Goal: Task Accomplishment & Management: Manage account settings

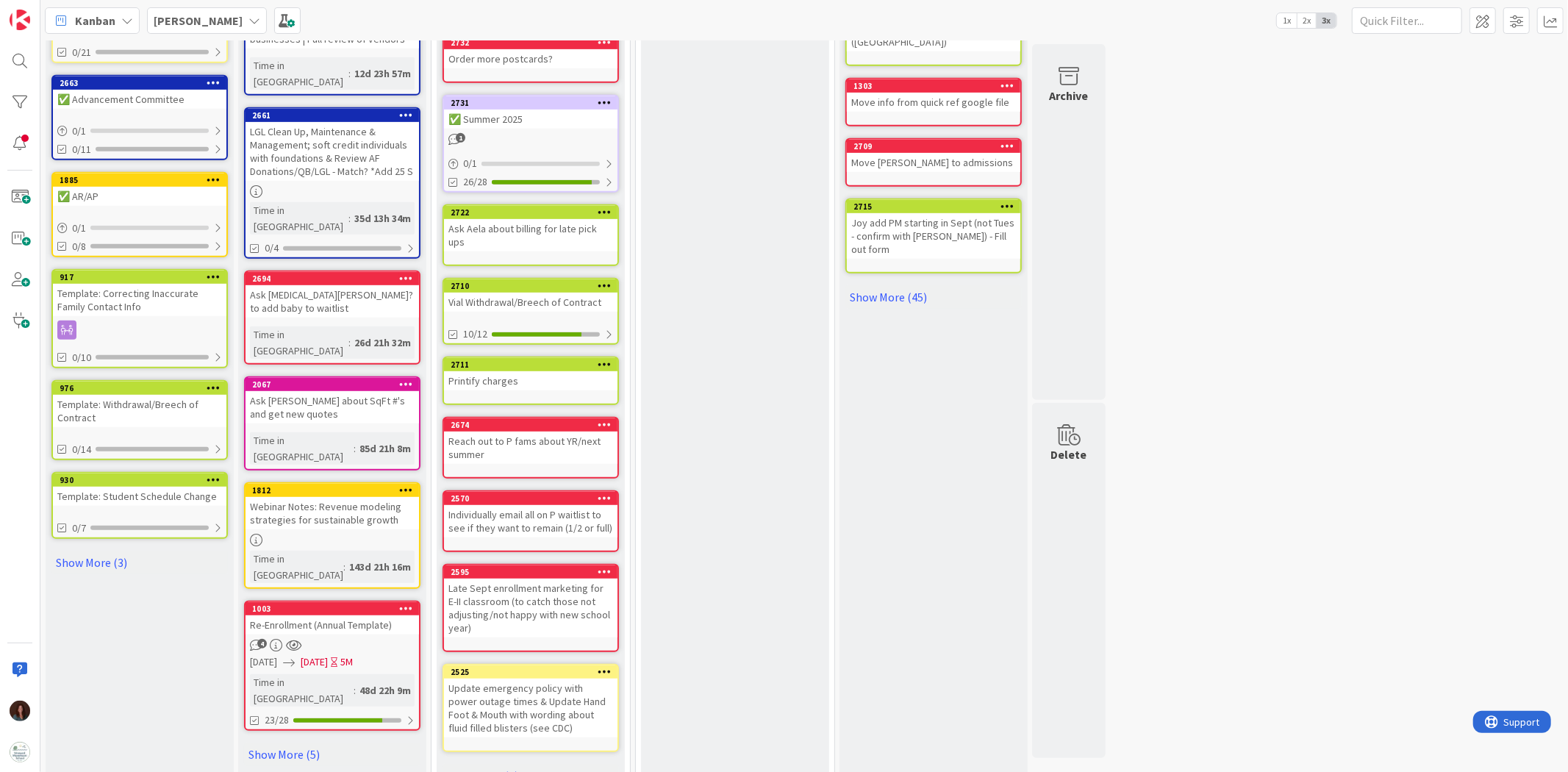
scroll to position [608, 0]
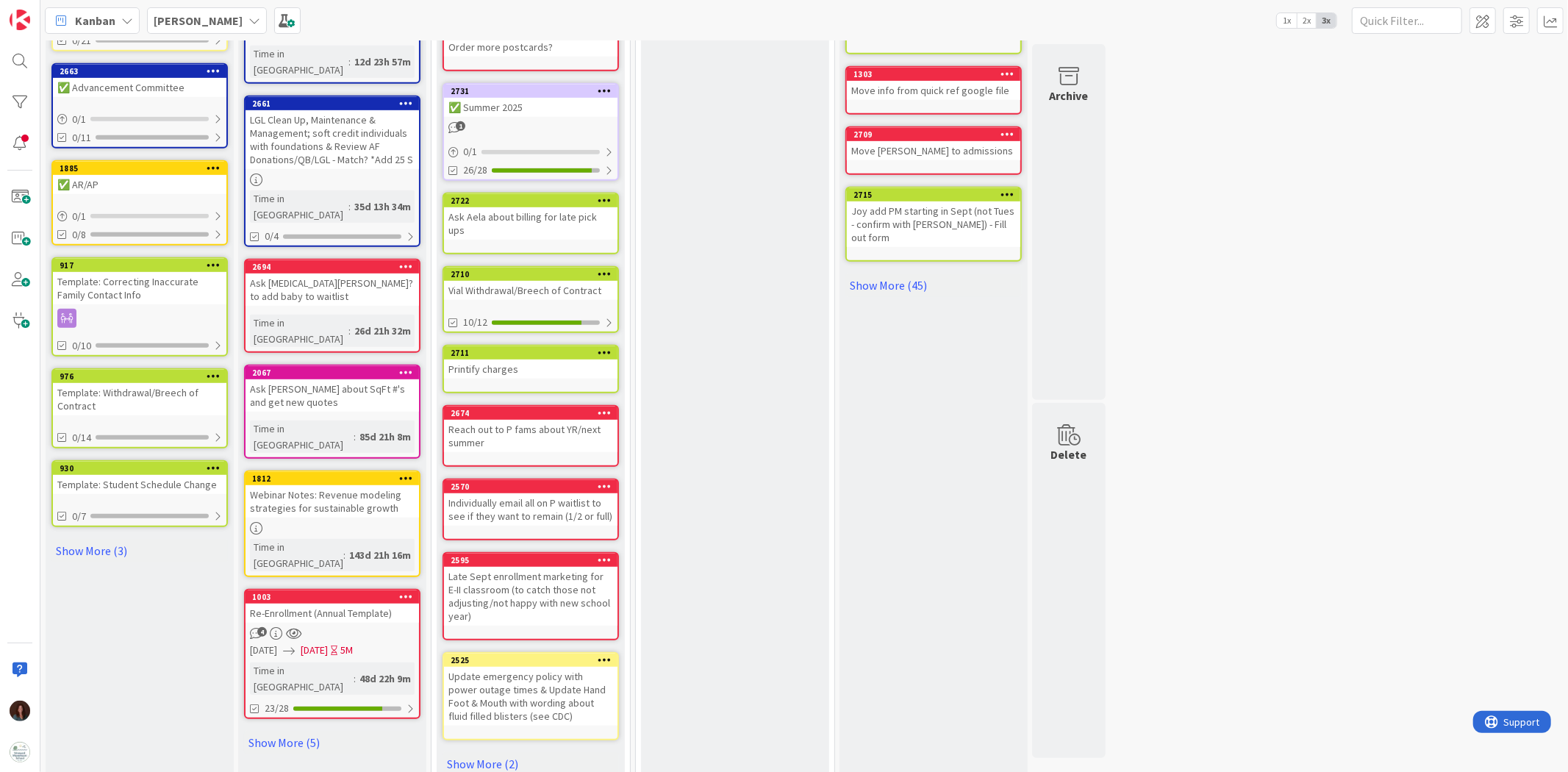
drag, startPoint x: 494, startPoint y: 723, endPoint x: 620, endPoint y: 726, distance: 126.0
click at [494, 752] on link "Show More (2)" at bounding box center [530, 763] width 176 height 24
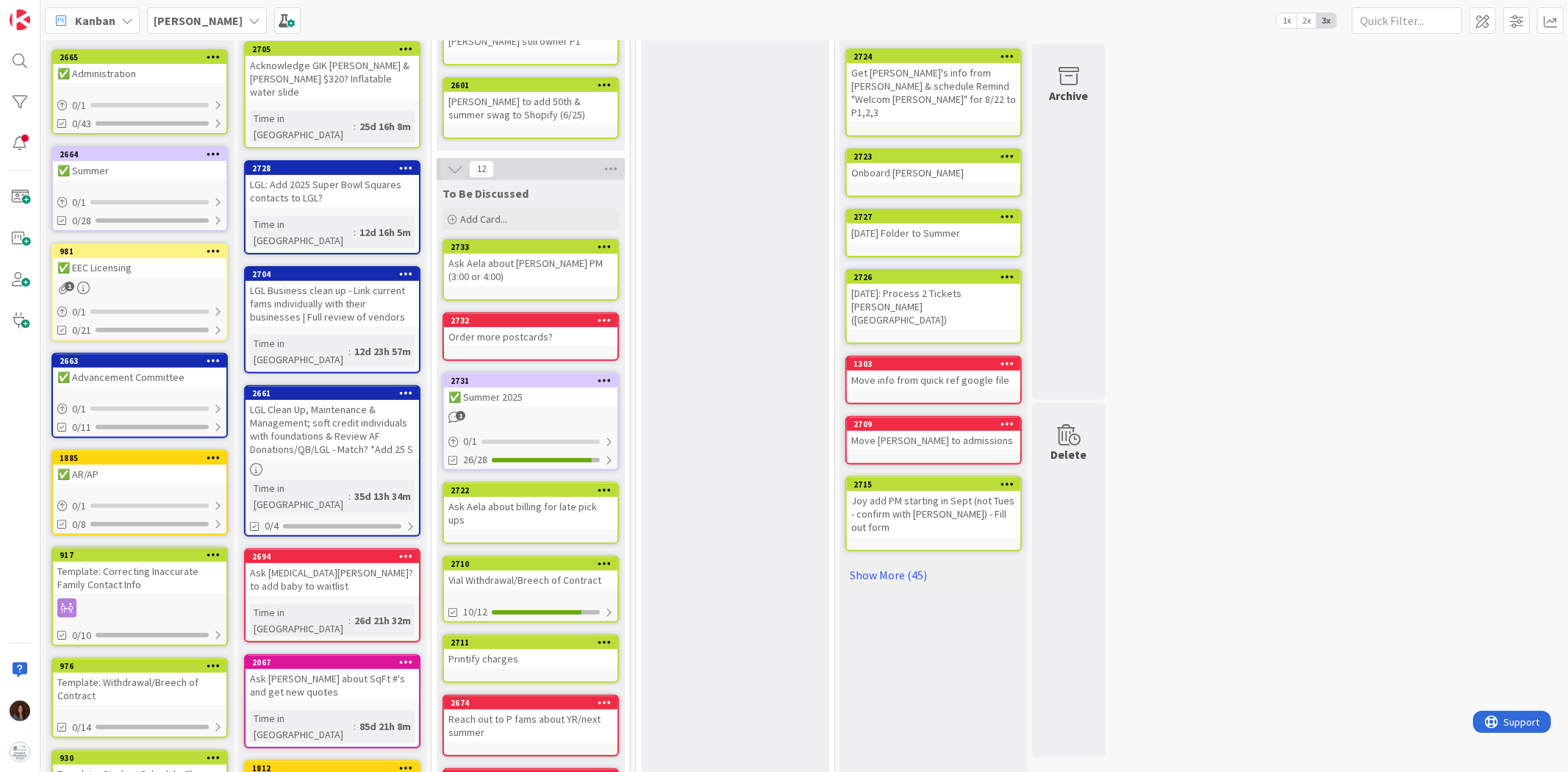
scroll to position [344, 0]
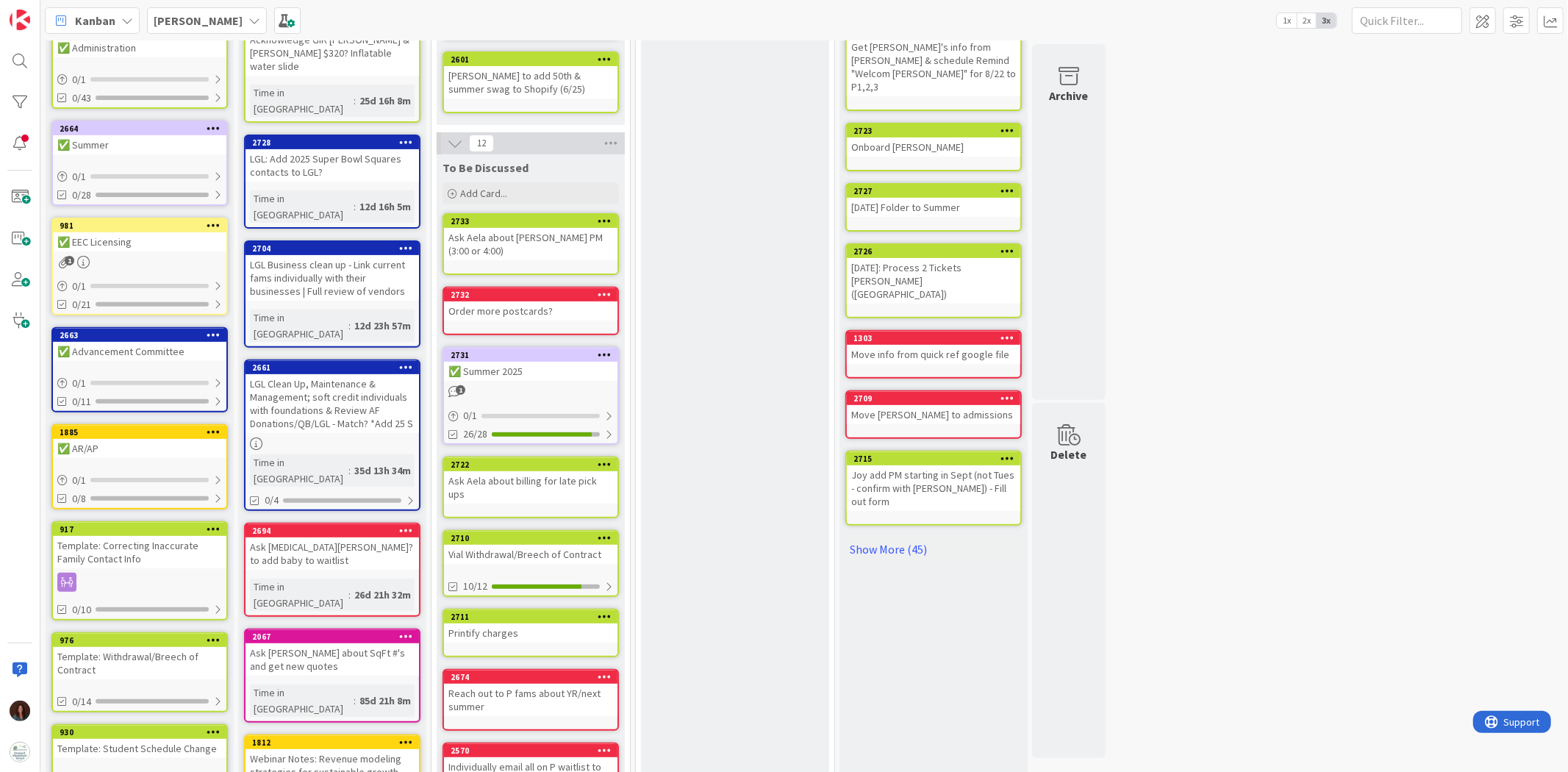
click at [529, 545] on div "Vial Withdrawal/Breech of Contract" at bounding box center [531, 554] width 174 height 19
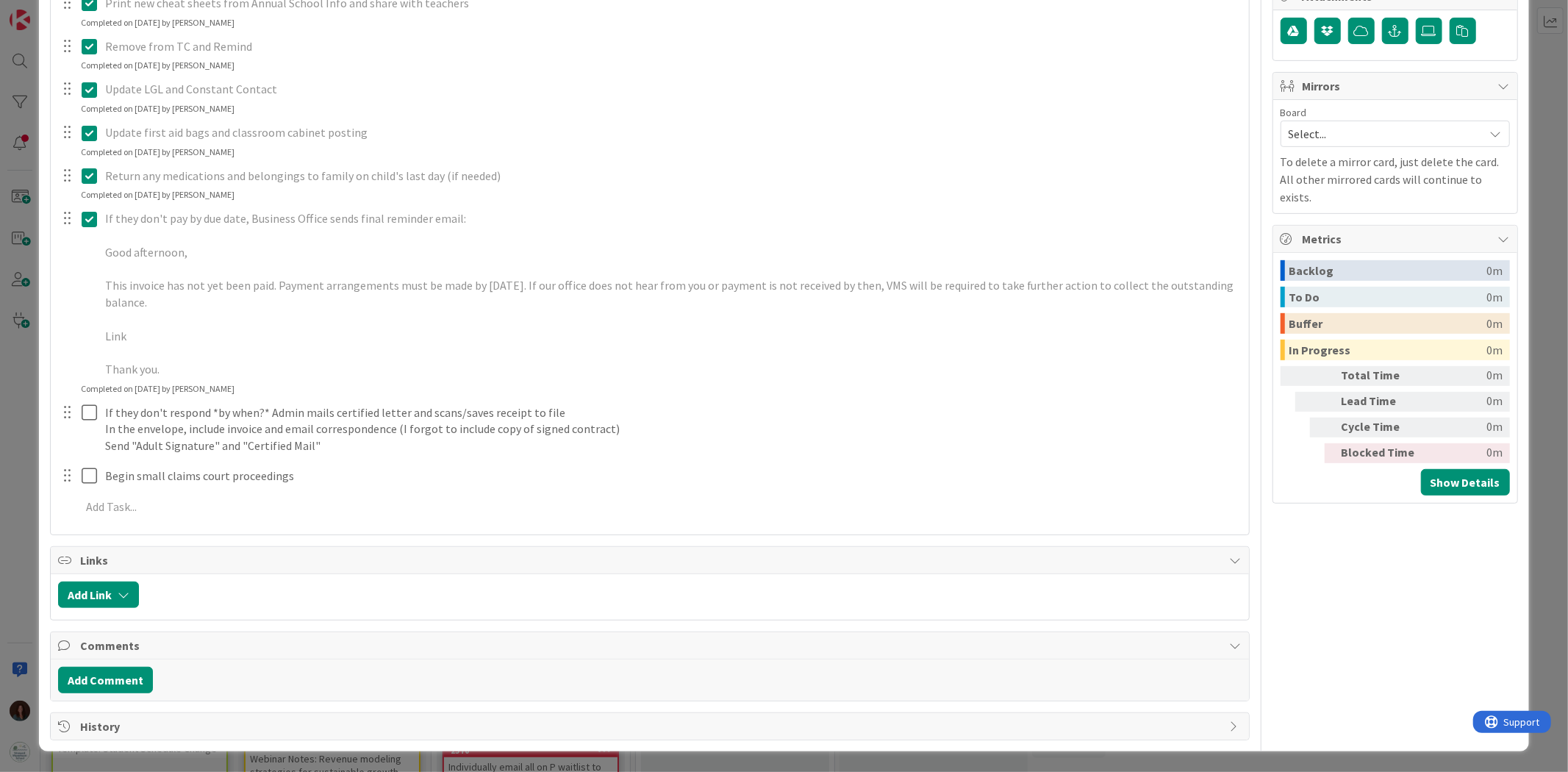
scroll to position [470, 0]
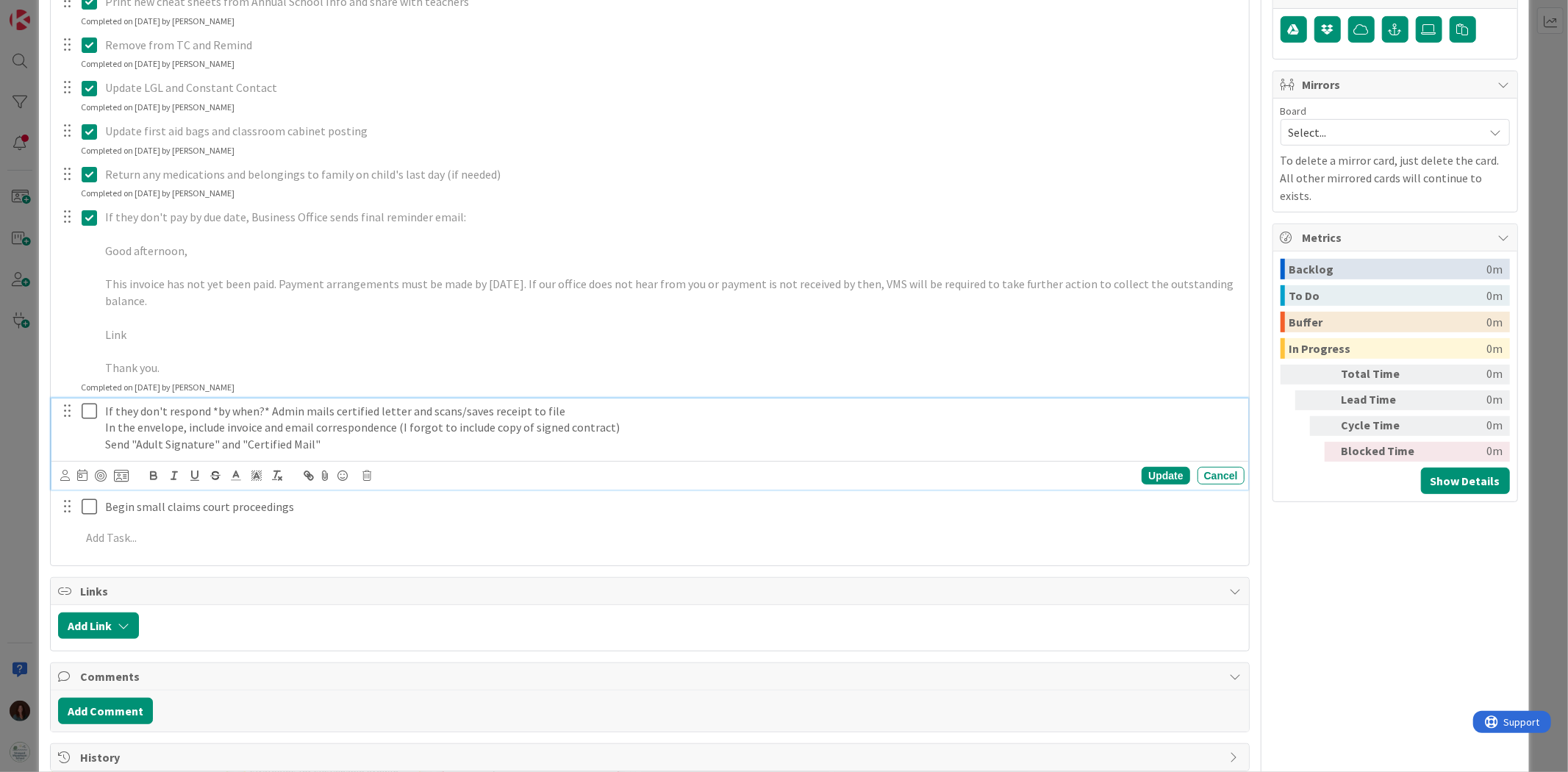
click at [89, 407] on icon at bounding box center [92, 411] width 22 height 18
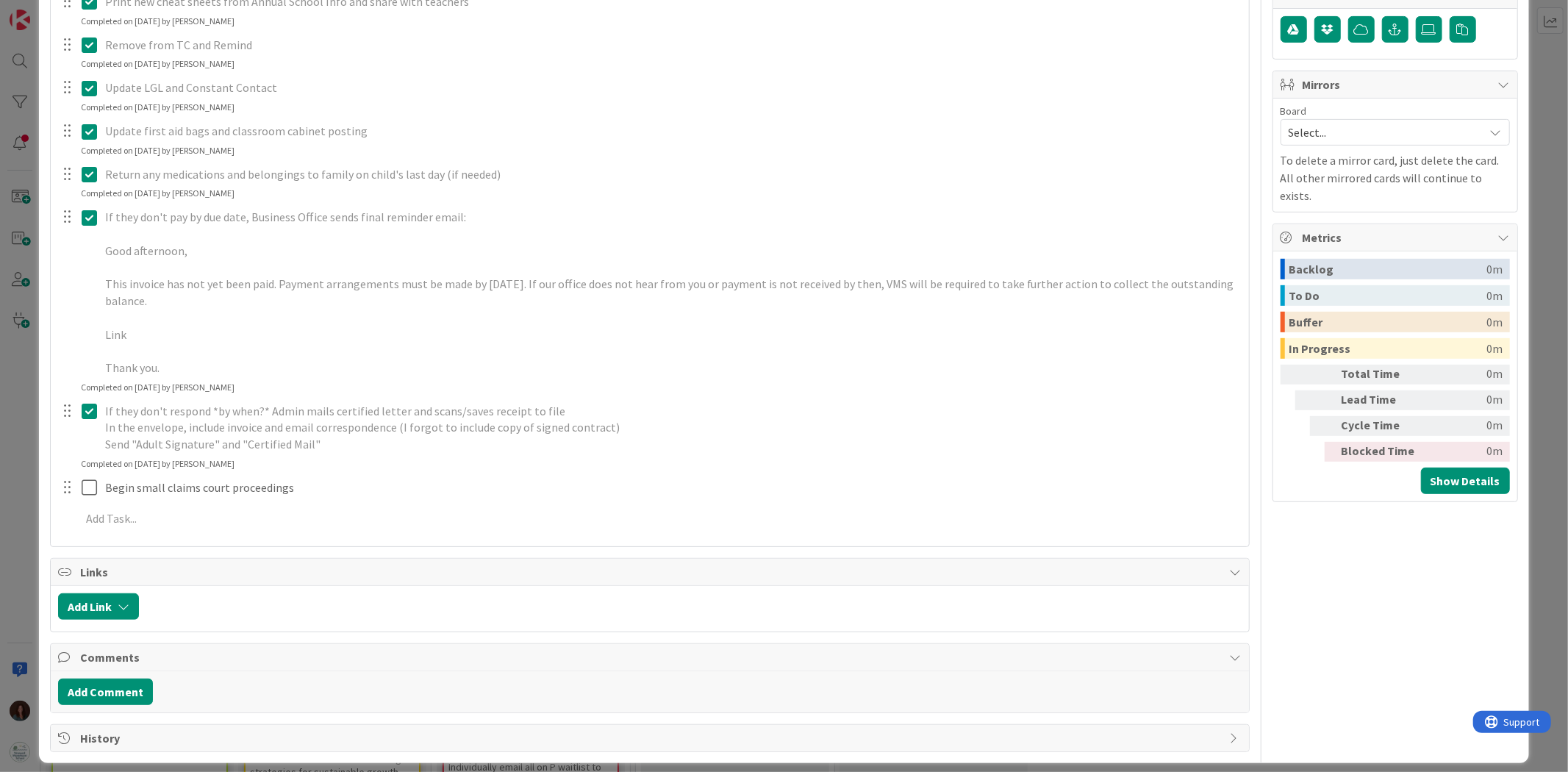
type textarea "x"
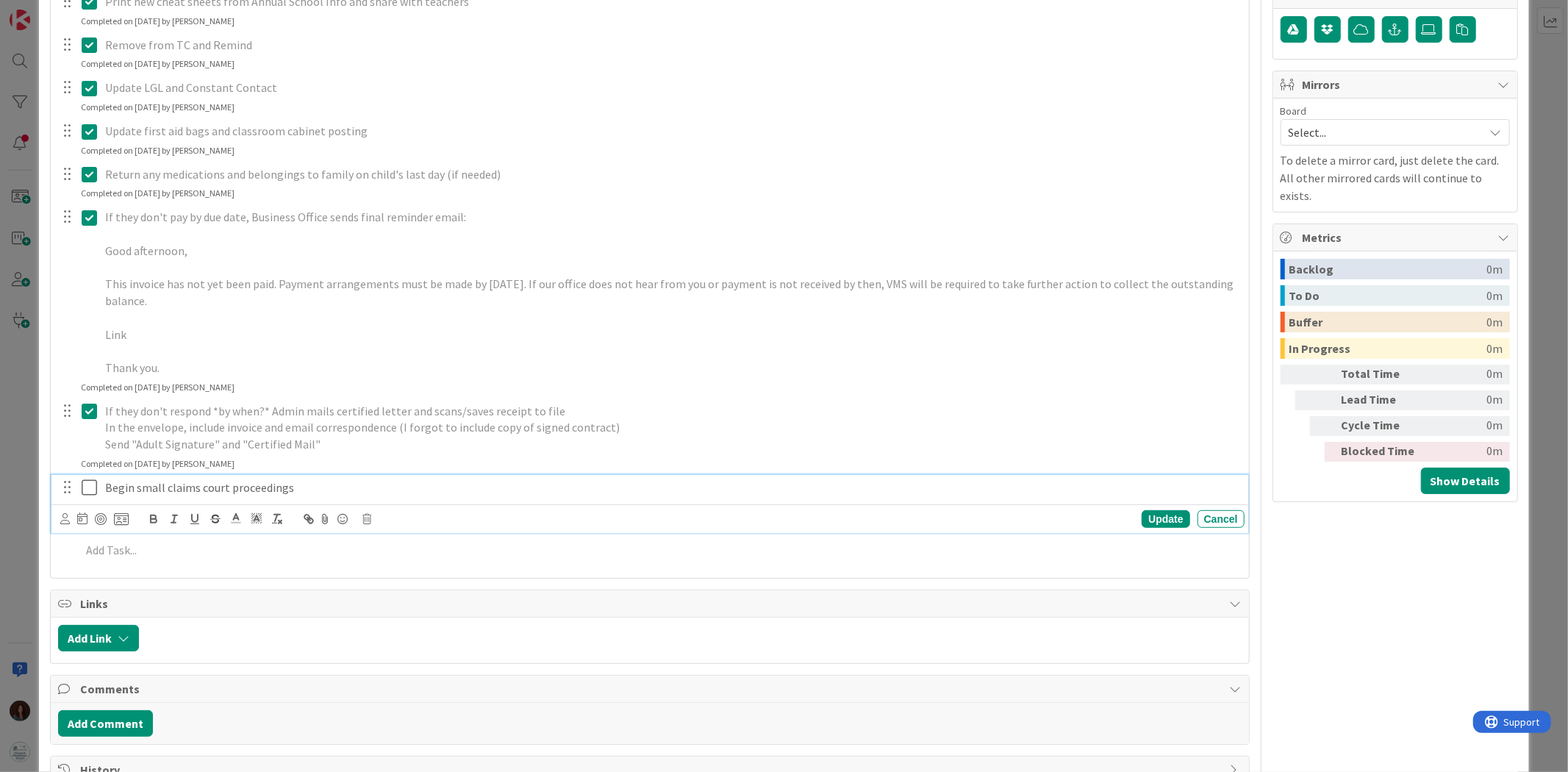
click at [108, 490] on p "Begin small claims court proceedings" at bounding box center [672, 487] width 1134 height 17
click at [483, 485] on p "Business Office sends final email saying that we are moving forward with egin s…" at bounding box center [672, 487] width 1134 height 17
click at [1142, 516] on div "Update" at bounding box center [1165, 519] width 48 height 18
type textarea "x"
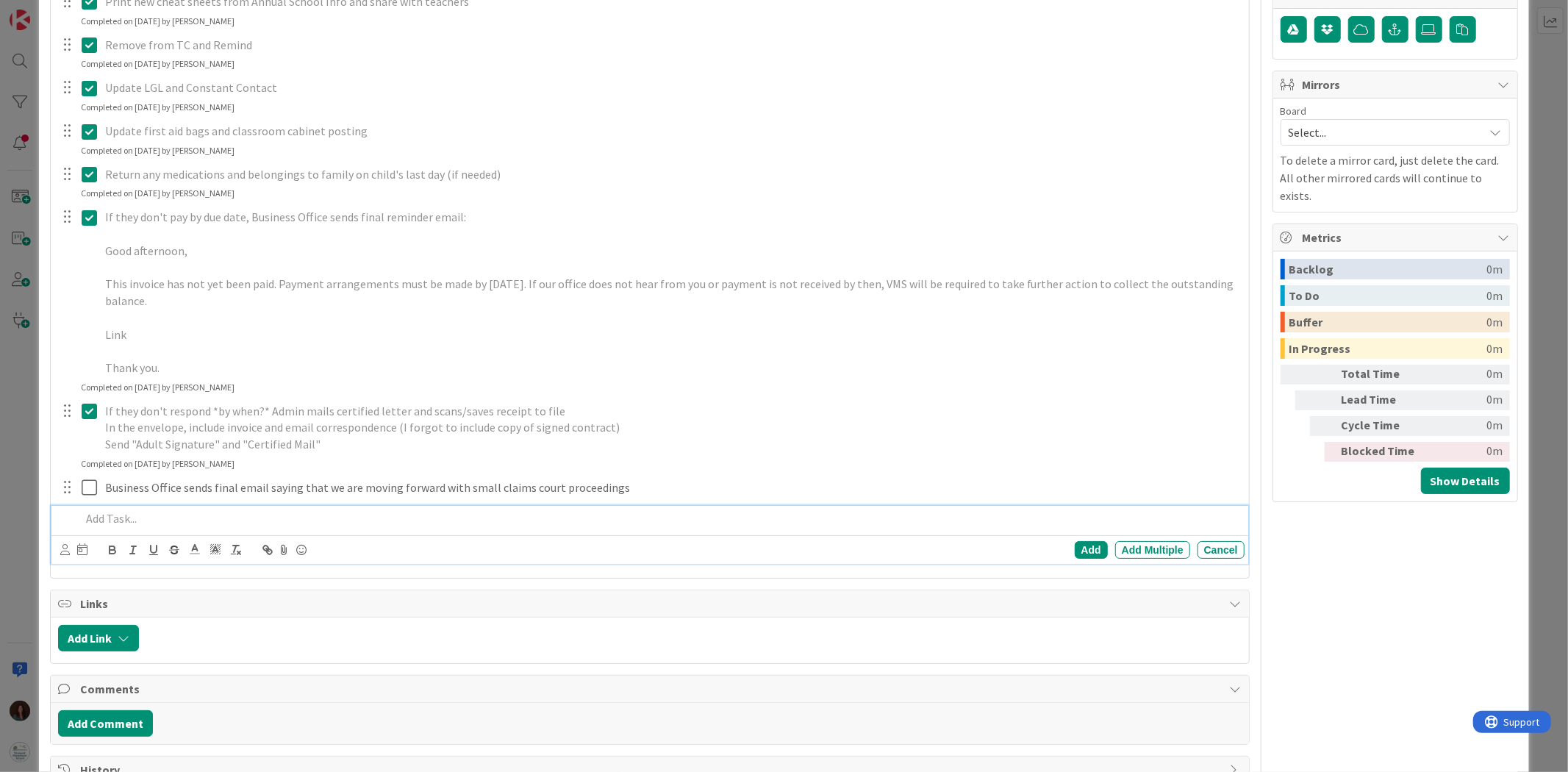
click at [154, 522] on p at bounding box center [659, 518] width 1157 height 17
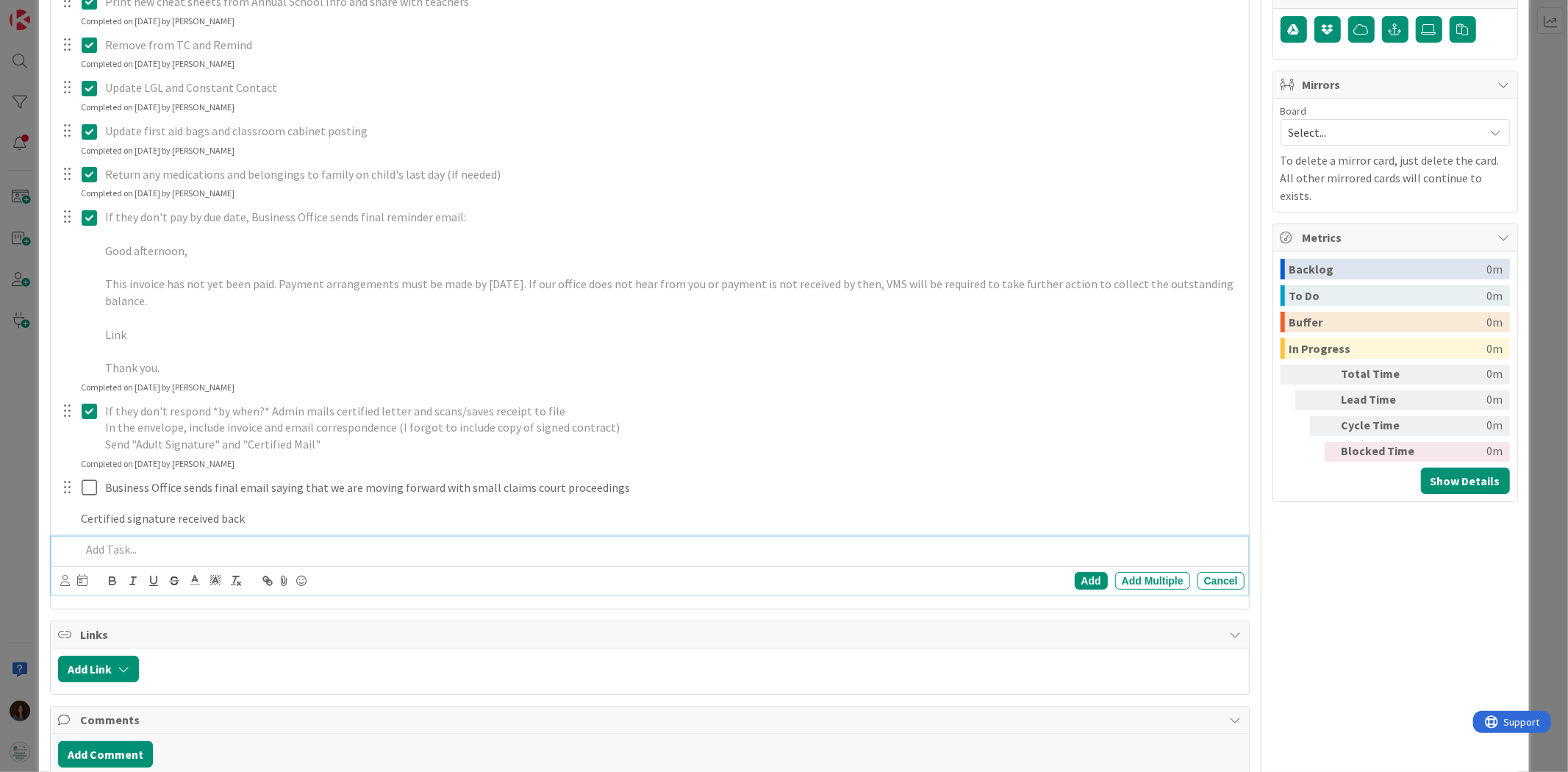
scroll to position [501, 0]
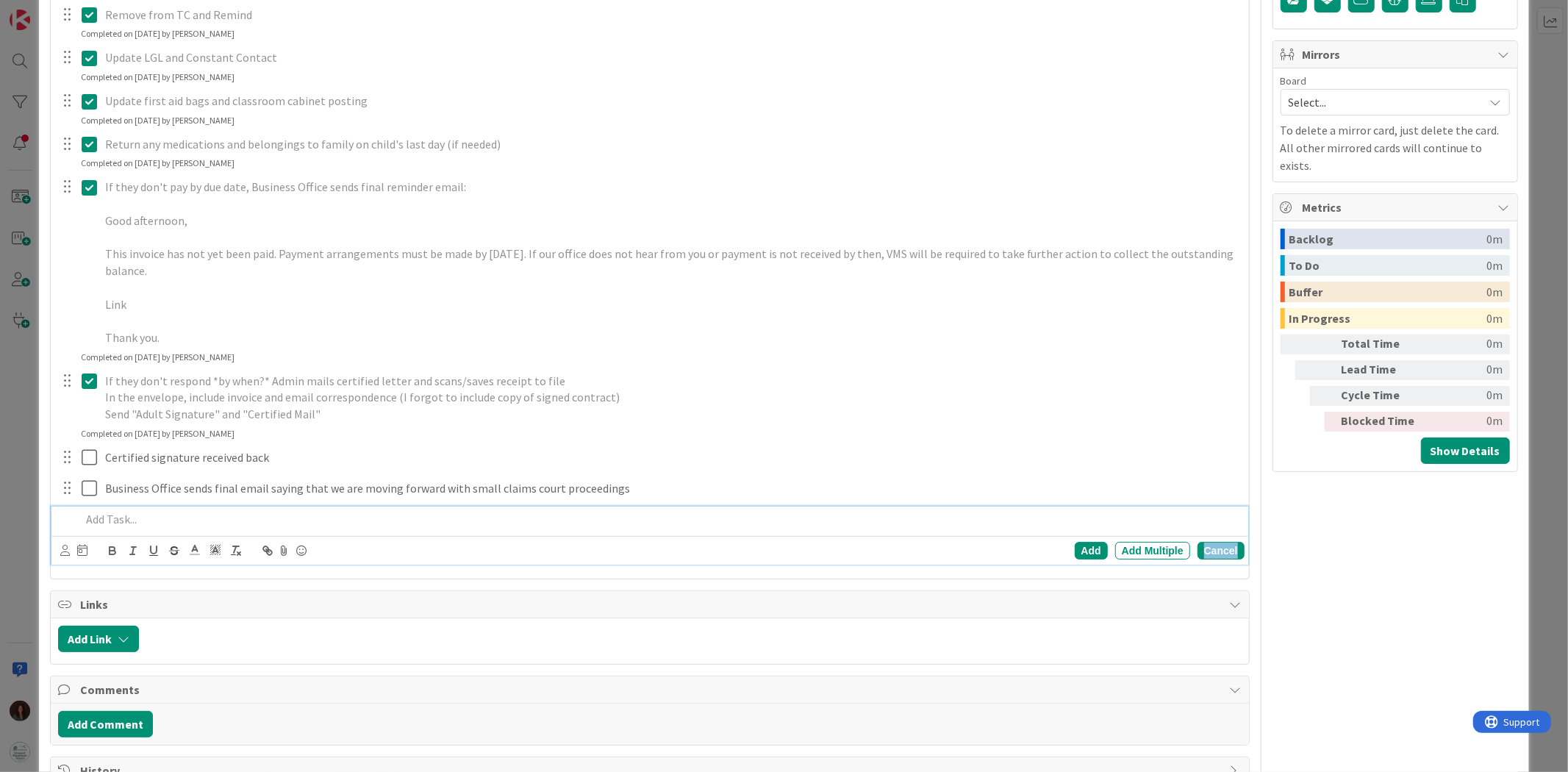
click at [1216, 554] on div "Cancel" at bounding box center [1221, 550] width 47 height 18
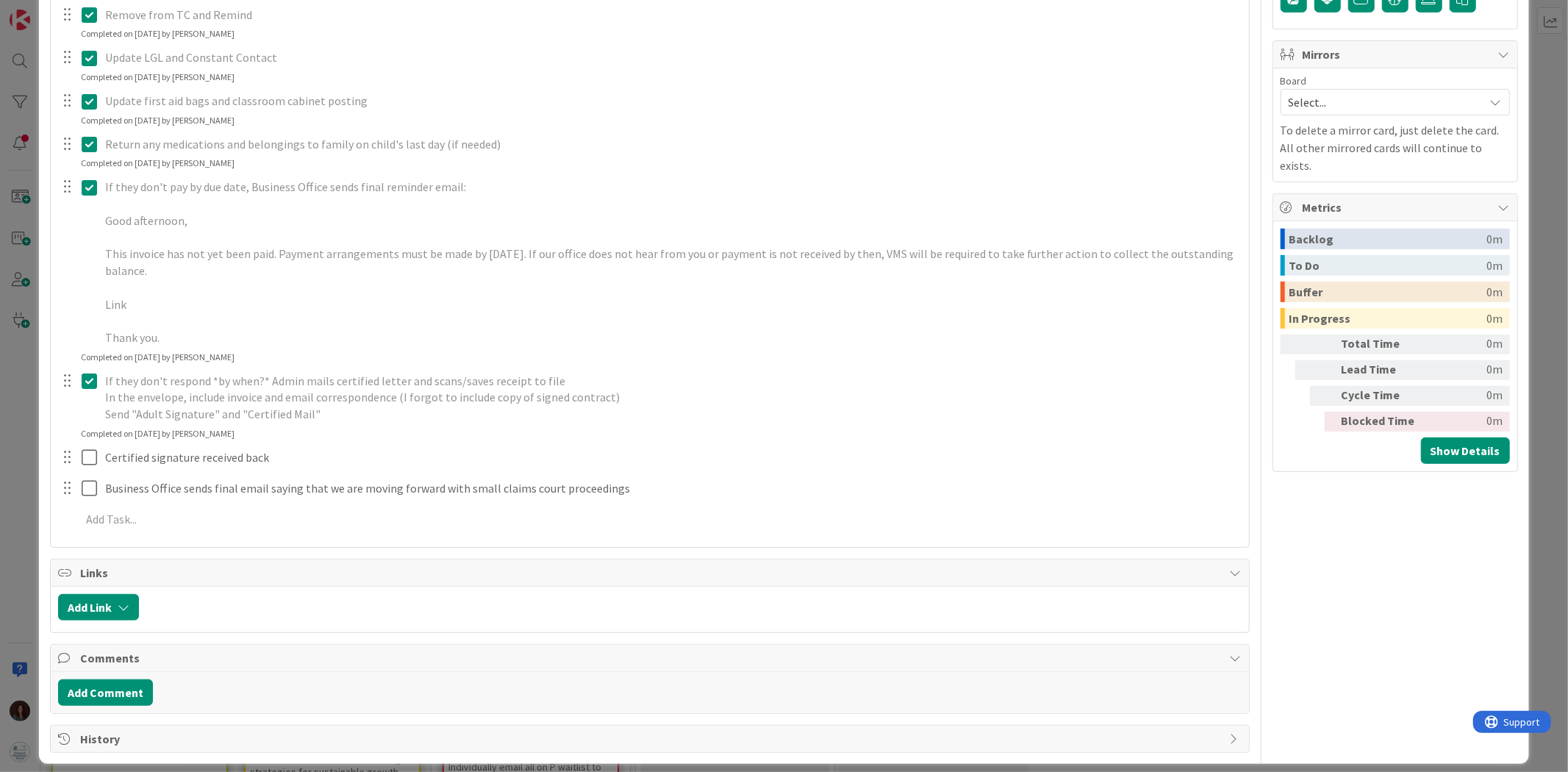
scroll to position [0, 0]
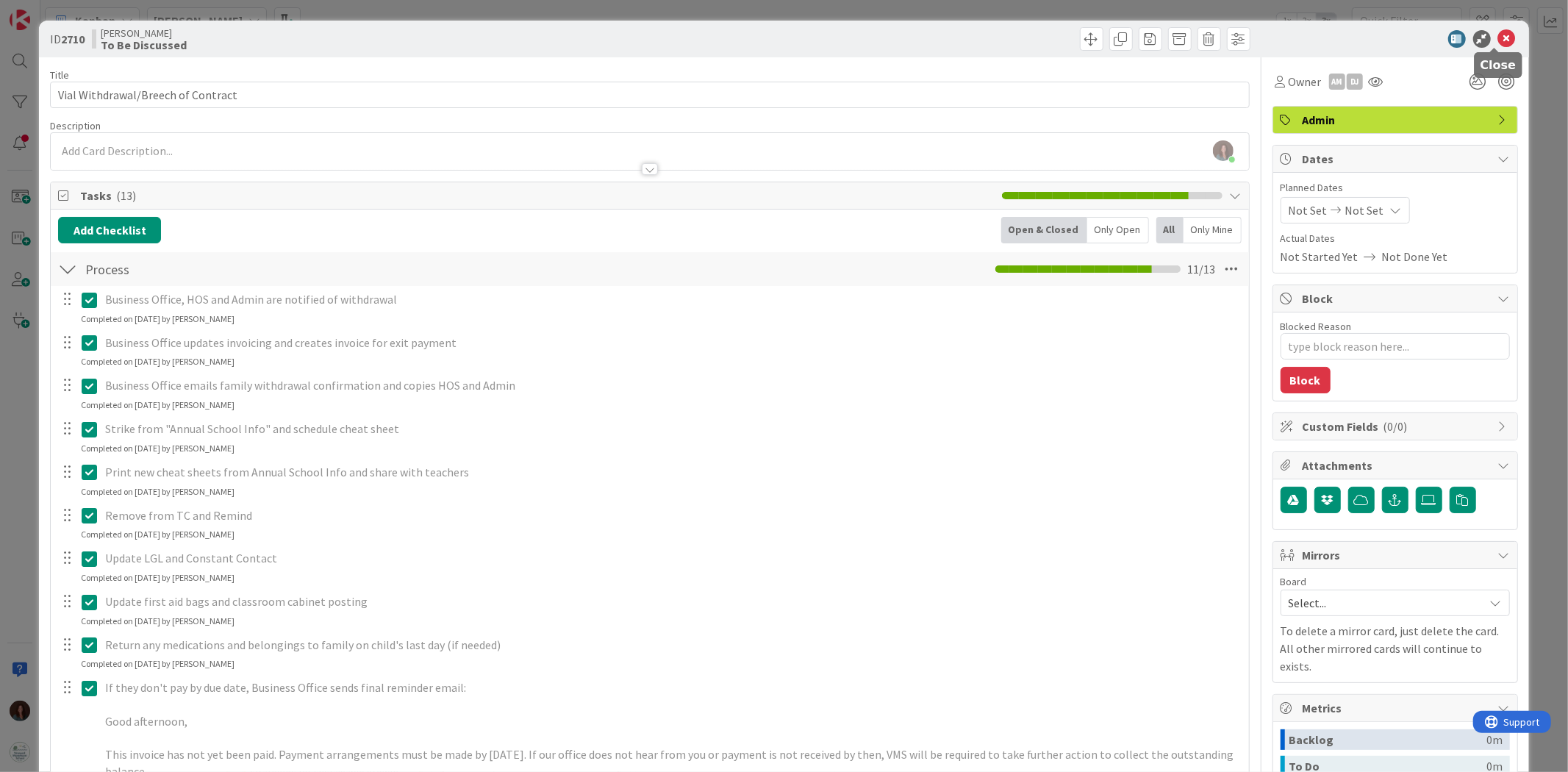
click at [1498, 37] on icon at bounding box center [1507, 39] width 18 height 18
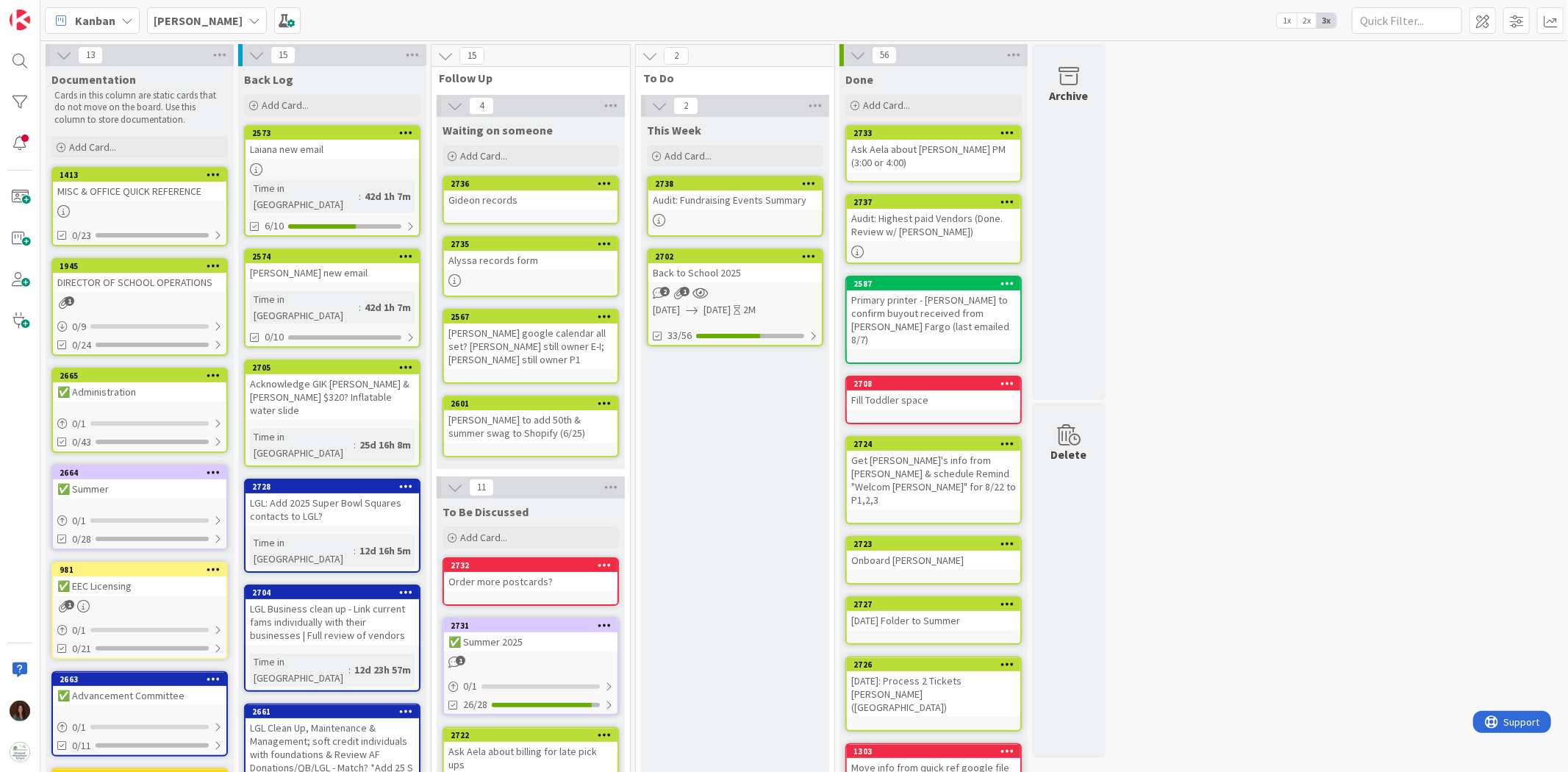
click at [546, 579] on div "Order more postcards?" at bounding box center [531, 581] width 174 height 19
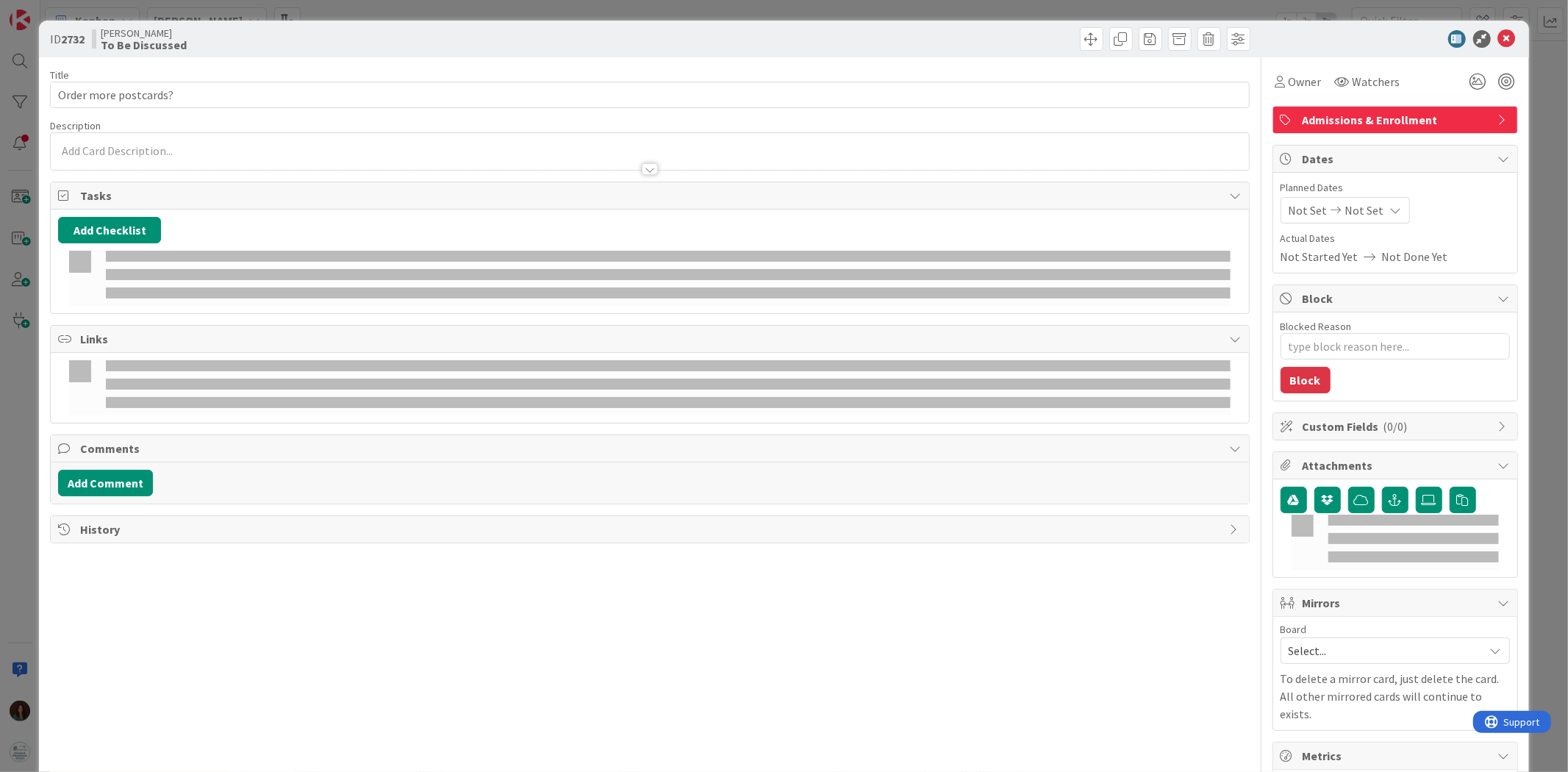
type textarea "x"
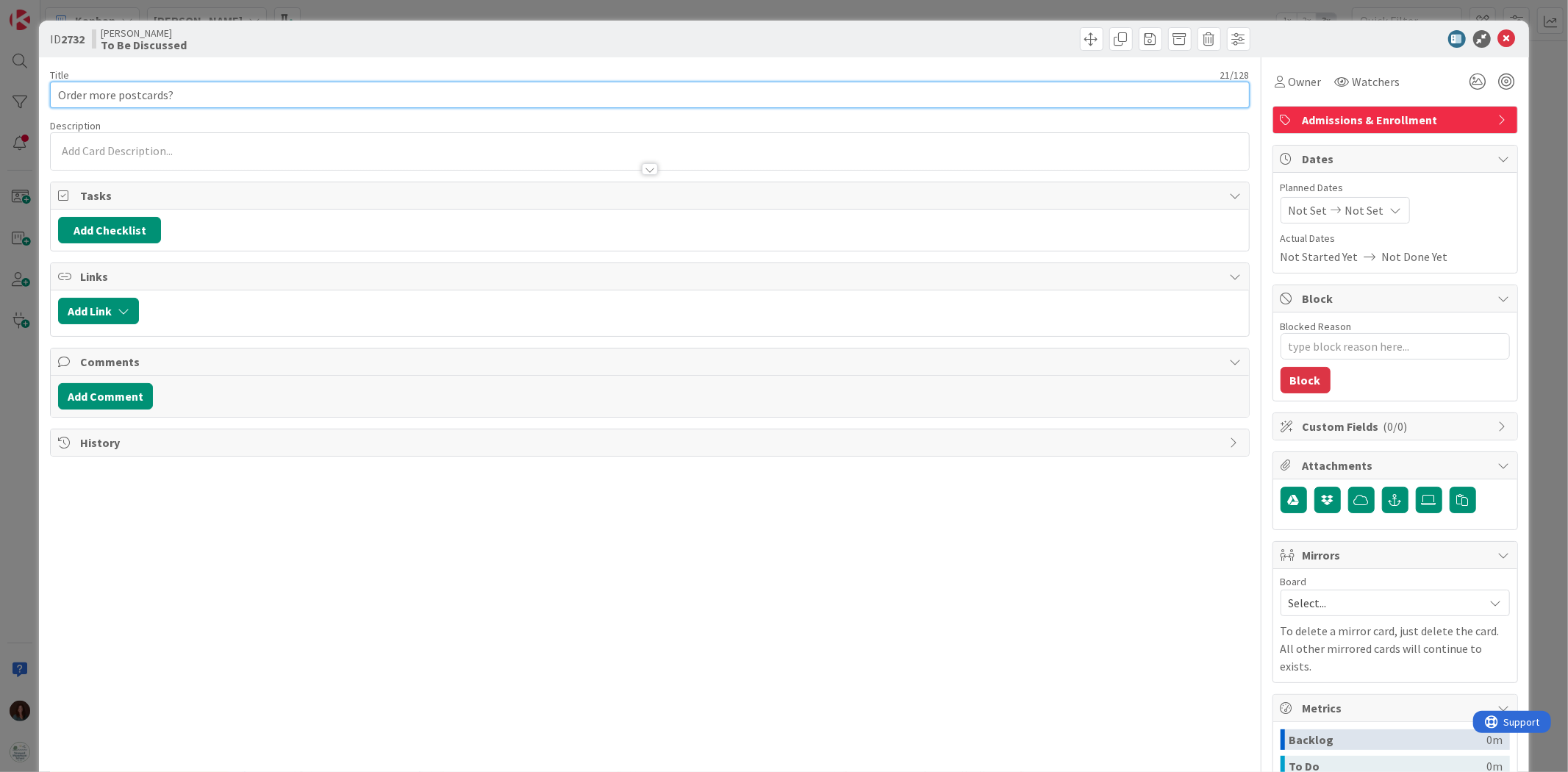
click at [240, 91] on input "Order more postcards?" at bounding box center [650, 94] width 1199 height 27
type input "Order more postcards"
type textarea "x"
type input "Order more postcards"
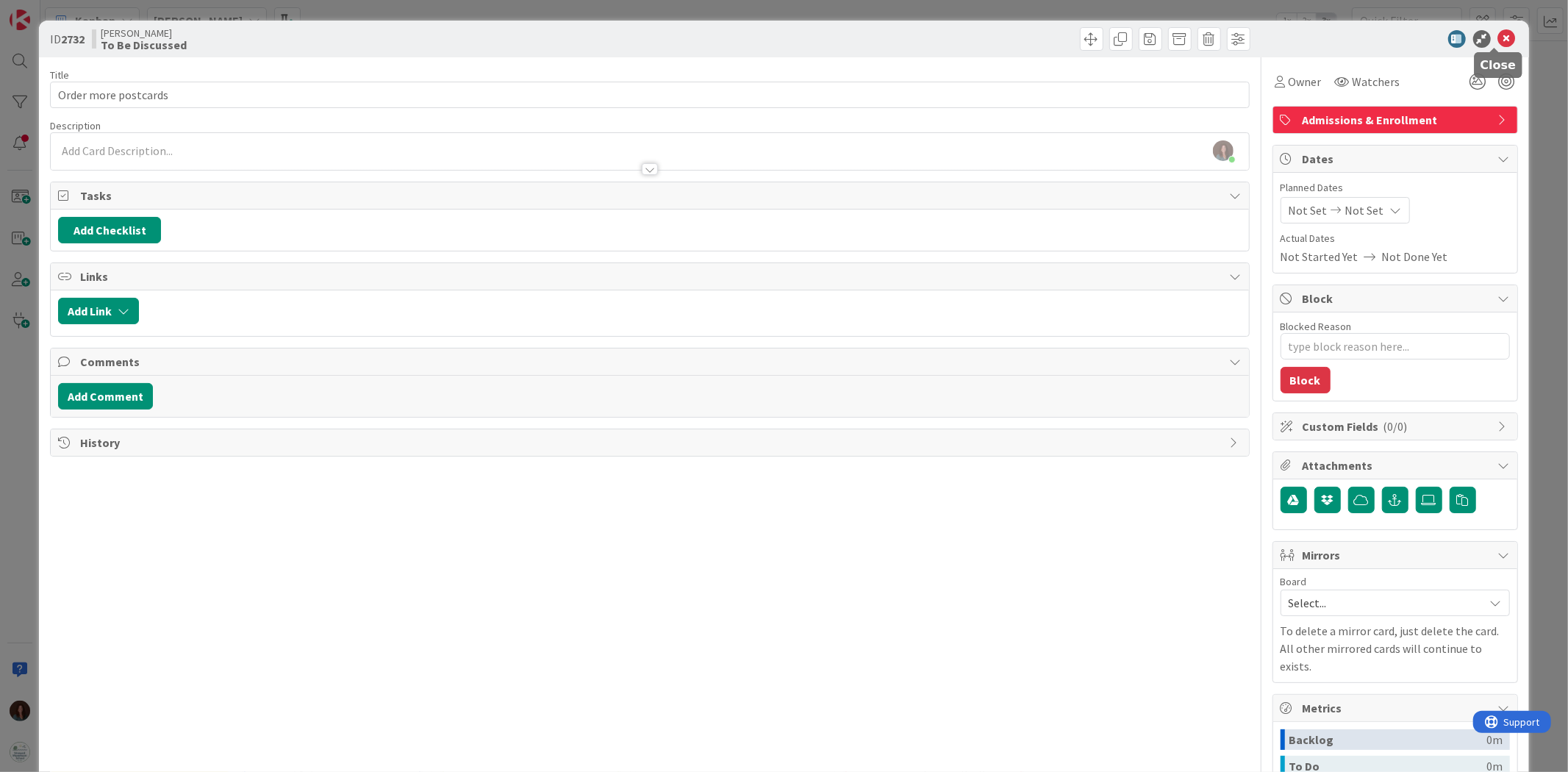
click at [1498, 35] on icon at bounding box center [1507, 39] width 18 height 18
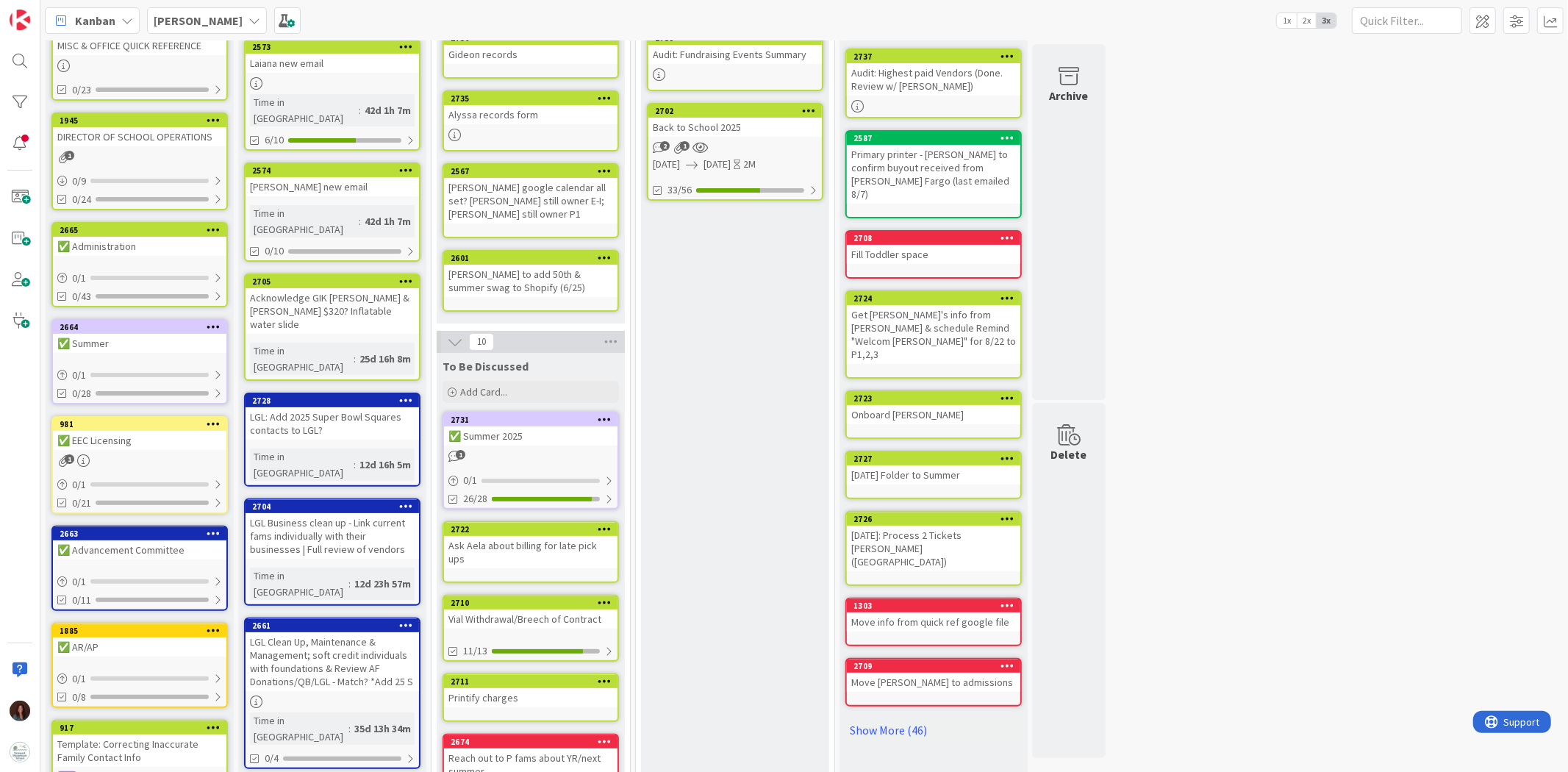
scroll to position [163, 0]
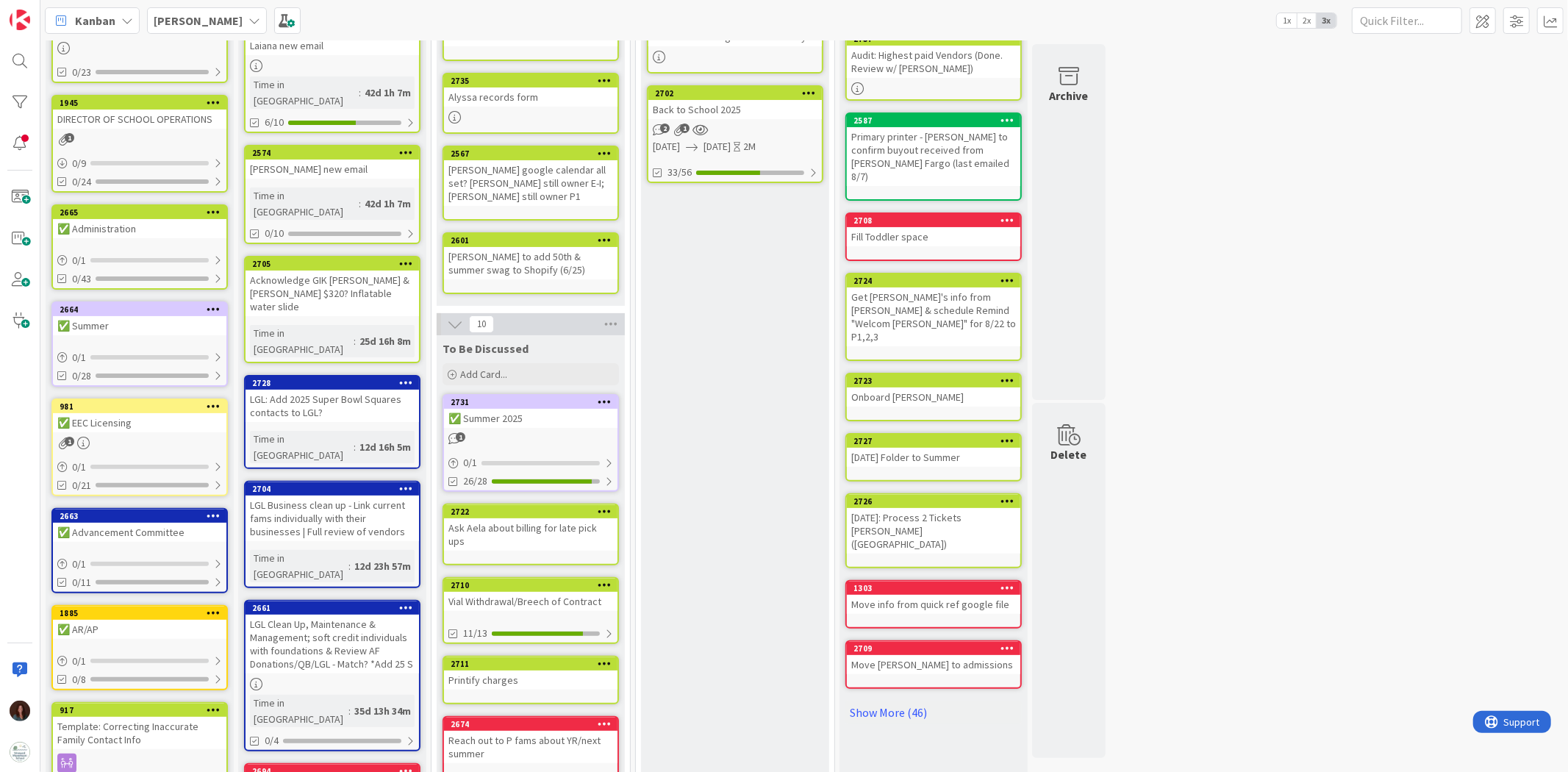
click at [572, 423] on link "2731 ✅ Summer 2025 1 0 / 1 26/28" at bounding box center [530, 442] width 176 height 97
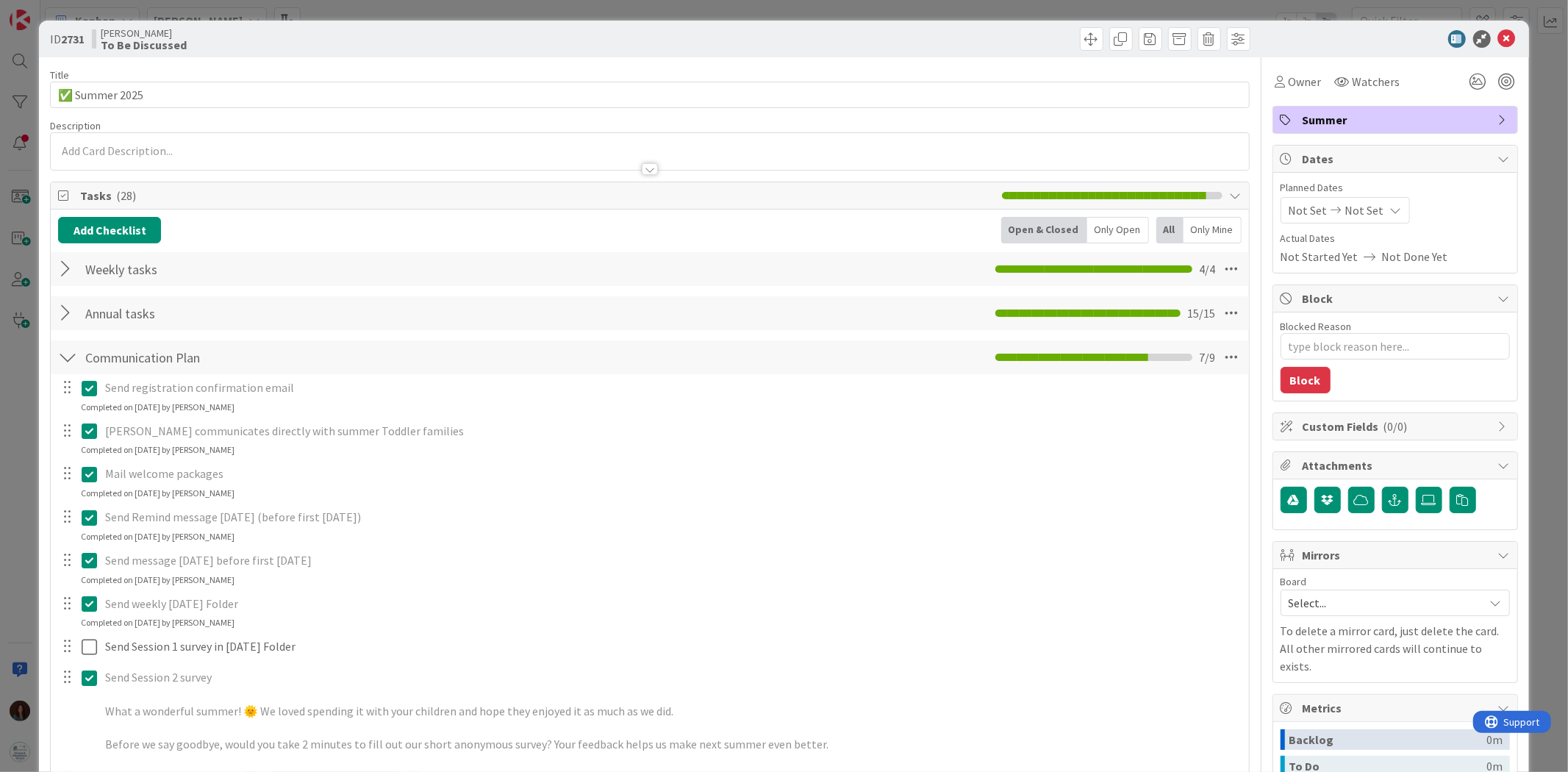
type textarea "x"
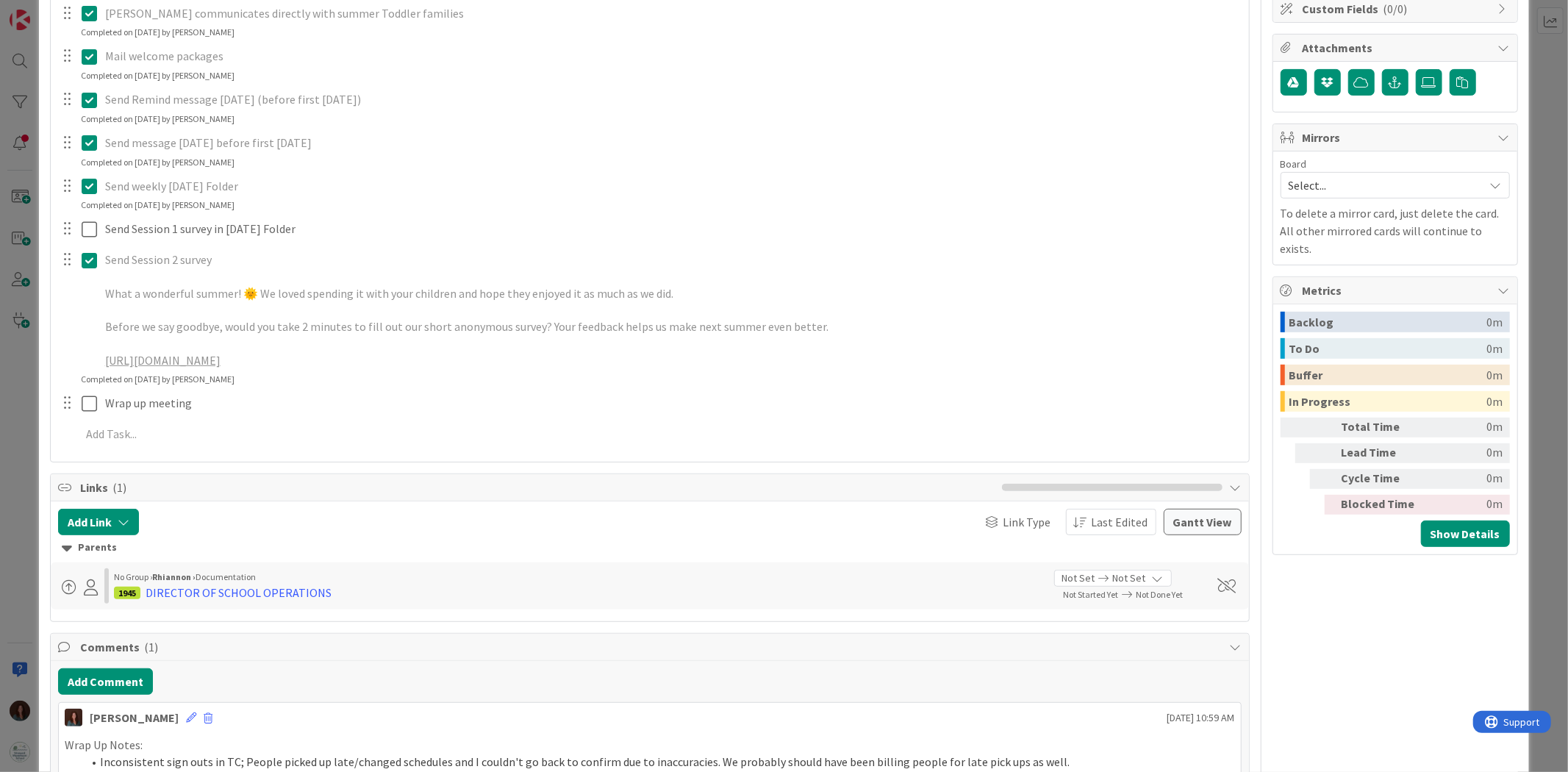
scroll to position [490, 0]
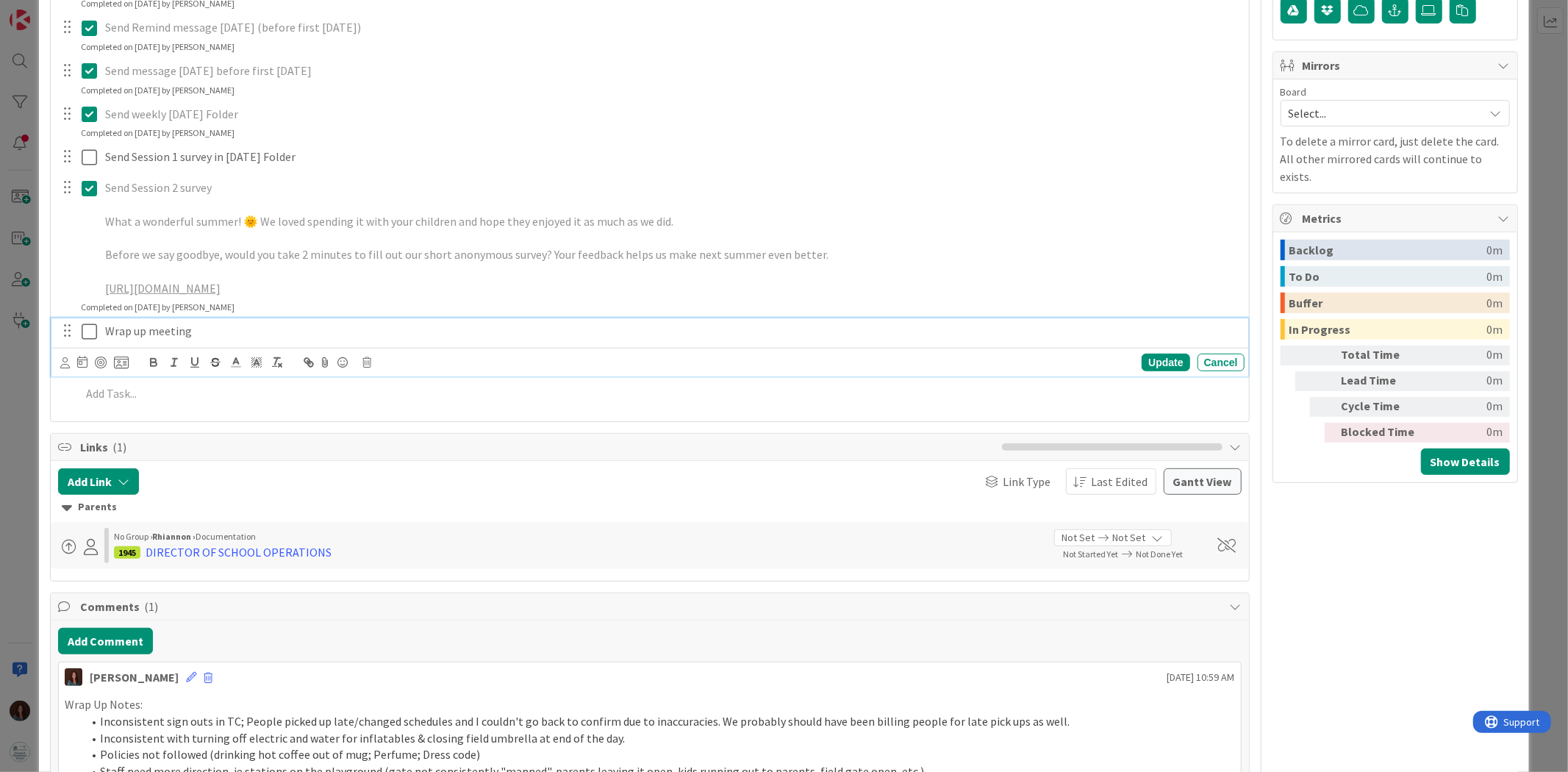
click at [200, 328] on p "Wrap up meeting" at bounding box center [672, 330] width 1134 height 17
click at [1155, 364] on div "Update" at bounding box center [1165, 362] width 48 height 18
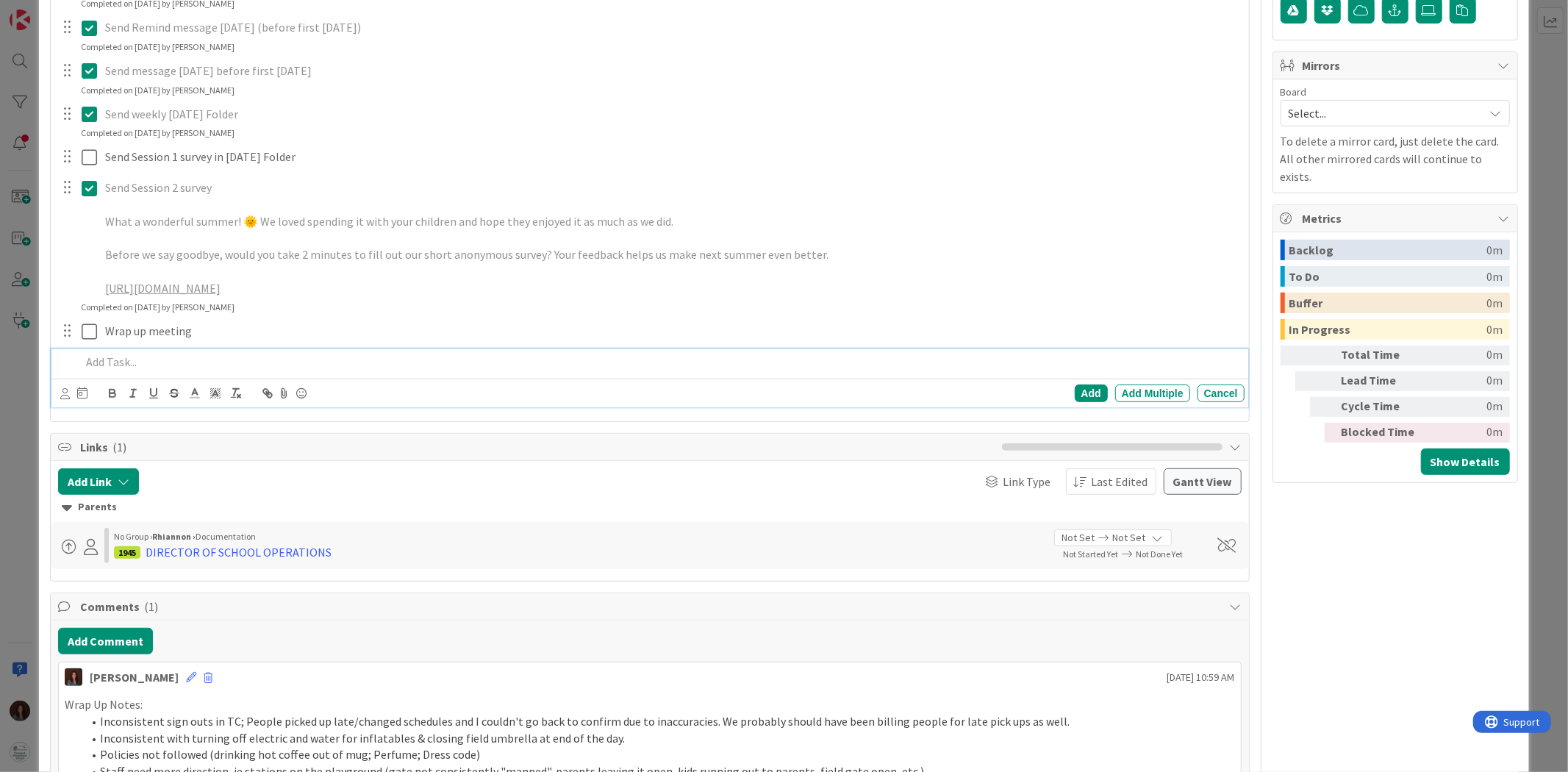
click at [285, 361] on p at bounding box center [659, 361] width 1157 height 17
click at [1075, 390] on div "Add" at bounding box center [1091, 394] width 33 height 18
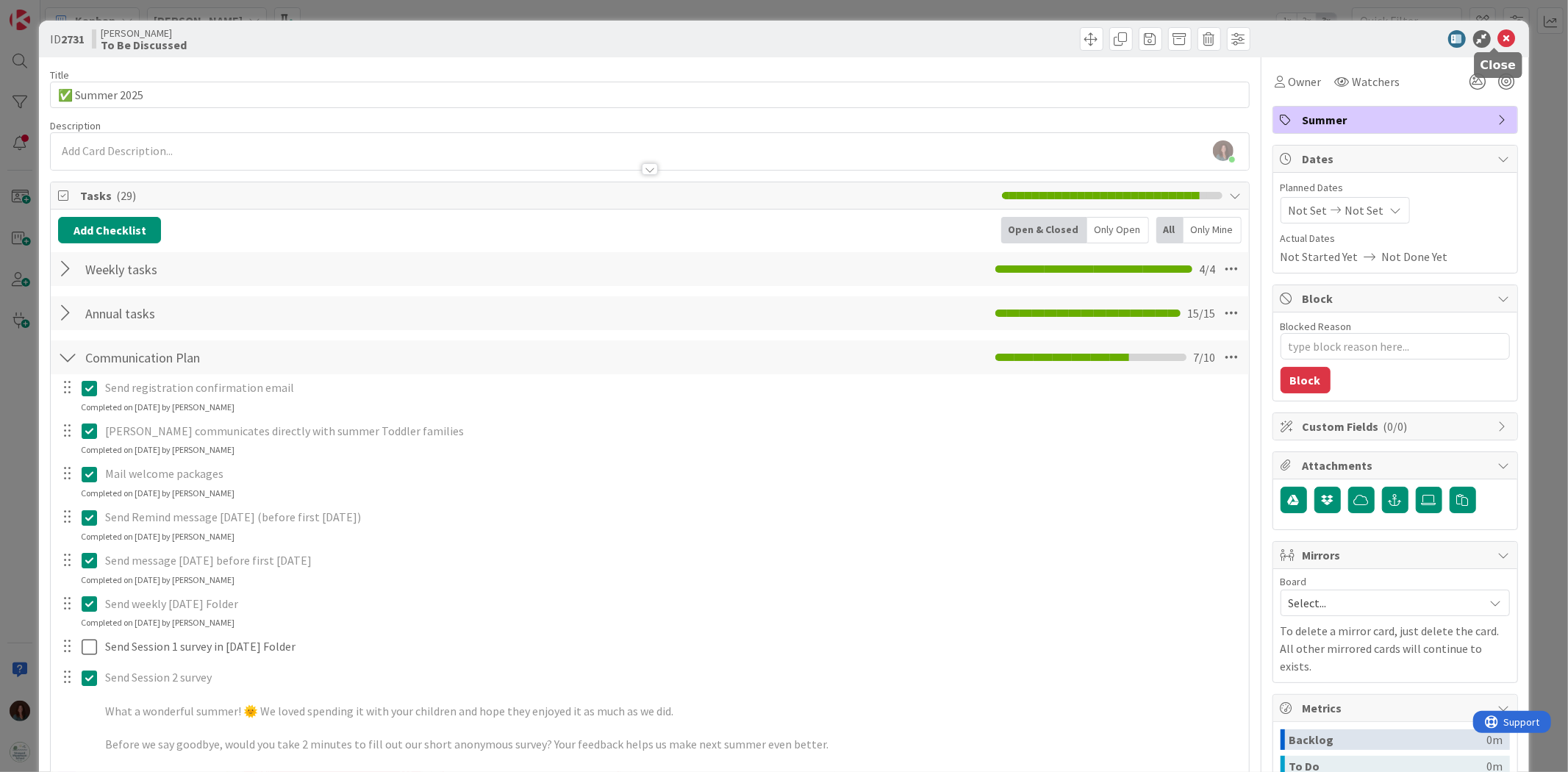
click at [1498, 34] on icon at bounding box center [1507, 39] width 18 height 18
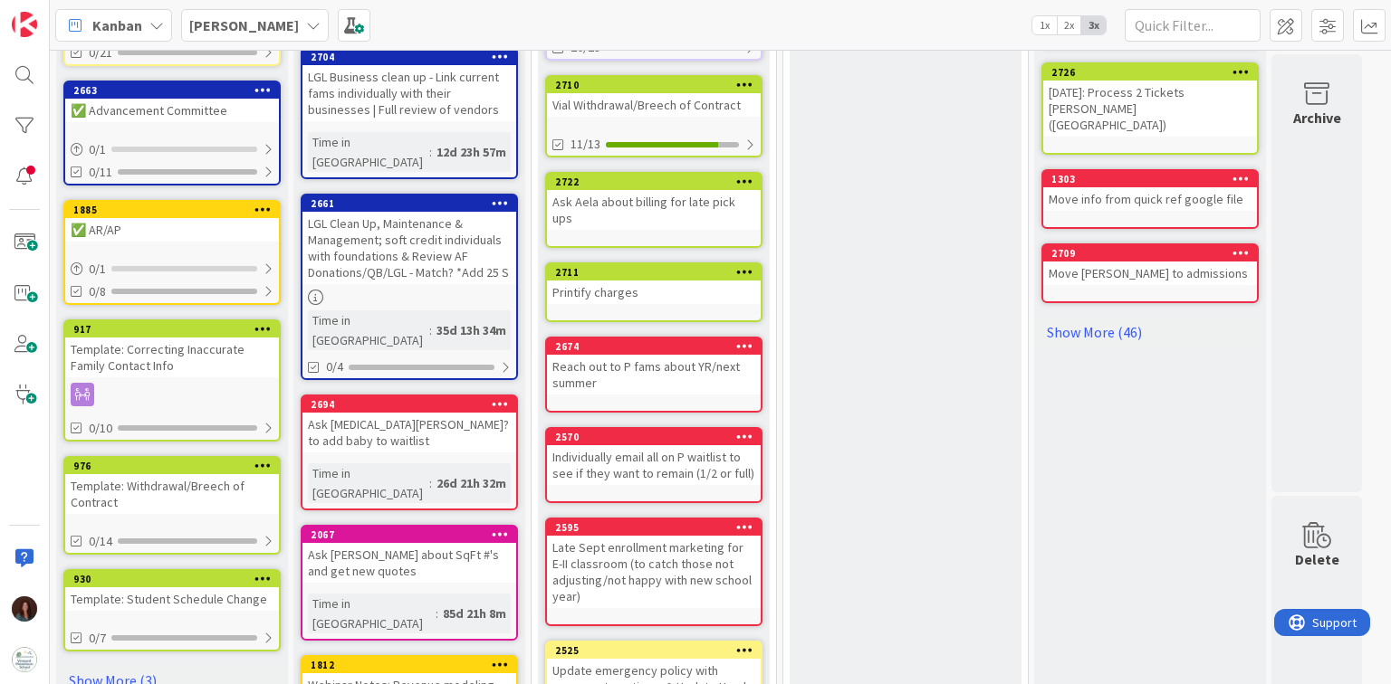
scroll to position [748, 0]
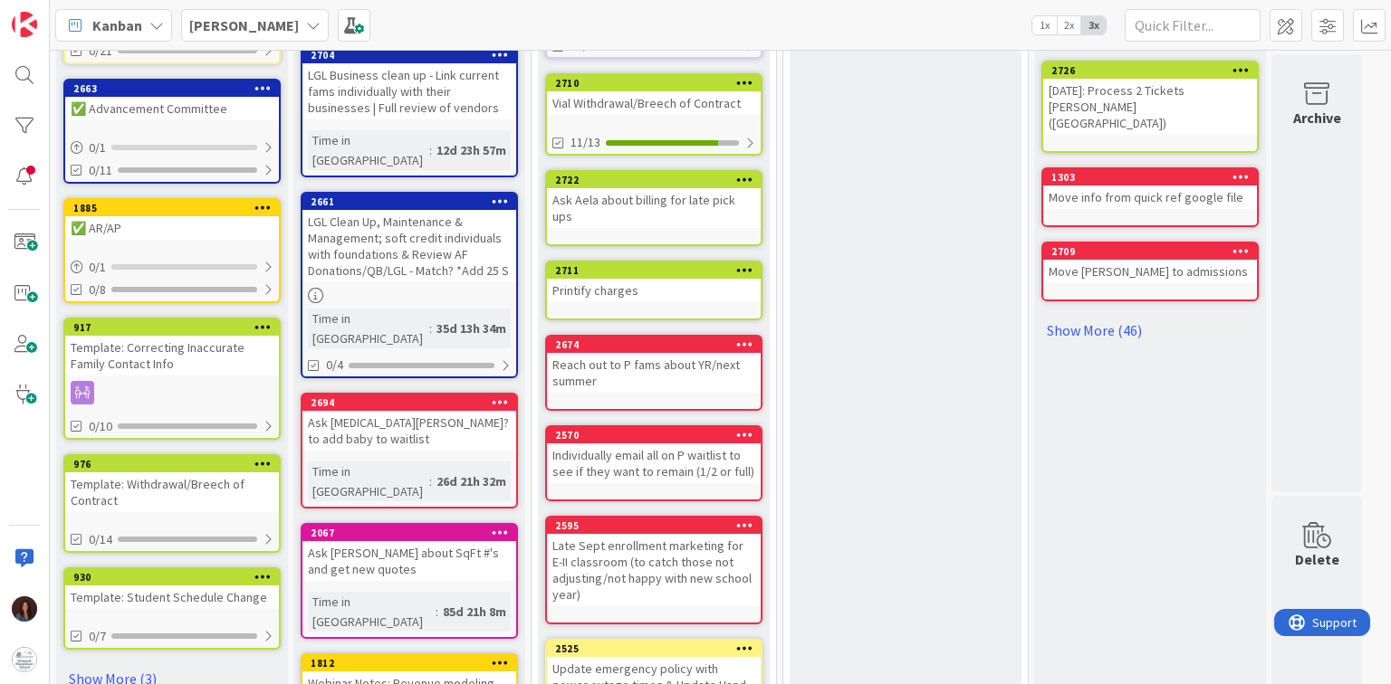
click at [746, 519] on icon at bounding box center [744, 525] width 17 height 13
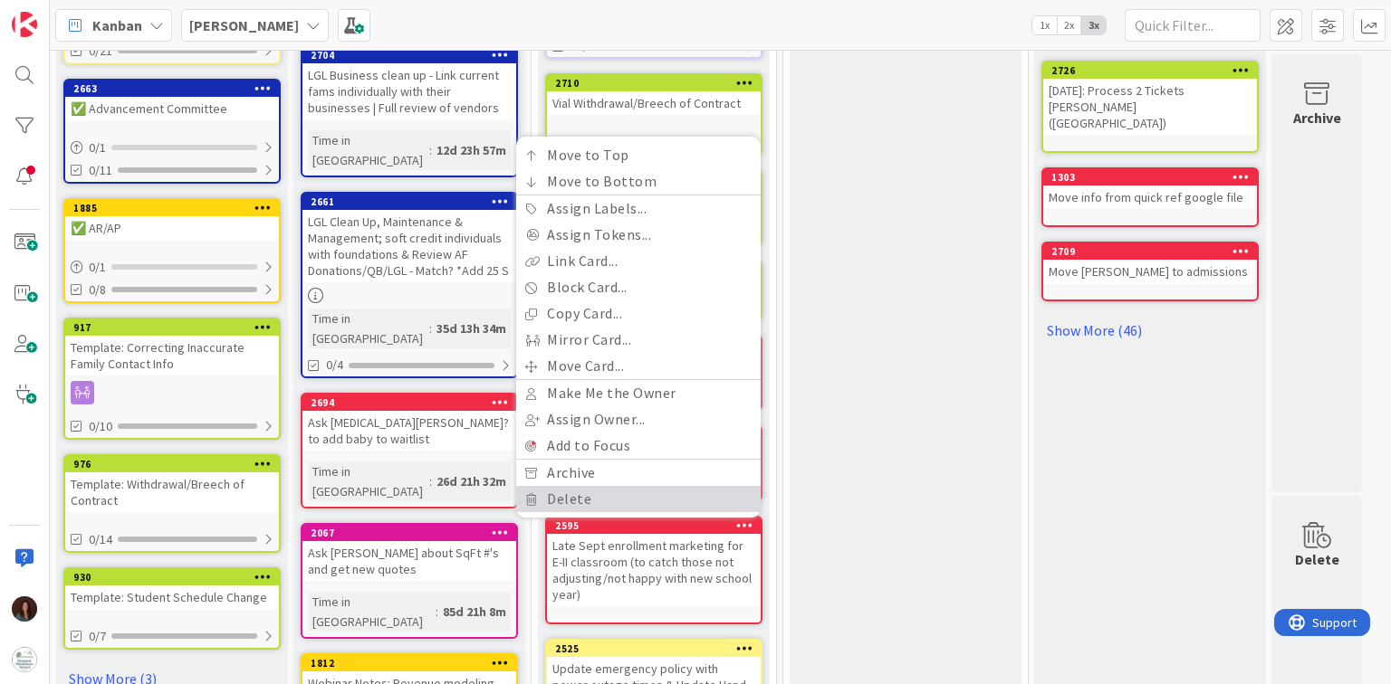
click at [718, 486] on link "Delete" at bounding box center [638, 499] width 244 height 26
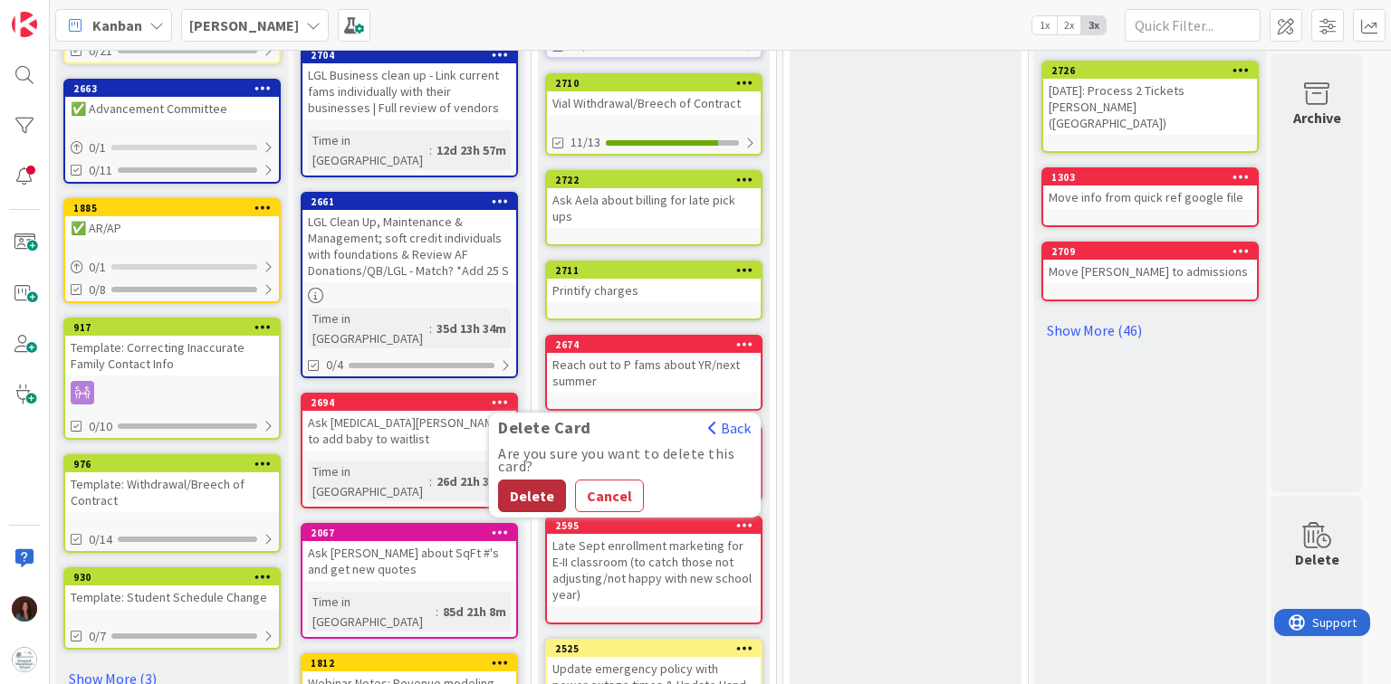
click at [521, 480] on button "Delete" at bounding box center [532, 496] width 68 height 33
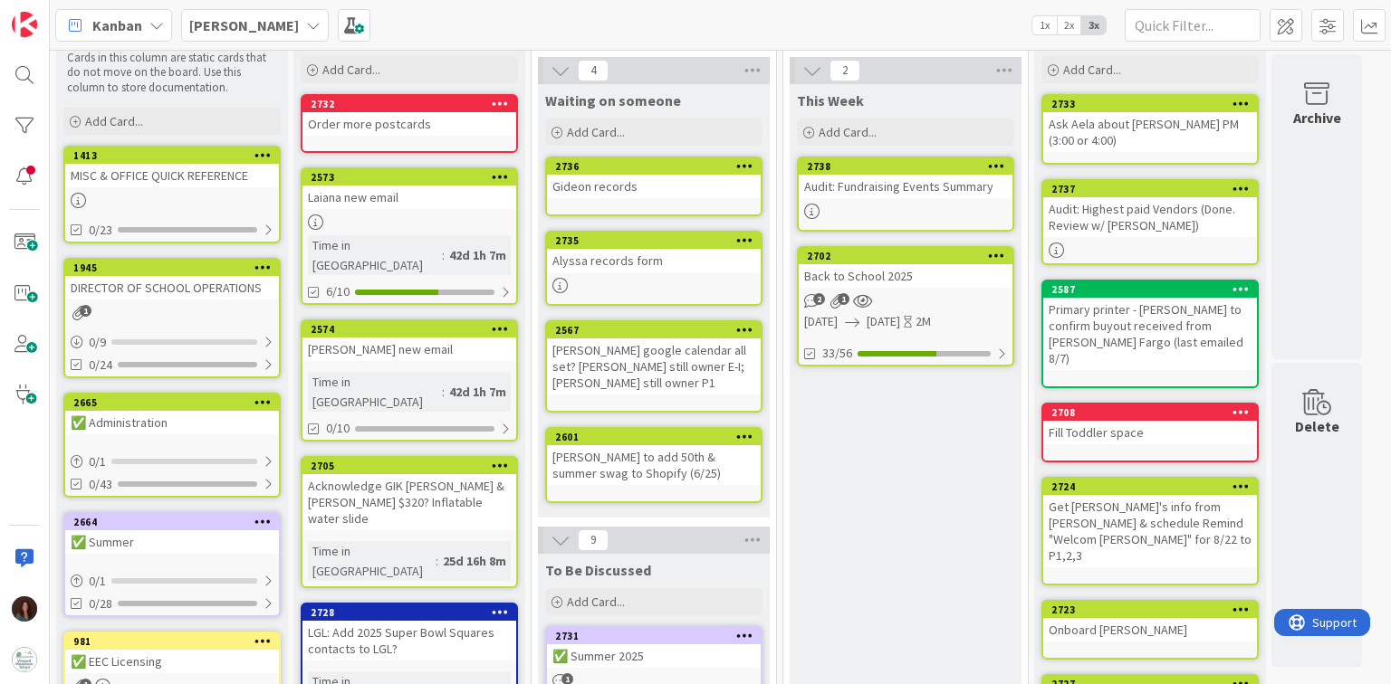
scroll to position [0, 0]
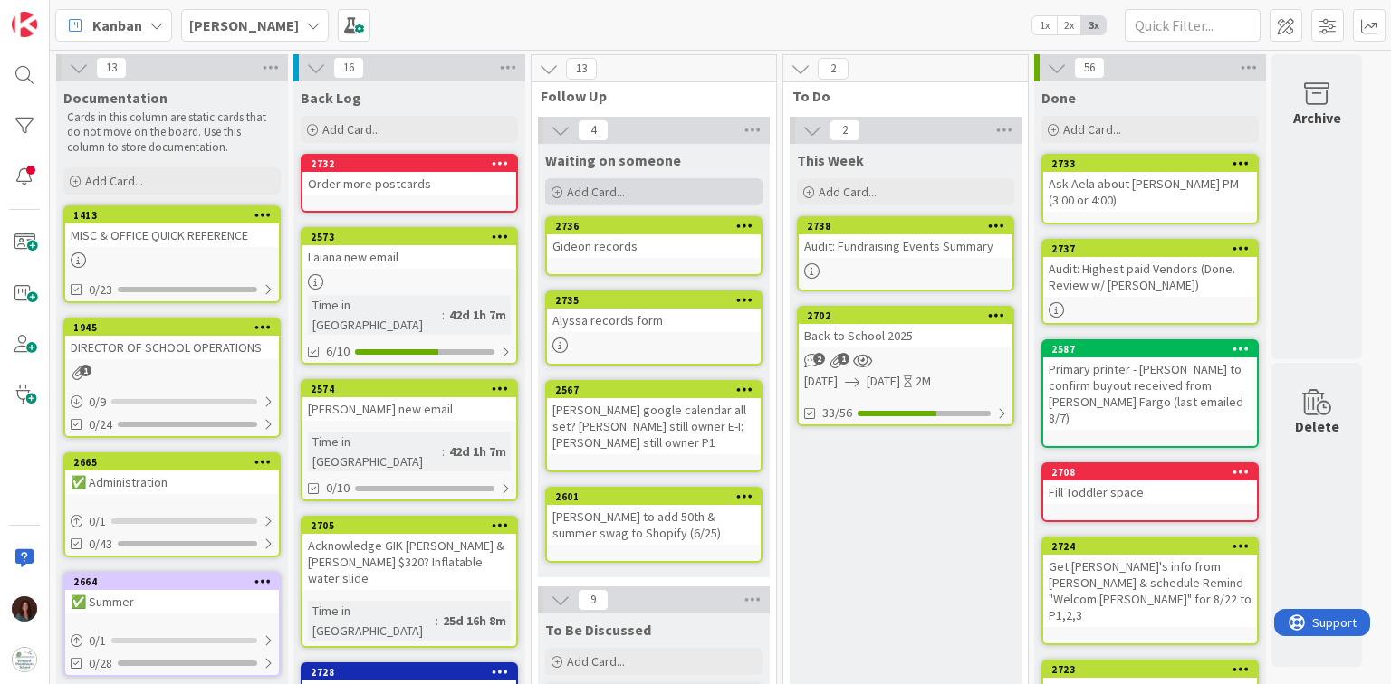
click at [602, 188] on span "Add Card..." at bounding box center [596, 192] width 58 height 16
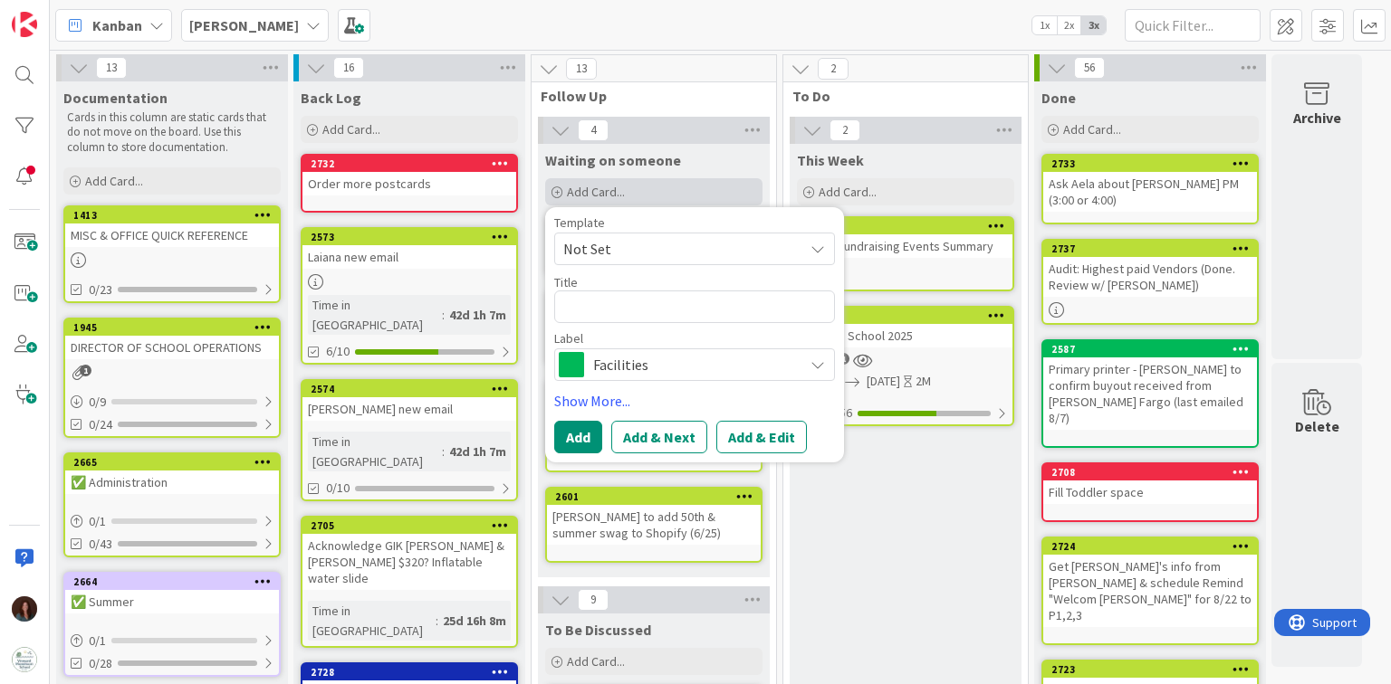
type textarea "x"
type textarea "T"
type textarea "x"
type textarea "TB"
type textarea "x"
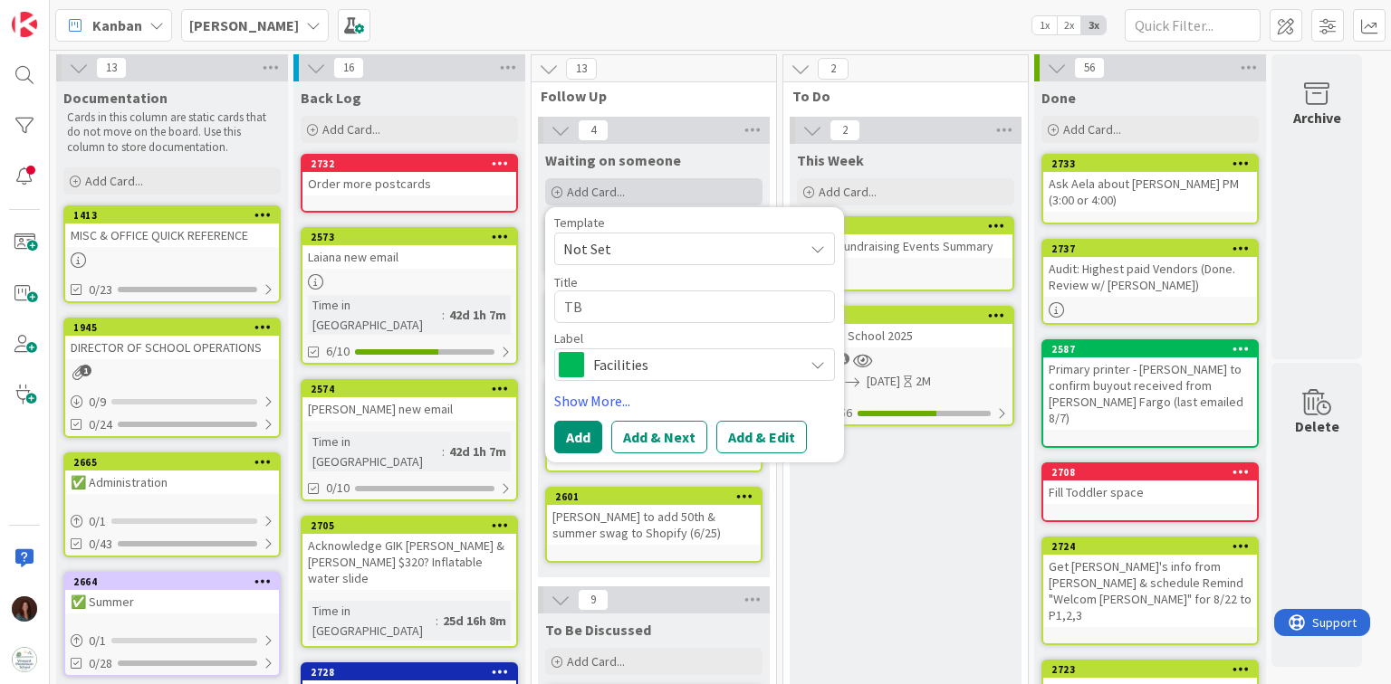
type textarea "TBD"
type textarea "x"
type textarea "TBD"
type textarea "x"
type textarea "TBD A"
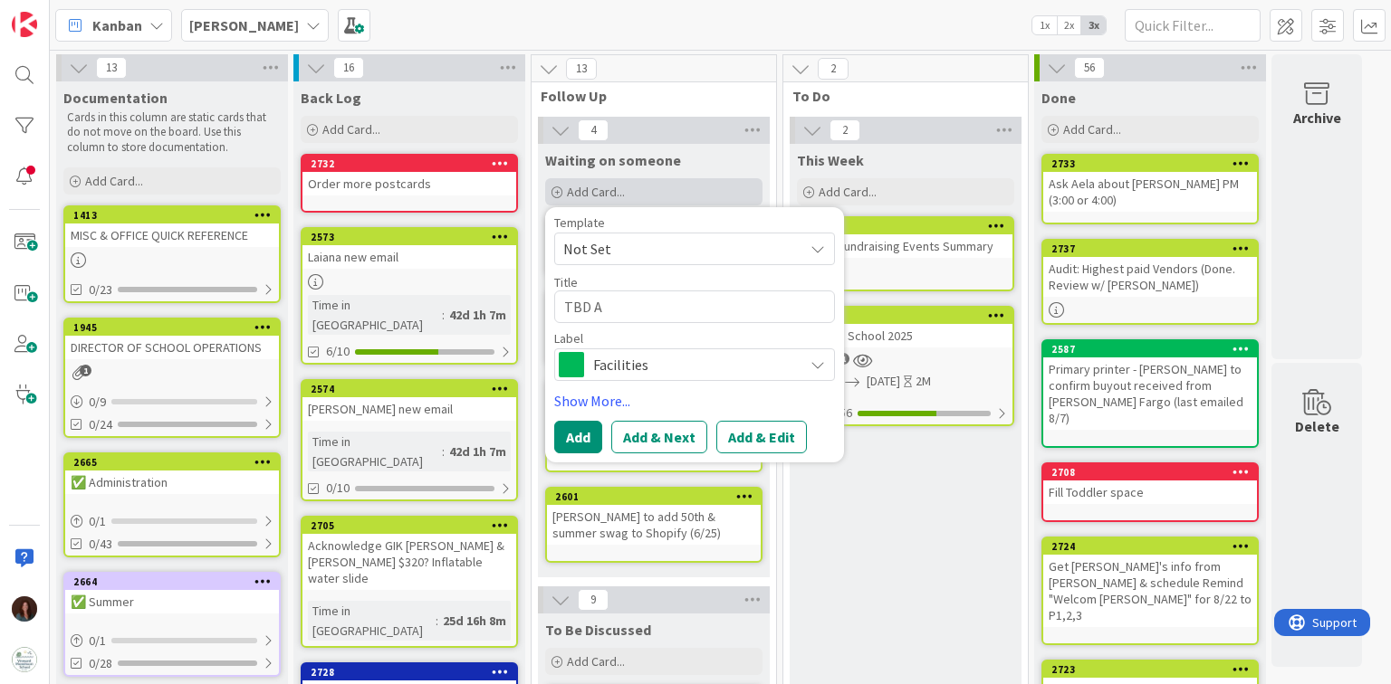
type textarea "x"
type textarea "TBD Ad"
type textarea "x"
type textarea "TBD Ade"
type textarea "x"
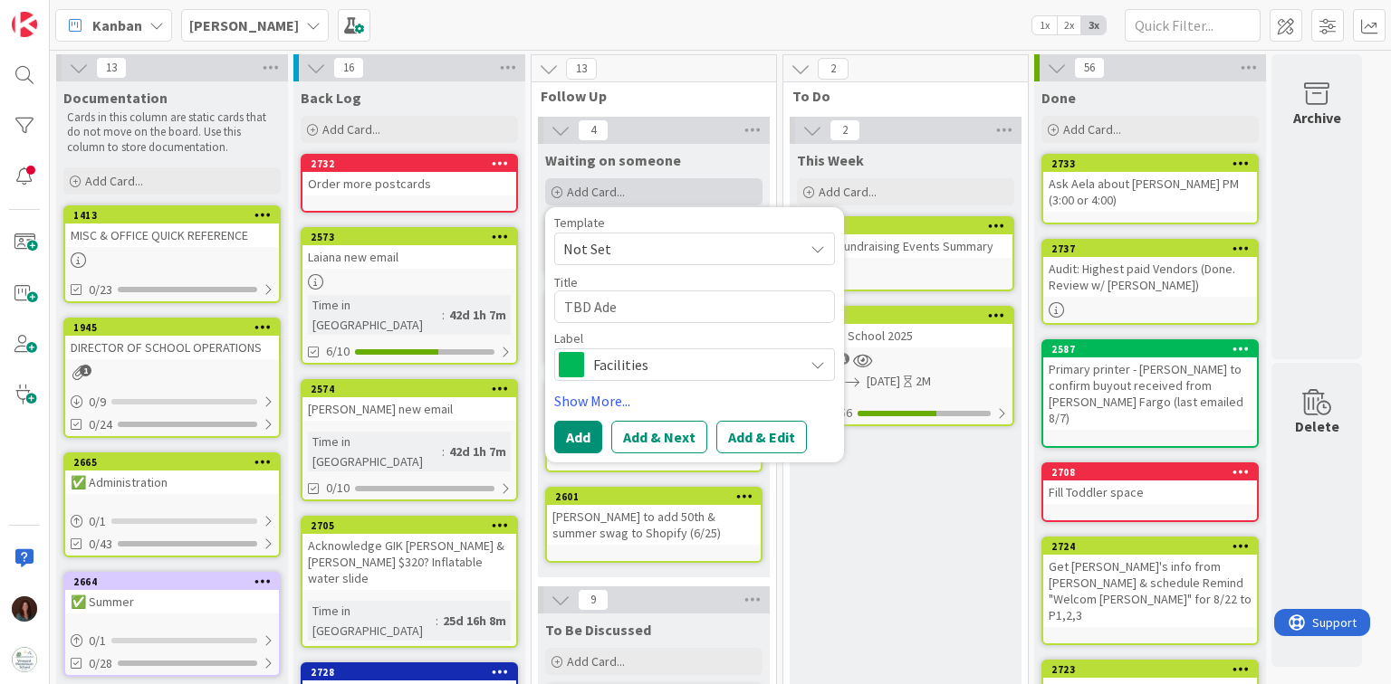
type textarea "TBD Adel"
type textarea "x"
type textarea "TBD Adeli"
type textarea "x"
type textarea "TBD Adelin"
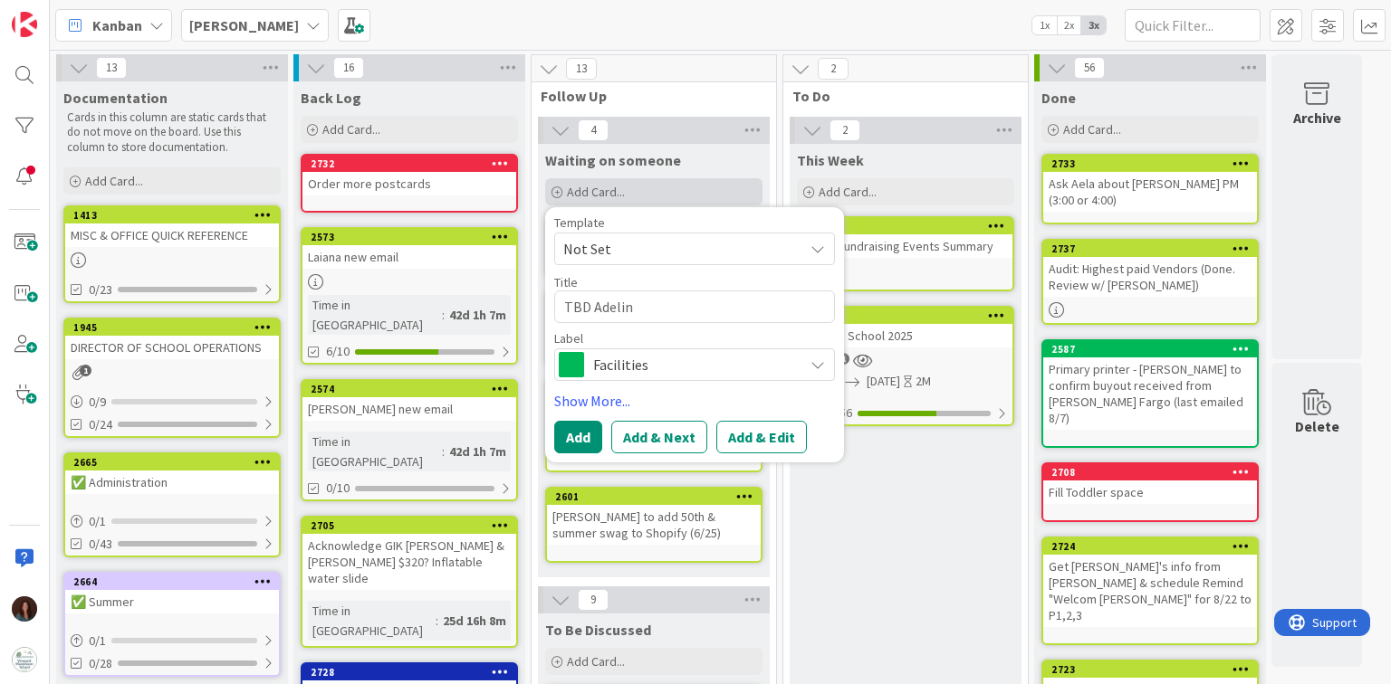
type textarea "x"
type textarea "TBD [PERSON_NAME]"
type textarea "x"
type textarea "TBD [PERSON_NAME]"
type textarea "x"
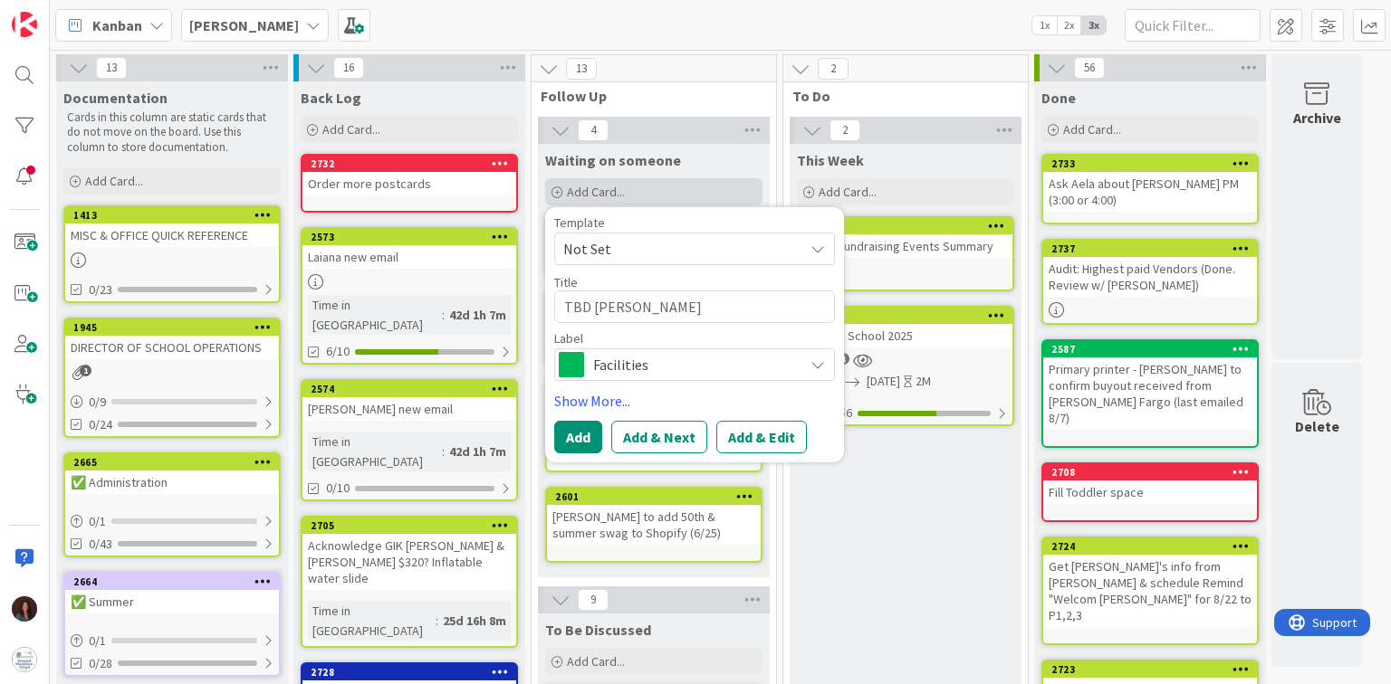
type textarea "TBD [PERSON_NAME]"
type textarea "x"
type textarea "TBD [PERSON_NAME] hi"
type textarea "x"
type textarea "TBD [PERSON_NAME]"
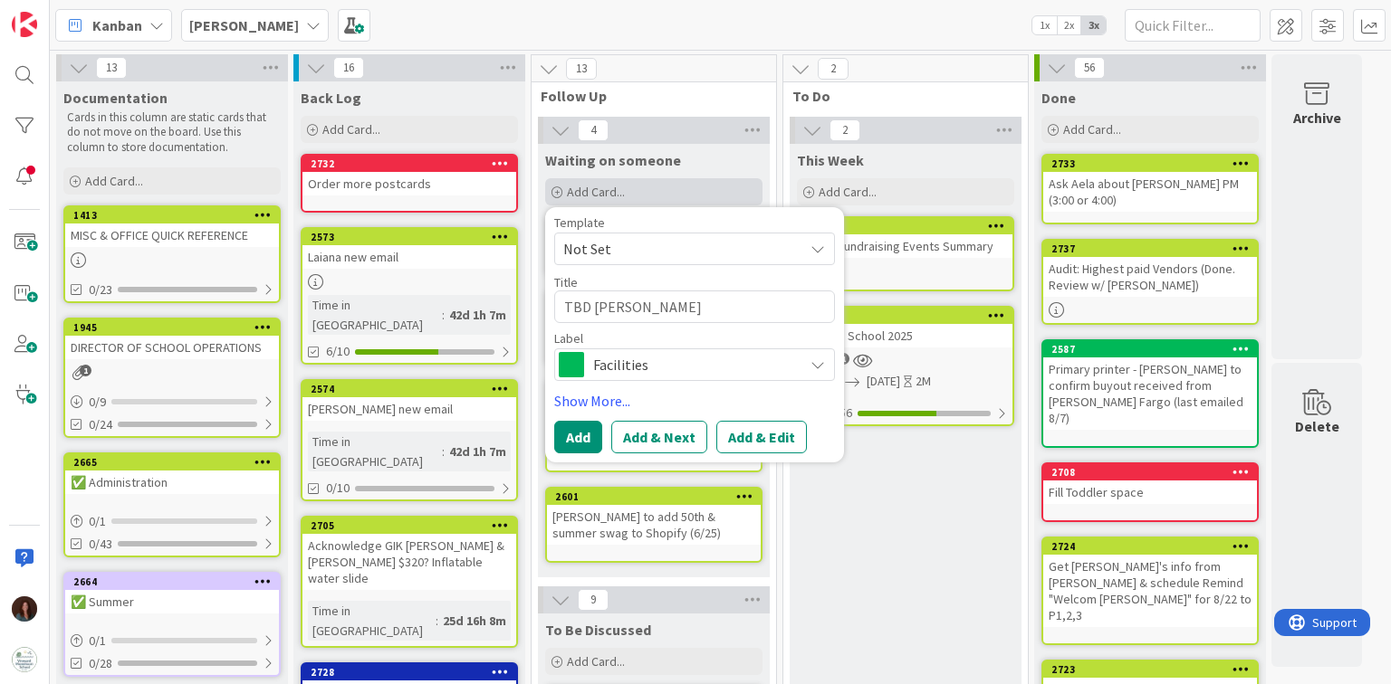
type textarea "x"
type textarea "TBD [PERSON_NAME] hire"
type textarea "x"
type textarea "TBD [PERSON_NAME] hired"
type textarea "x"
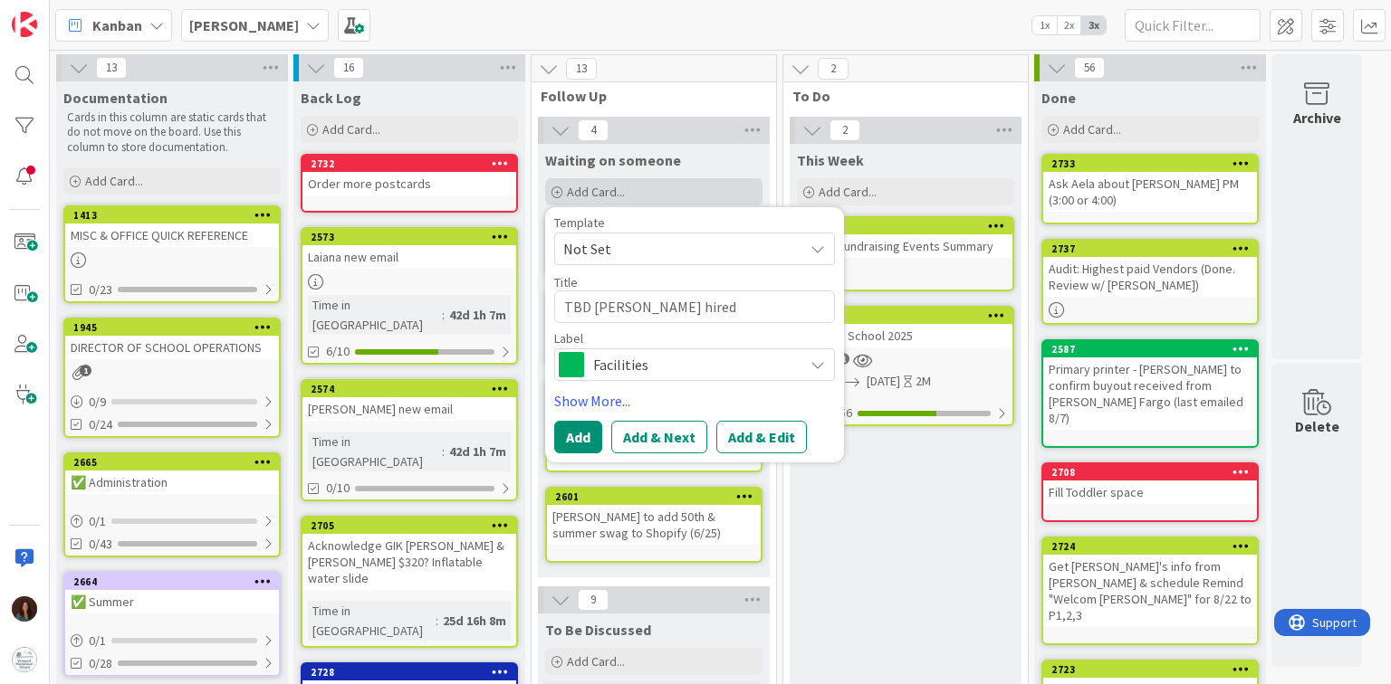
type textarea "TBD [PERSON_NAME] hired?"
type textarea "x"
type textarea "TBD [PERSON_NAME] hired?"
type textarea "x"
type textarea "TBD [PERSON_NAME] hired? 2"
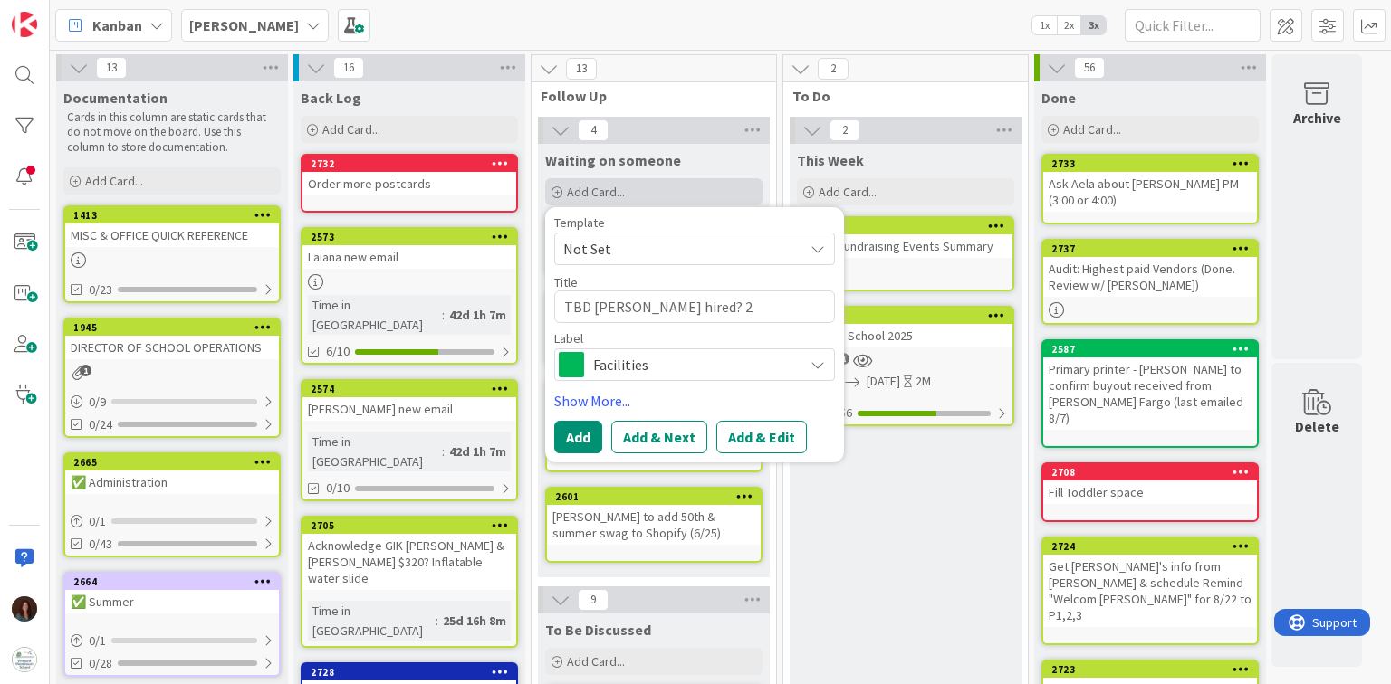
type textarea "x"
type textarea "TBD [PERSON_NAME] hired? 2"
type textarea "x"
type textarea "TBD [PERSON_NAME] hired? 2 P"
type textarea "x"
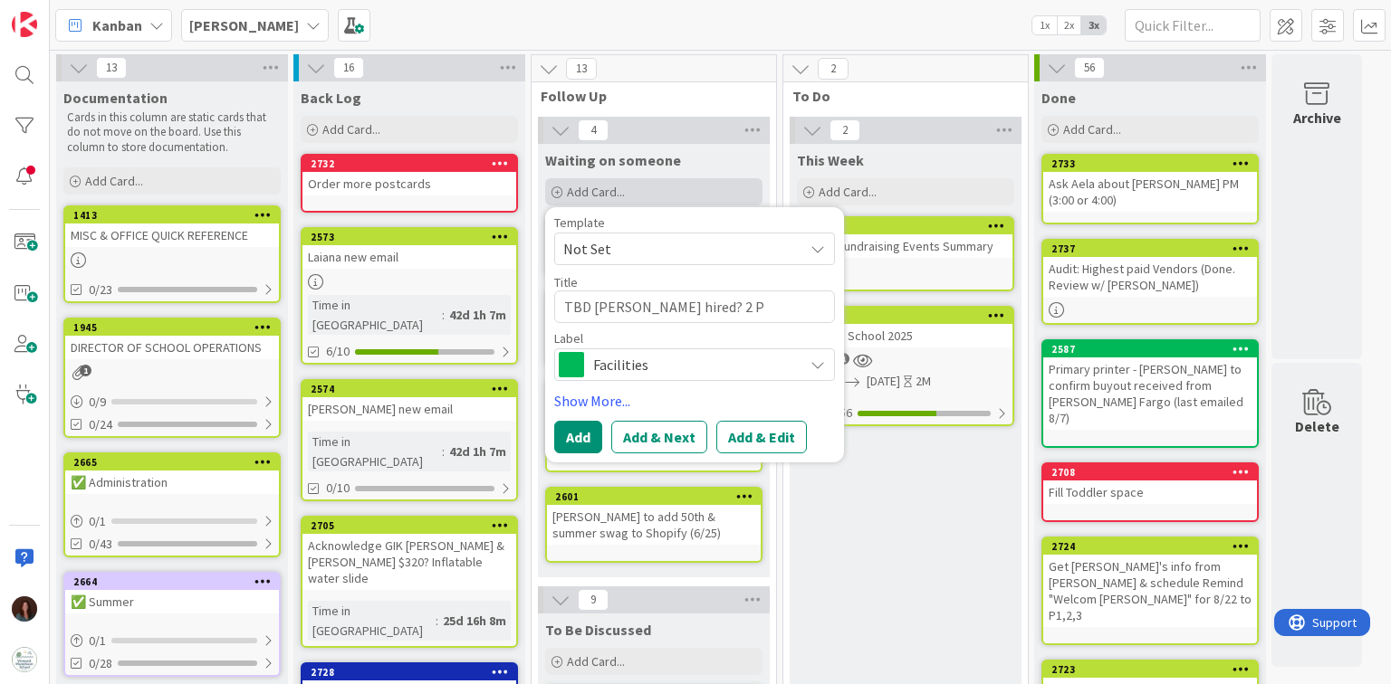
type textarea "TBD [PERSON_NAME] hired? 2 P2"
type textarea "x"
type textarea "TBD [PERSON_NAME] hired? 2 P2"
type textarea "x"
type textarea "TBD [PERSON_NAME] hired? 2 P2 h"
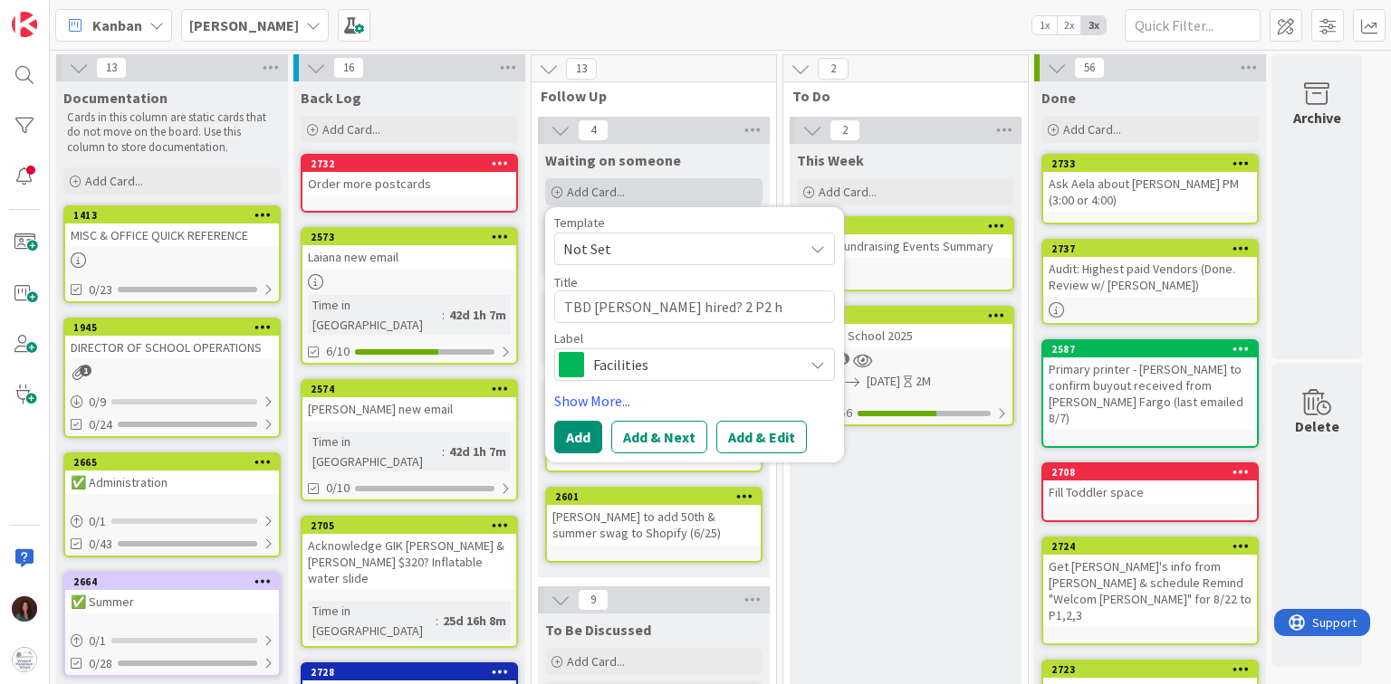
type textarea "x"
type textarea "TBD [PERSON_NAME] hired? 2 P2 ha"
type textarea "x"
type textarea "TBD [PERSON_NAME] hired? 2 P2 hal"
type textarea "x"
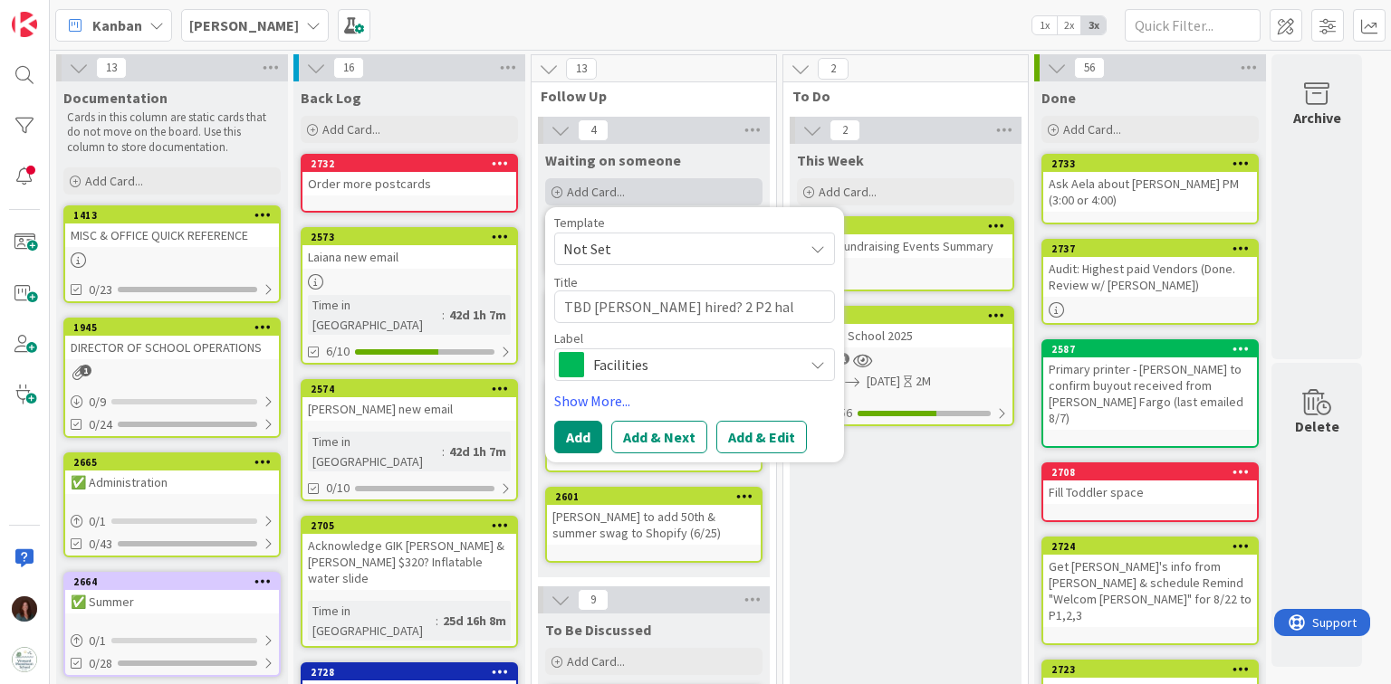
type textarea "TBD [PERSON_NAME] hired? 2 P2 half"
type textarea "x"
type textarea "TBD [PERSON_NAME] hired? 2 P2 half"
type textarea "x"
type textarea "TBD [PERSON_NAME] hired? 2 P2 half d"
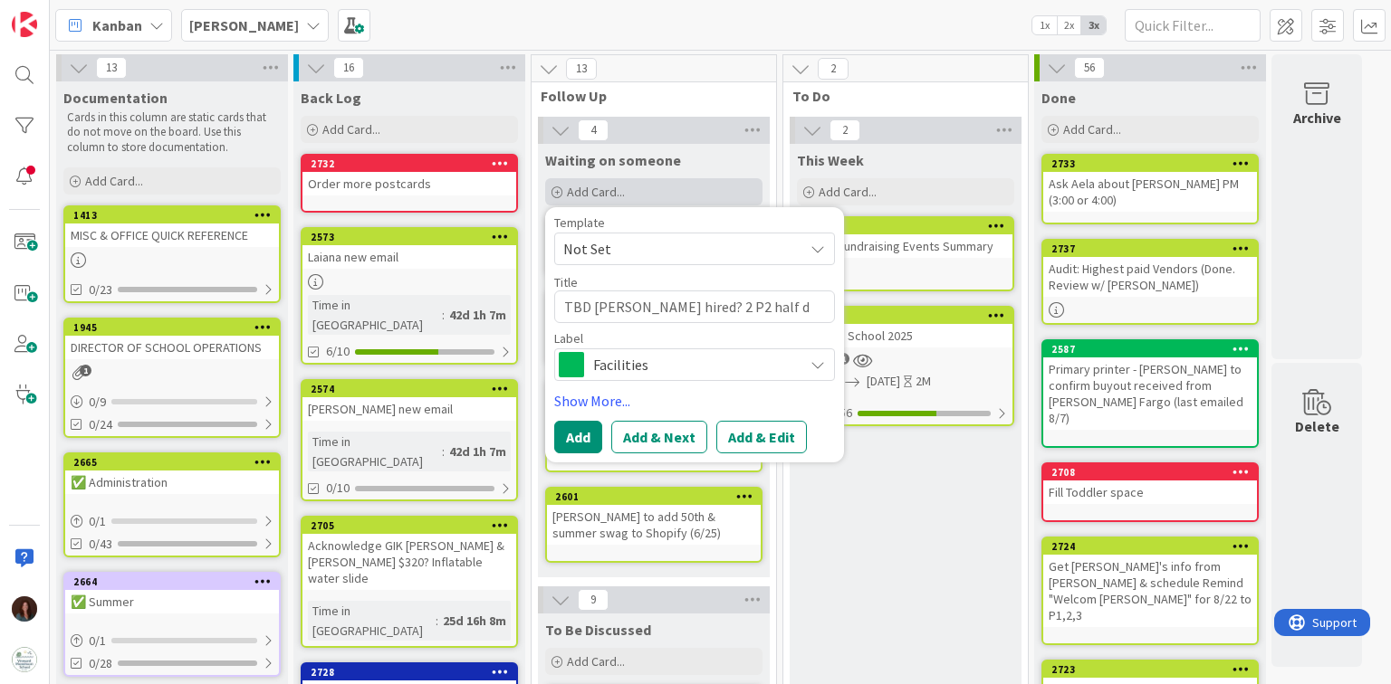
type textarea "x"
type textarea "TBD [PERSON_NAME] hired? 2 P2 half da"
type textarea "x"
type textarea "TBD [PERSON_NAME] hired? 2 P2 half day"
type textarea "x"
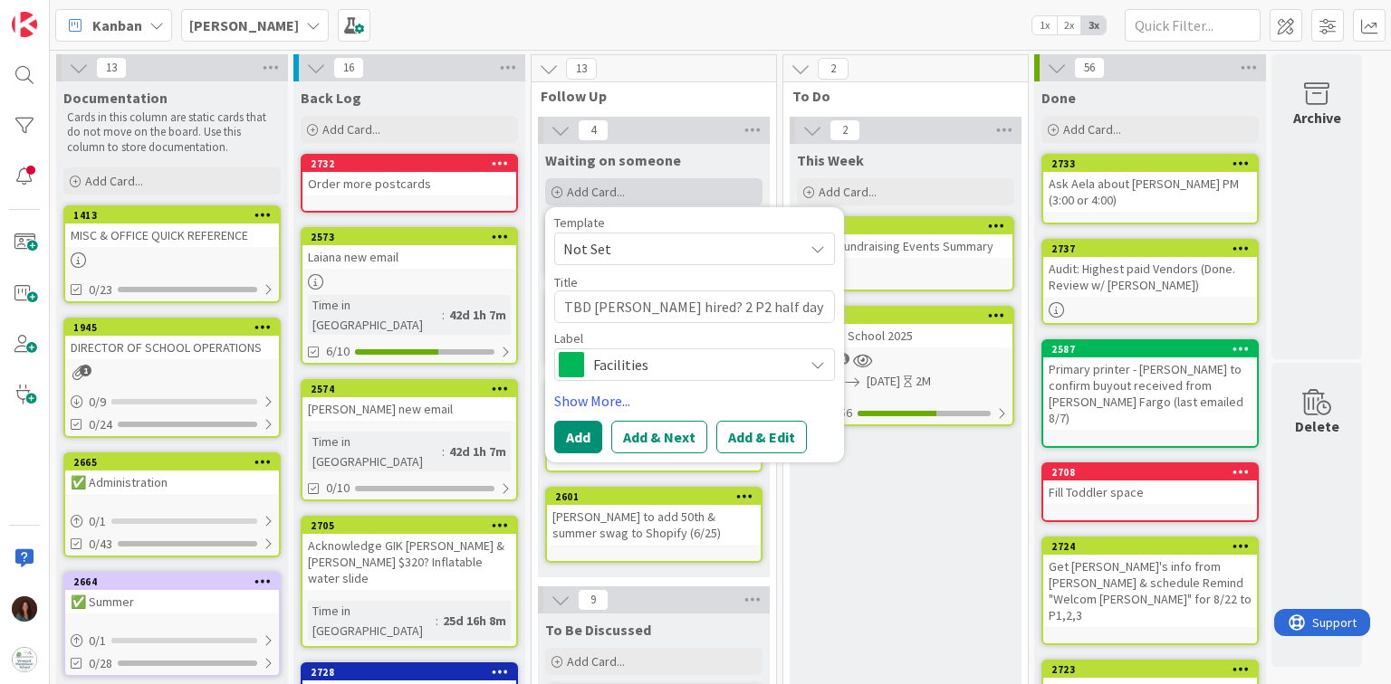
type textarea "TBD [PERSON_NAME] hired? 2 P2 half day"
type textarea "x"
type textarea "TBD [PERSON_NAME] hired? 2 P2 half day sp"
type textarea "x"
type textarea "TBD [PERSON_NAME] hired? 2 P2 half day spa"
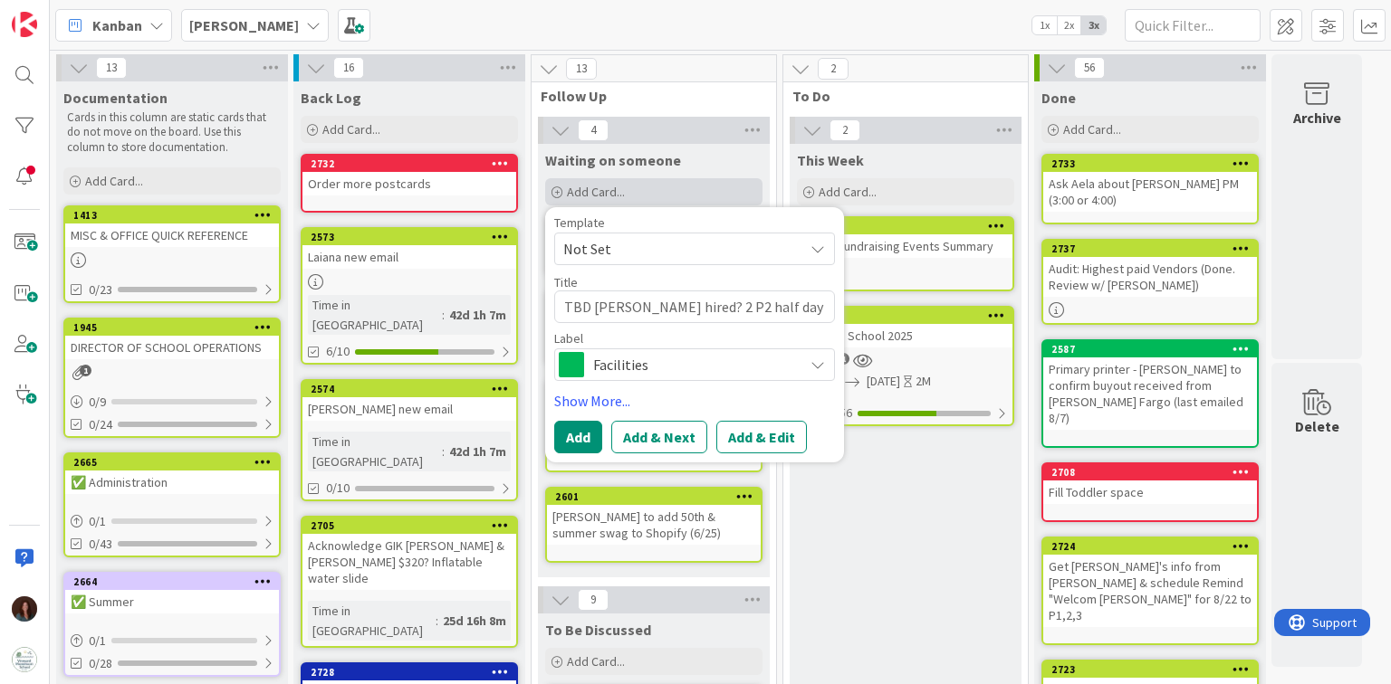
type textarea "x"
type textarea "TBD [PERSON_NAME] hired? 2 P2 half day spac"
type textarea "x"
type textarea "TBD [PERSON_NAME] hired? 2 P2 half day space"
type textarea "x"
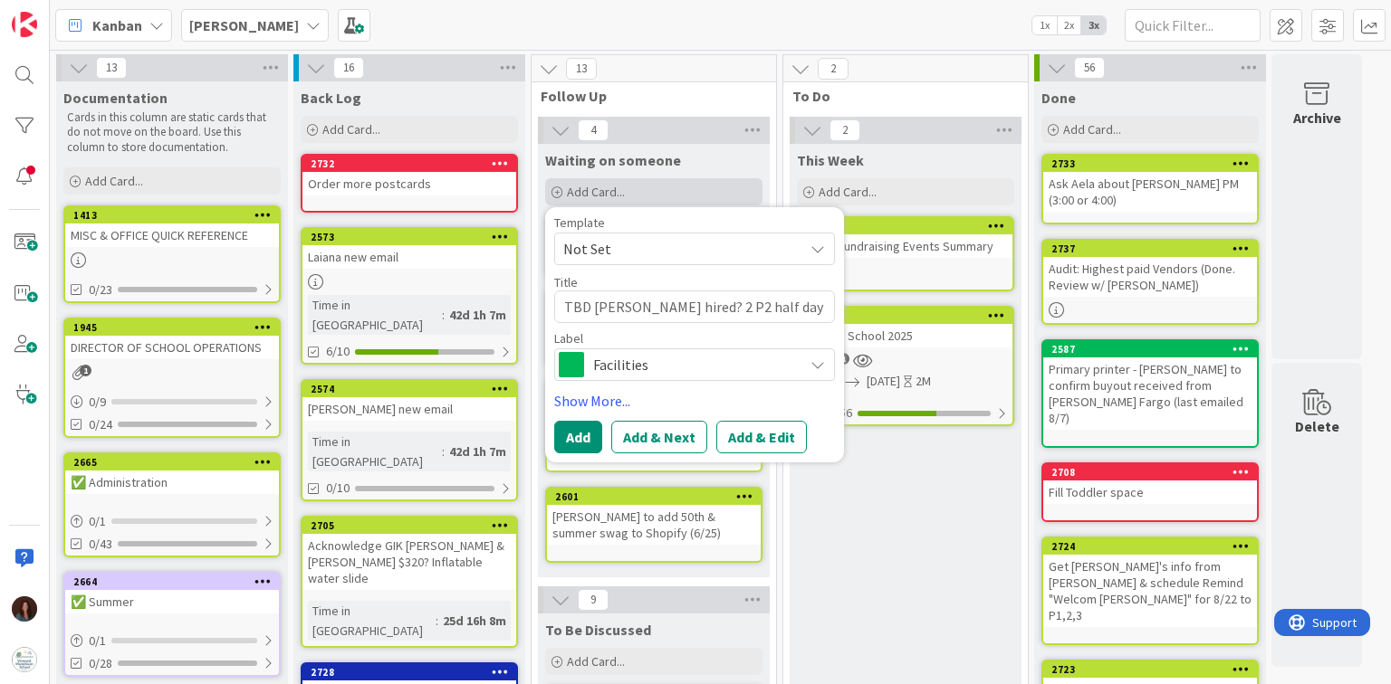
type textarea "TBD [PERSON_NAME] hired? 2 P2 half day spaces"
click at [681, 302] on textarea "TBD [PERSON_NAME] hired? 2 P2 half day spaces" at bounding box center [694, 307] width 281 height 33
type textarea "x"
type textarea "TBD [PERSON_NAME] hired? (2 P2 half day spaces"
click at [806, 307] on textarea "TBD [PERSON_NAME] hired? (2 P2 half day spaces" at bounding box center [694, 307] width 281 height 33
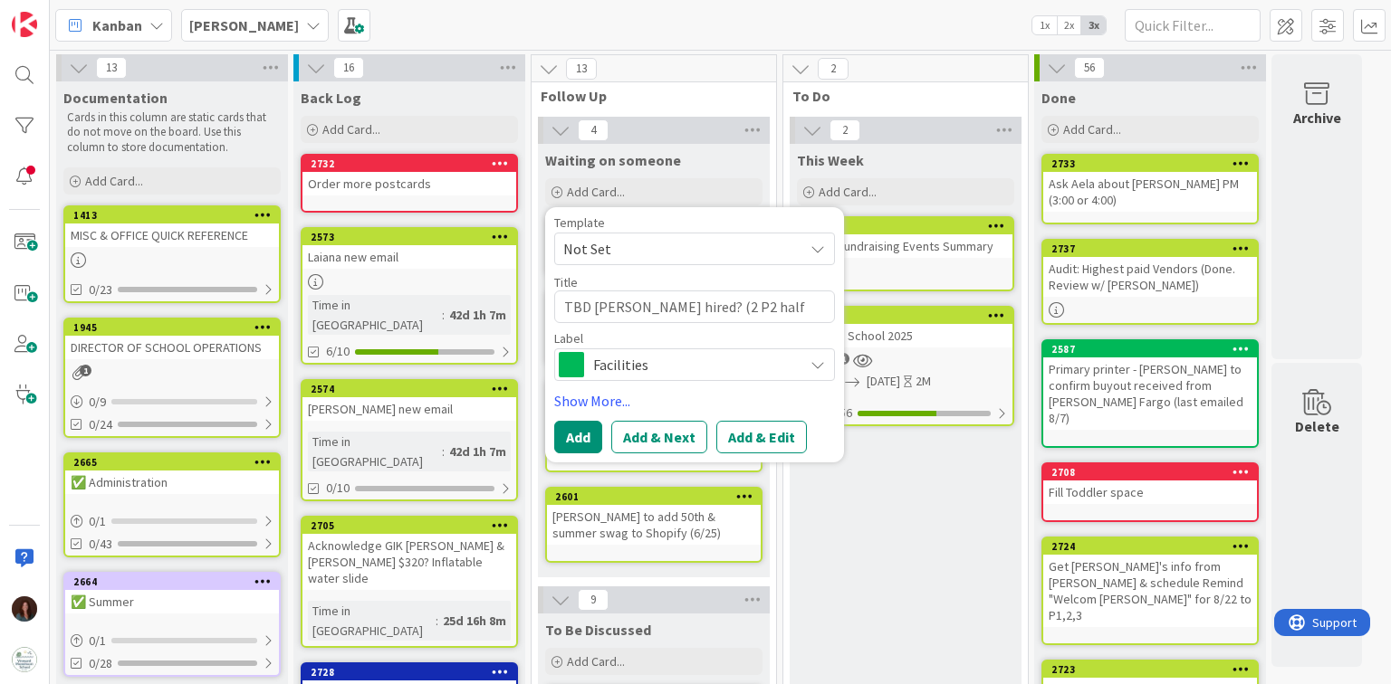
type textarea "x"
type textarea "TBD [PERSON_NAME] hired? (2 P2 half day spaces)"
click at [608, 364] on span "Facilities" at bounding box center [693, 364] width 201 height 25
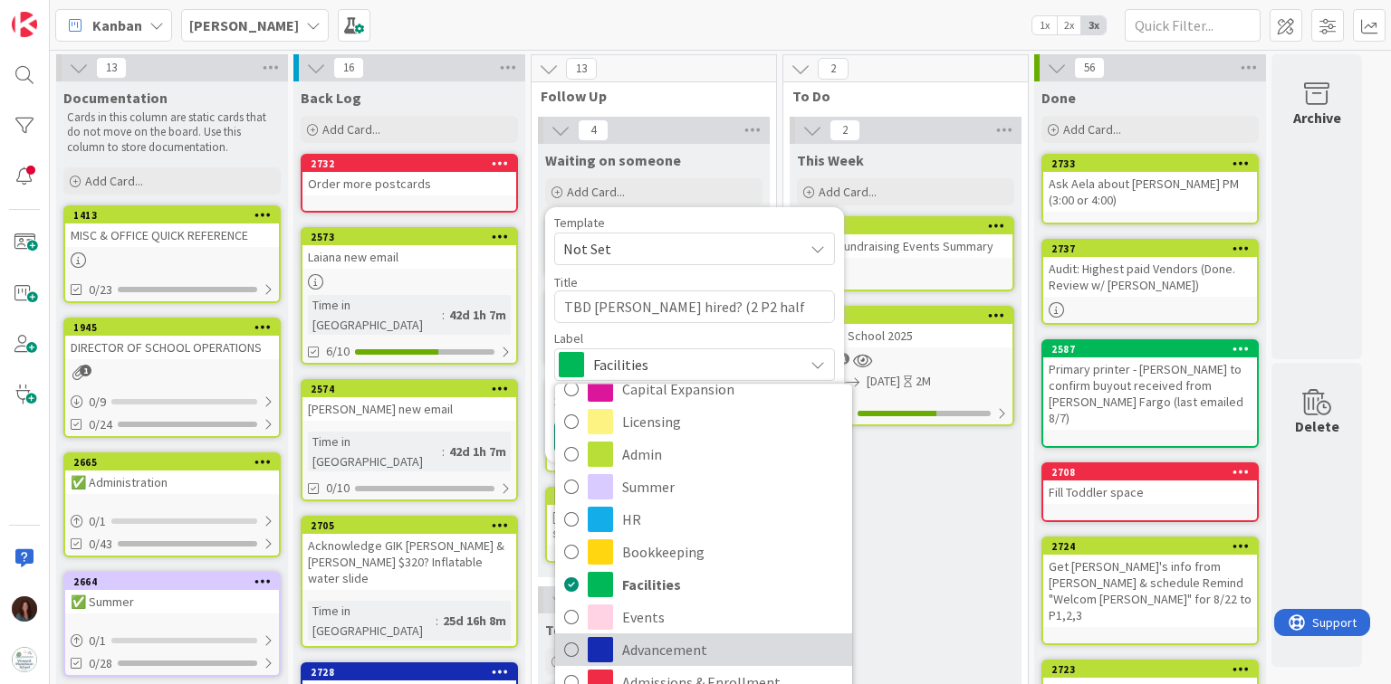
scroll to position [27, 0]
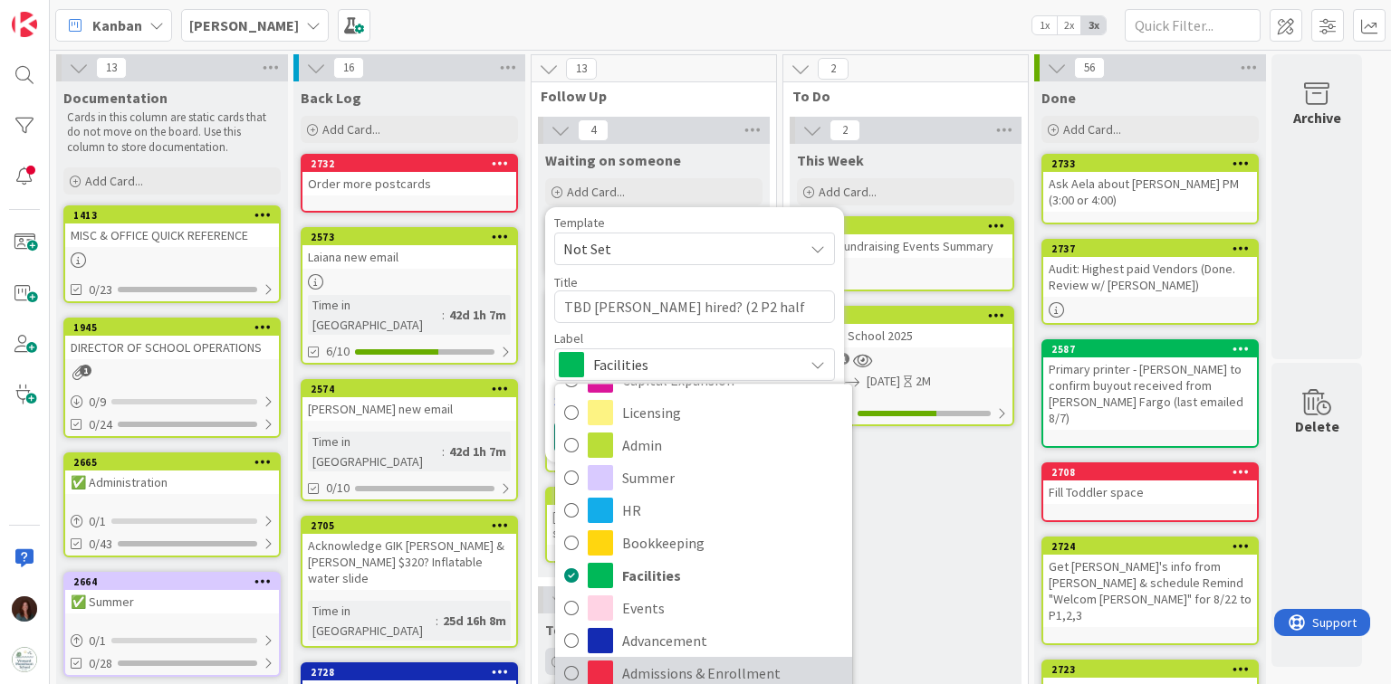
drag, startPoint x: 746, startPoint y: 669, endPoint x: 748, endPoint y: 645, distance: 24.5
click at [746, 669] on span "Admissions & Enrollment" at bounding box center [732, 673] width 221 height 27
type textarea "x"
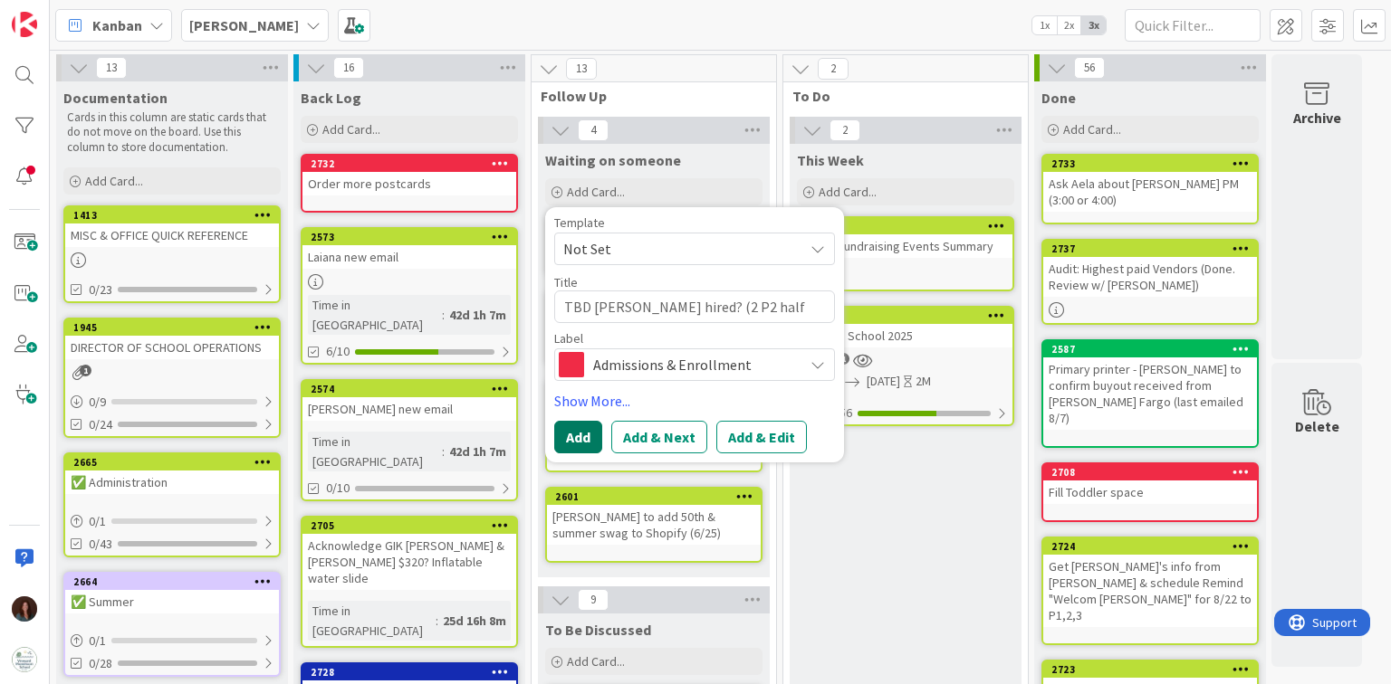
click at [587, 431] on button "Add" at bounding box center [578, 437] width 48 height 33
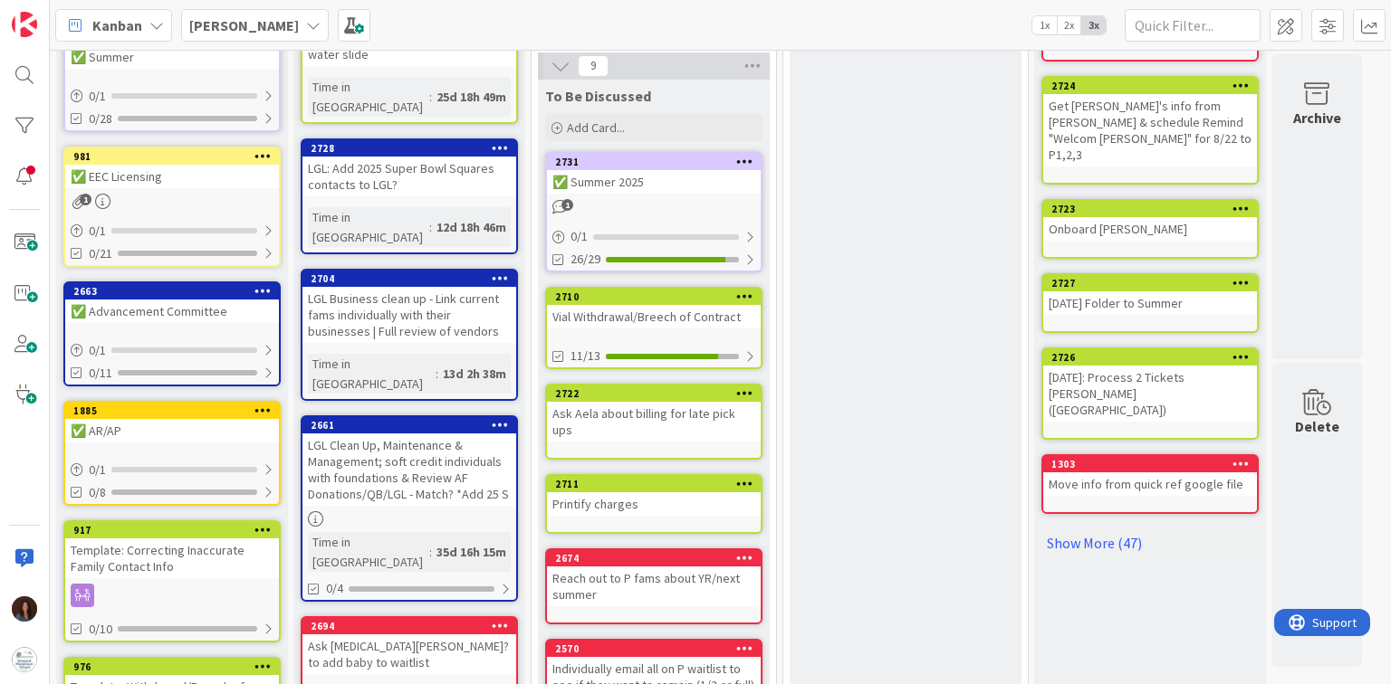
scroll to position [579, 0]
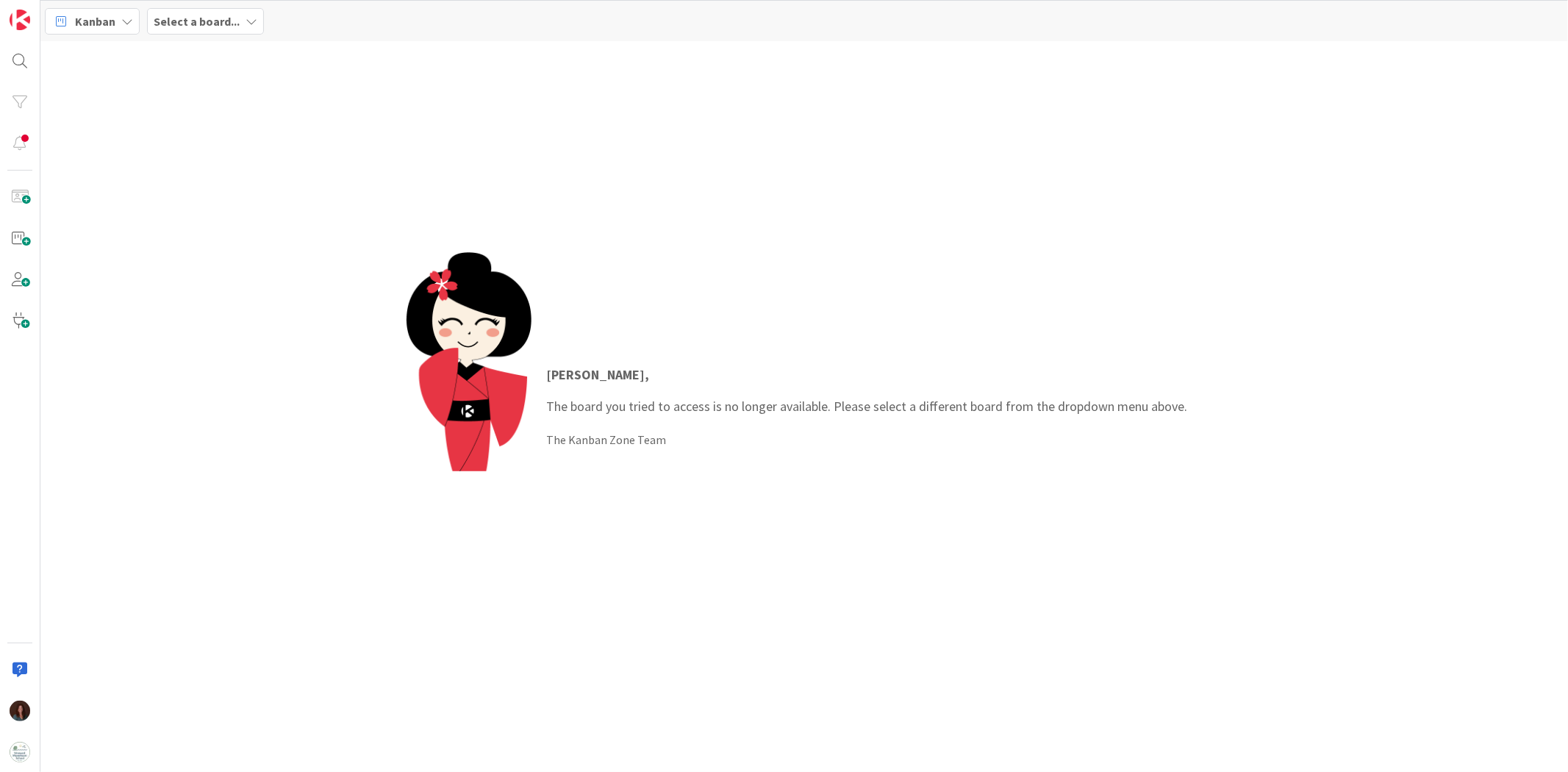
click at [236, 20] on b "Select a board..." at bounding box center [197, 21] width 86 height 15
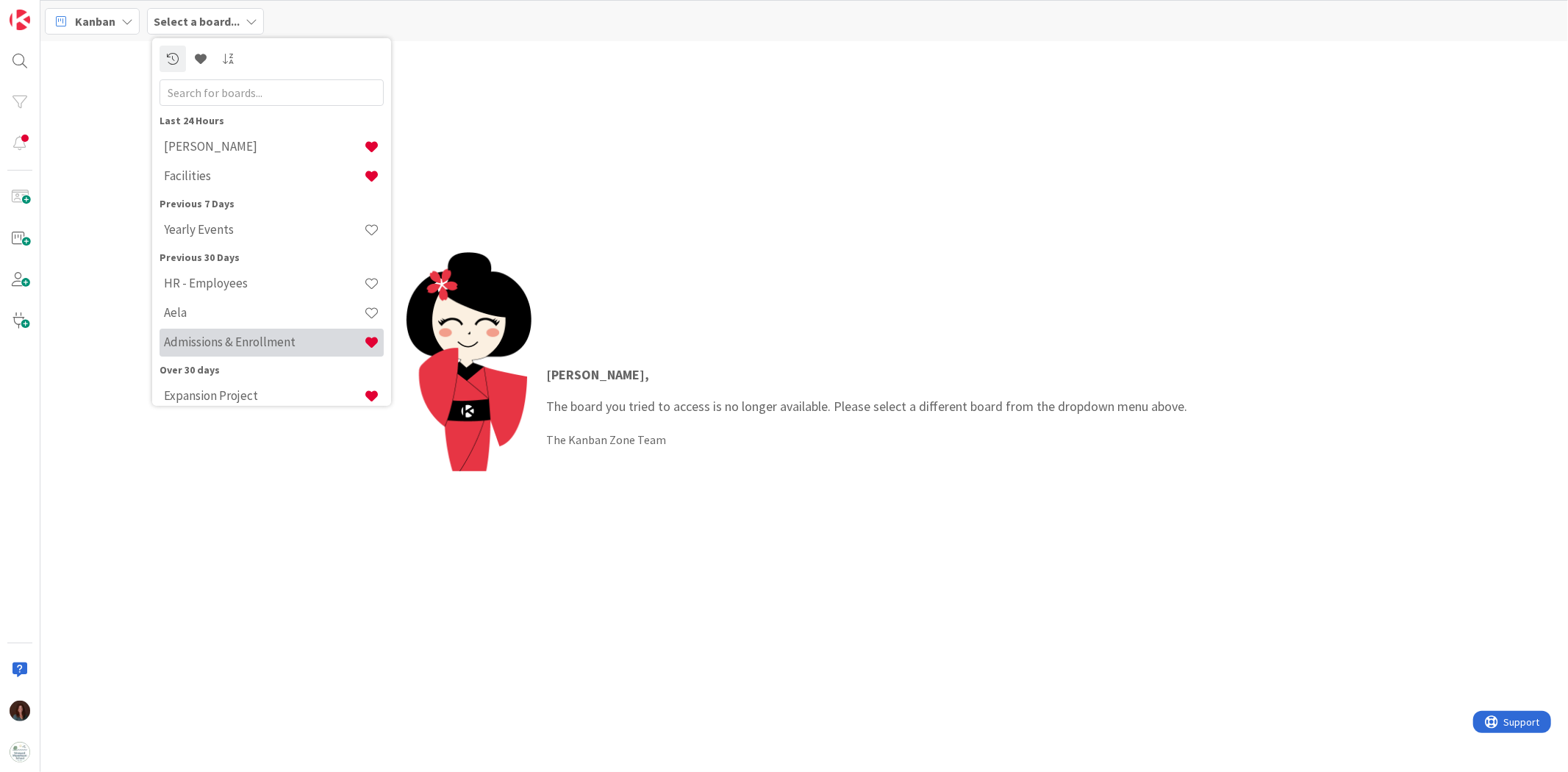
click at [258, 336] on h4 "Admissions & Enrollment" at bounding box center [264, 342] width 200 height 15
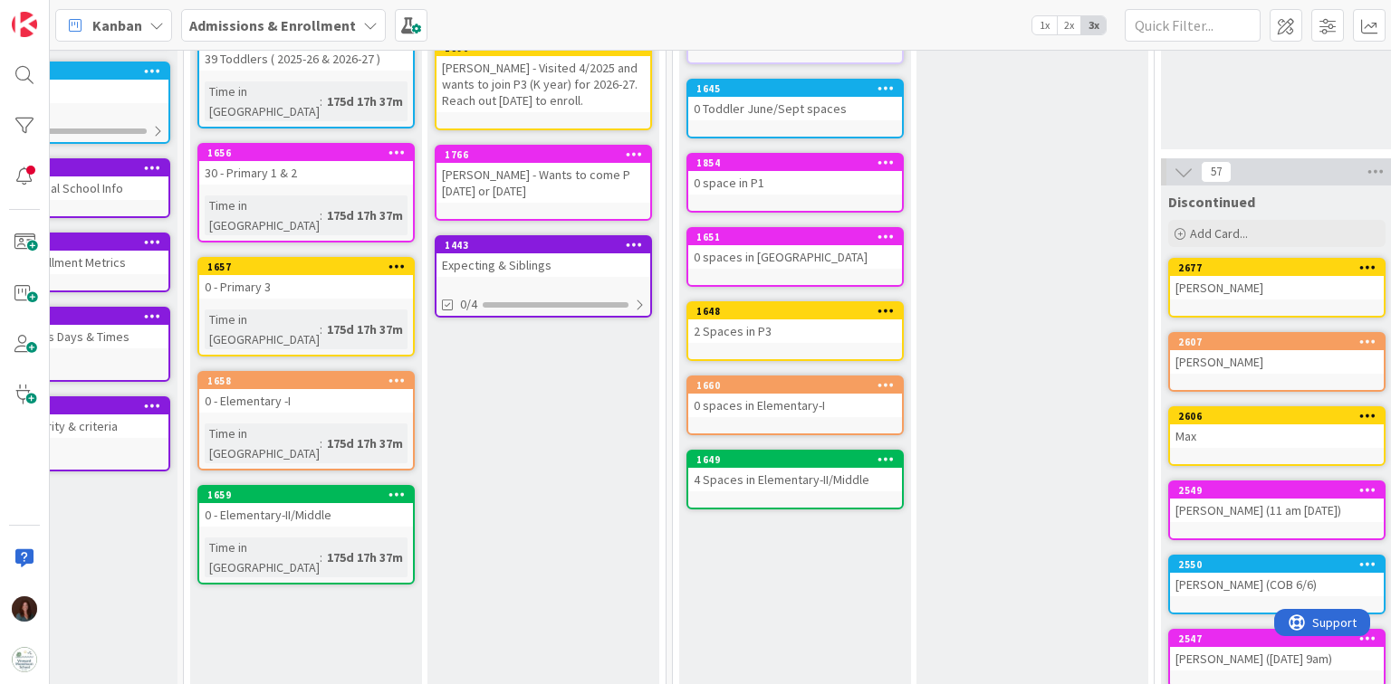
scroll to position [0, 348]
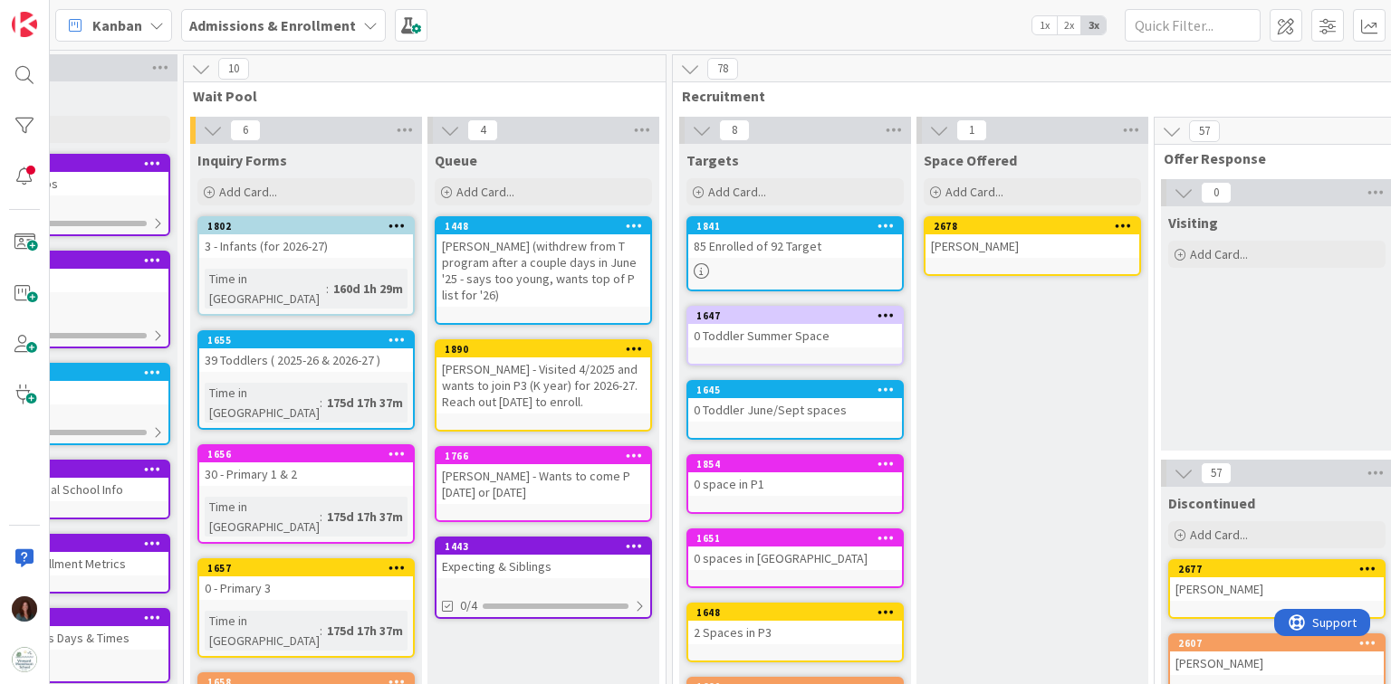
click at [743, 244] on div "85 Enrolled of 92 Target" at bounding box center [795, 246] width 214 height 24
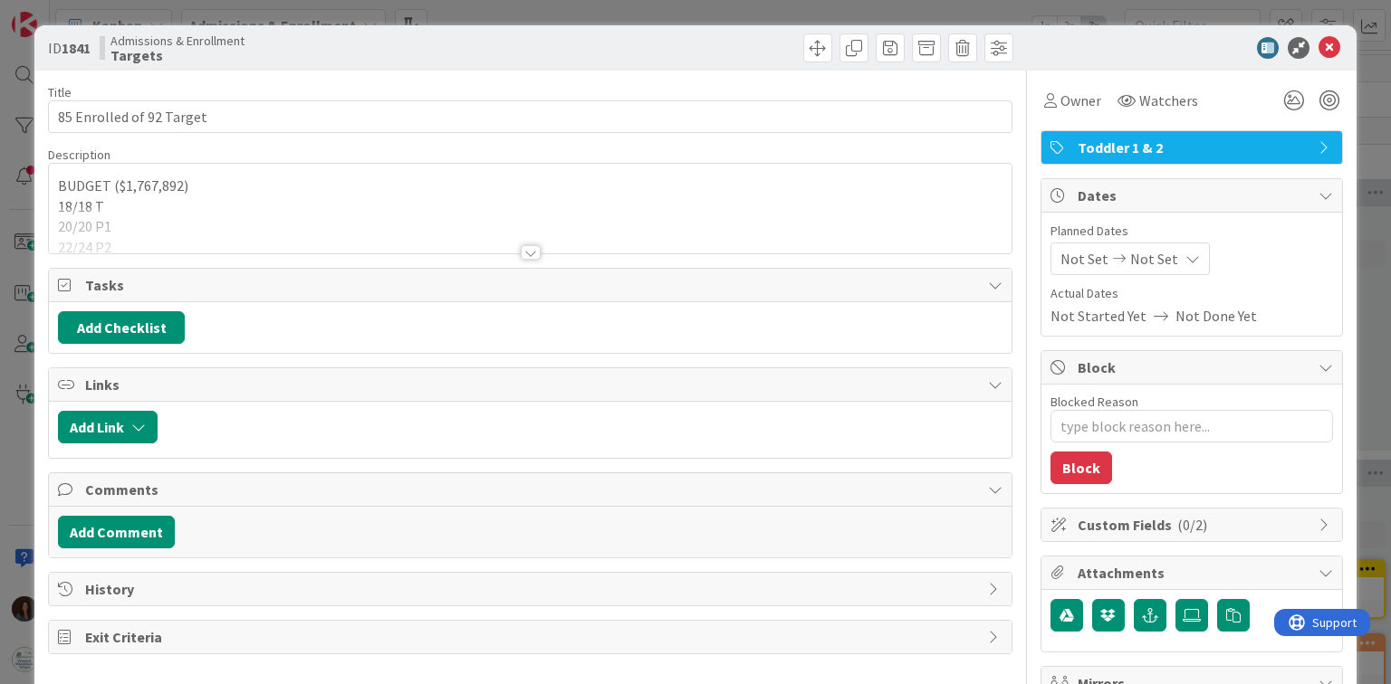
type textarea "x"
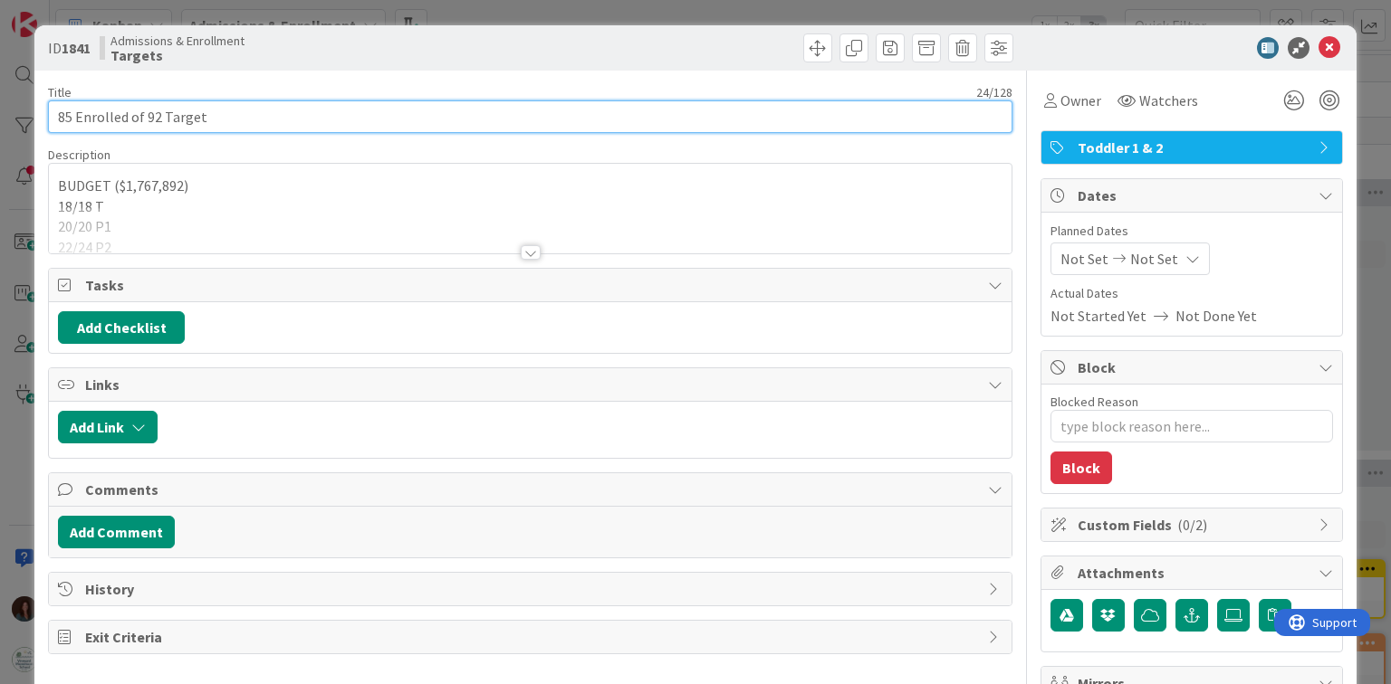
drag, startPoint x: 156, startPoint y: 116, endPoint x: 147, endPoint y: 112, distance: 9.8
click at [145, 114] on input "85 Enrolled of 92 Target" at bounding box center [529, 116] width 963 height 33
type input "85 Enrolled of 87 Target"
type textarea "x"
type input "85 Enrolled of 87 Target"
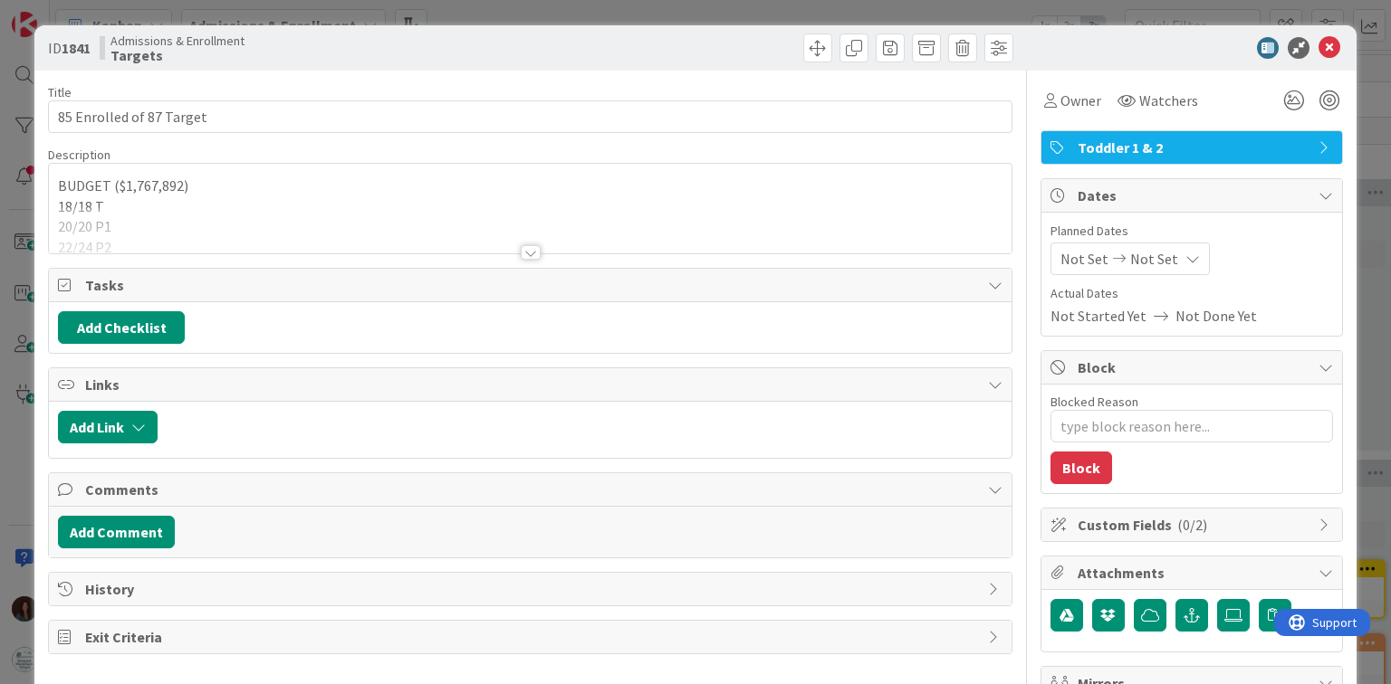
click at [225, 188] on div "BUDGET ($1,767,892) 18/18 T 20/20 P1 22/24 P2 8/10 P3 15/15 E-I 3/5 E-II" at bounding box center [530, 209] width 962 height 90
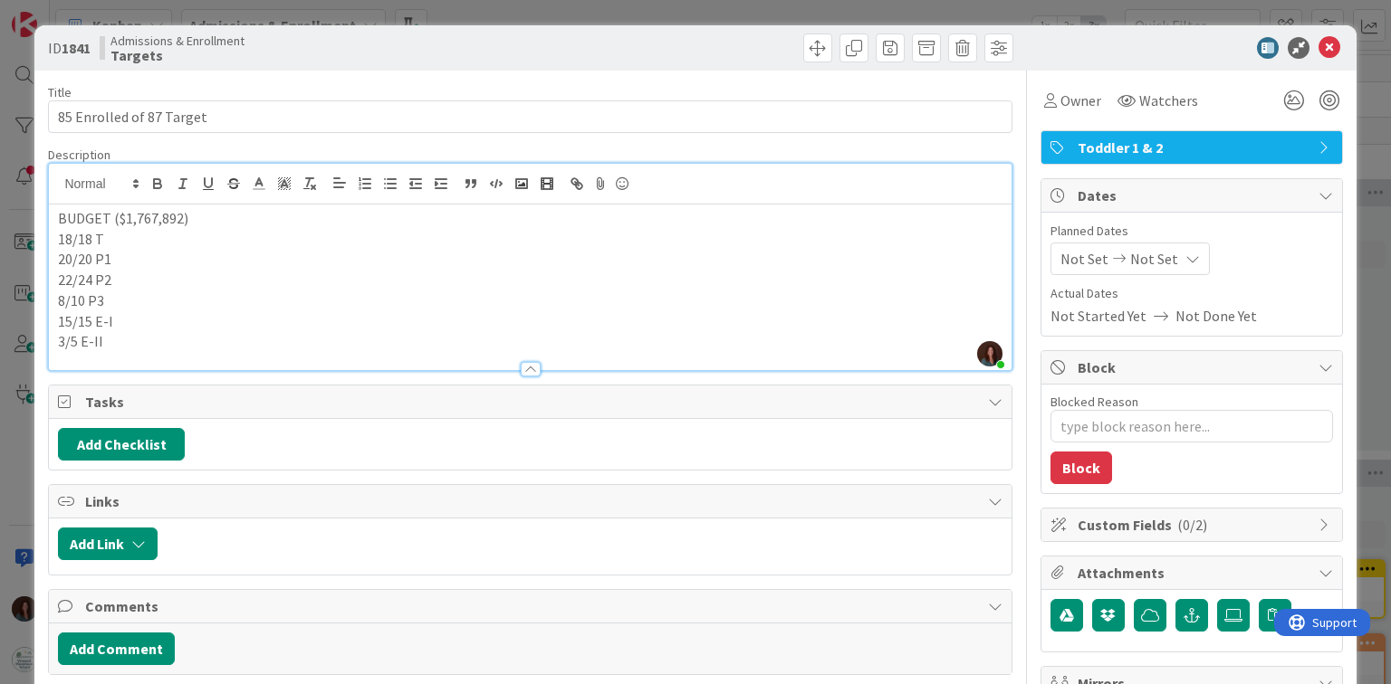
click at [134, 236] on p "18/18 T" at bounding box center [529, 239] width 943 height 21
click at [134, 258] on p "20/20 P1" at bounding box center [529, 259] width 943 height 21
click at [134, 279] on p "22/24 P2" at bounding box center [529, 280] width 943 height 21
click at [91, 279] on p "22/24 P2" at bounding box center [529, 280] width 943 height 21
click at [139, 292] on p "8/10 P3" at bounding box center [529, 301] width 943 height 21
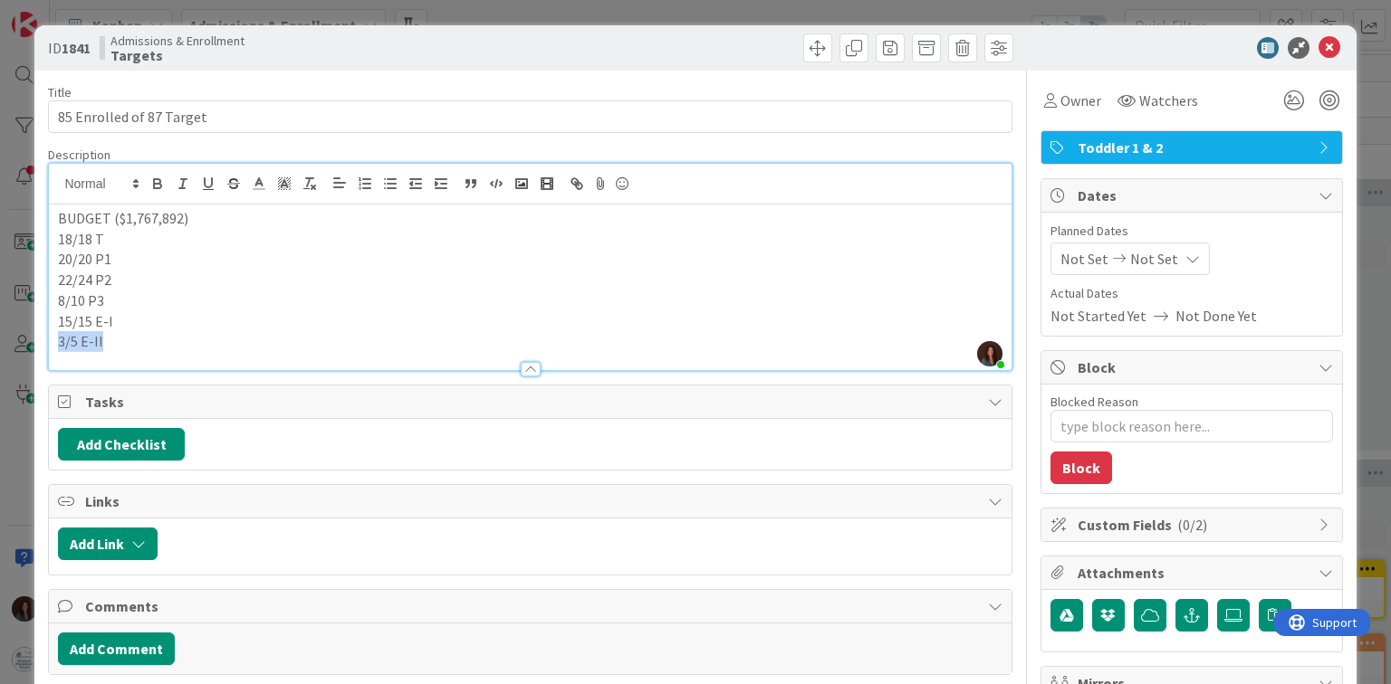
drag, startPoint x: 84, startPoint y: 345, endPoint x: 31, endPoint y: 346, distance: 53.4
click at [31, 346] on div "ID 1841 Admissions & Enrollment Targets Title 24 / 128 85 Enrolled of 87 Target…" at bounding box center [695, 342] width 1391 height 684
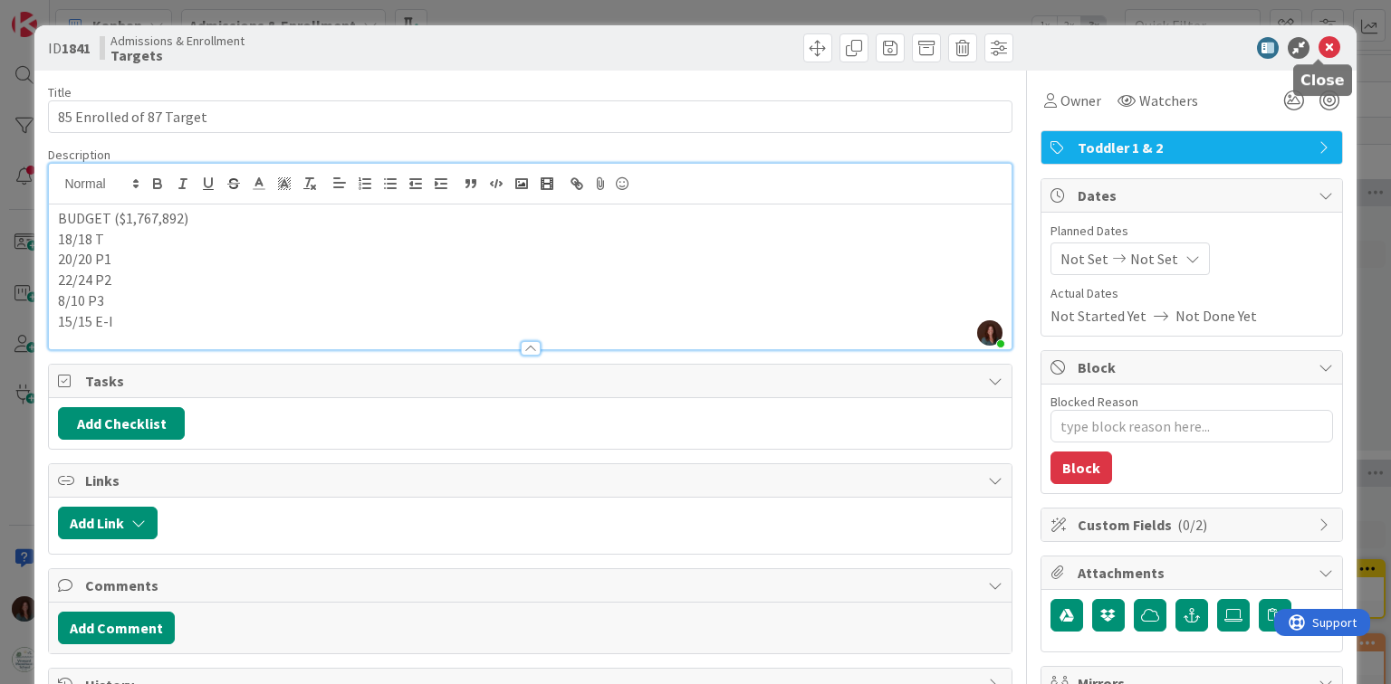
click at [1322, 43] on icon at bounding box center [1329, 48] width 22 height 22
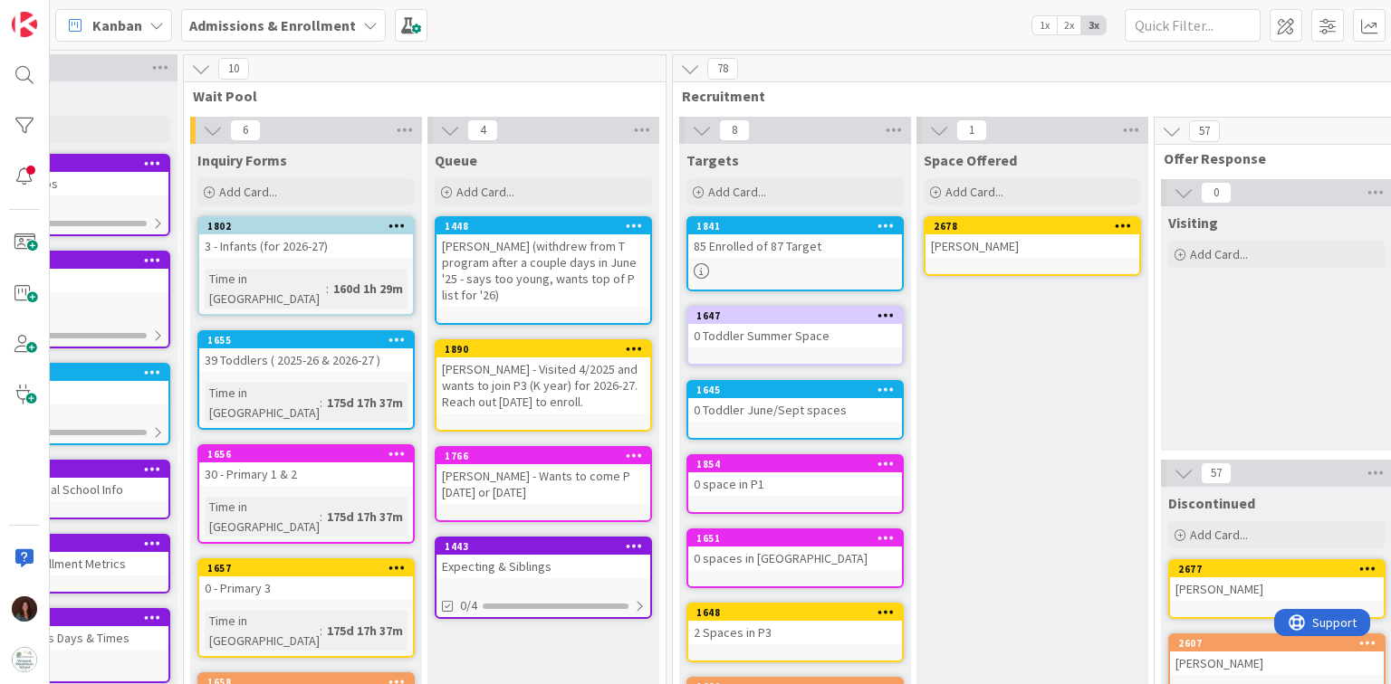
click at [735, 248] on div "85 Enrolled of 87 Target" at bounding box center [795, 246] width 214 height 24
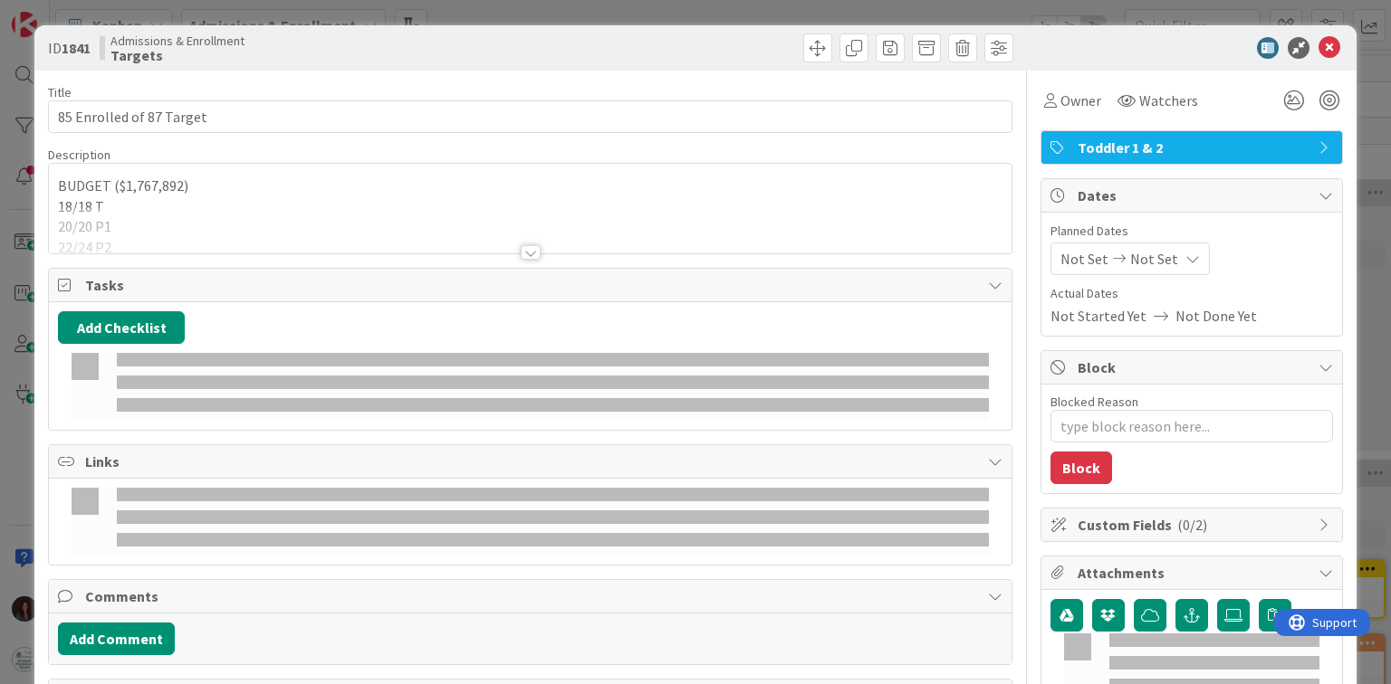
type textarea "x"
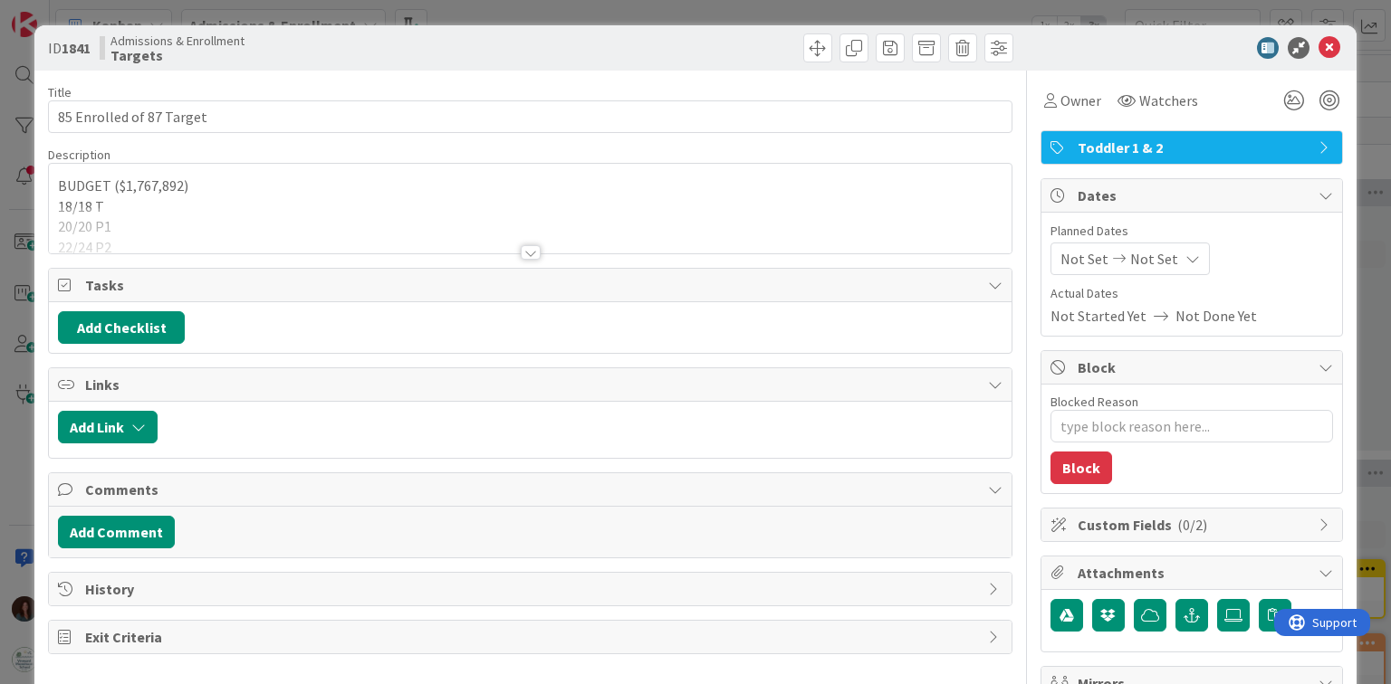
click at [521, 251] on div at bounding box center [531, 252] width 20 height 14
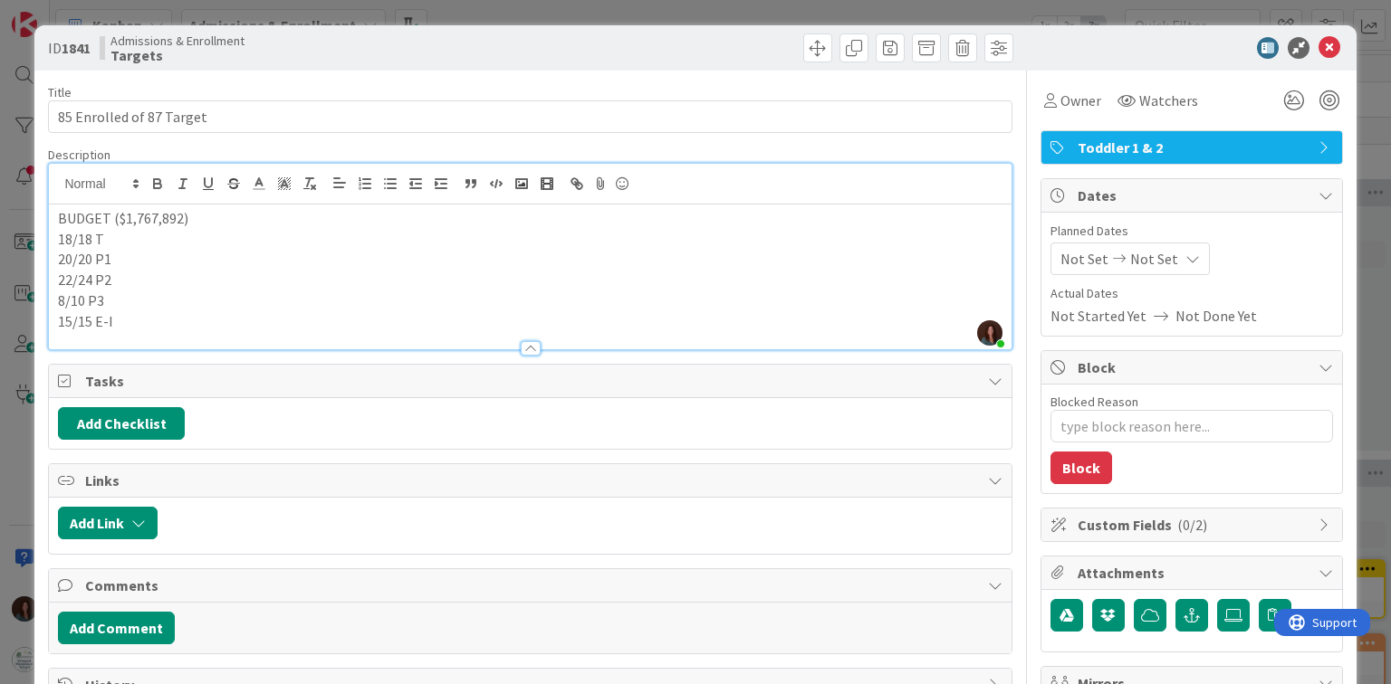
drag, startPoint x: 112, startPoint y: 278, endPoint x: 109, endPoint y: 291, distance: 13.2
click at [113, 278] on p "22/24 P2" at bounding box center [529, 280] width 943 height 21
click at [111, 301] on p "8/10 P3" at bounding box center [529, 301] width 943 height 21
click at [81, 296] on p "8/10 P3" at bounding box center [529, 301] width 943 height 21
click at [91, 257] on p "20/20 P1" at bounding box center [529, 259] width 943 height 21
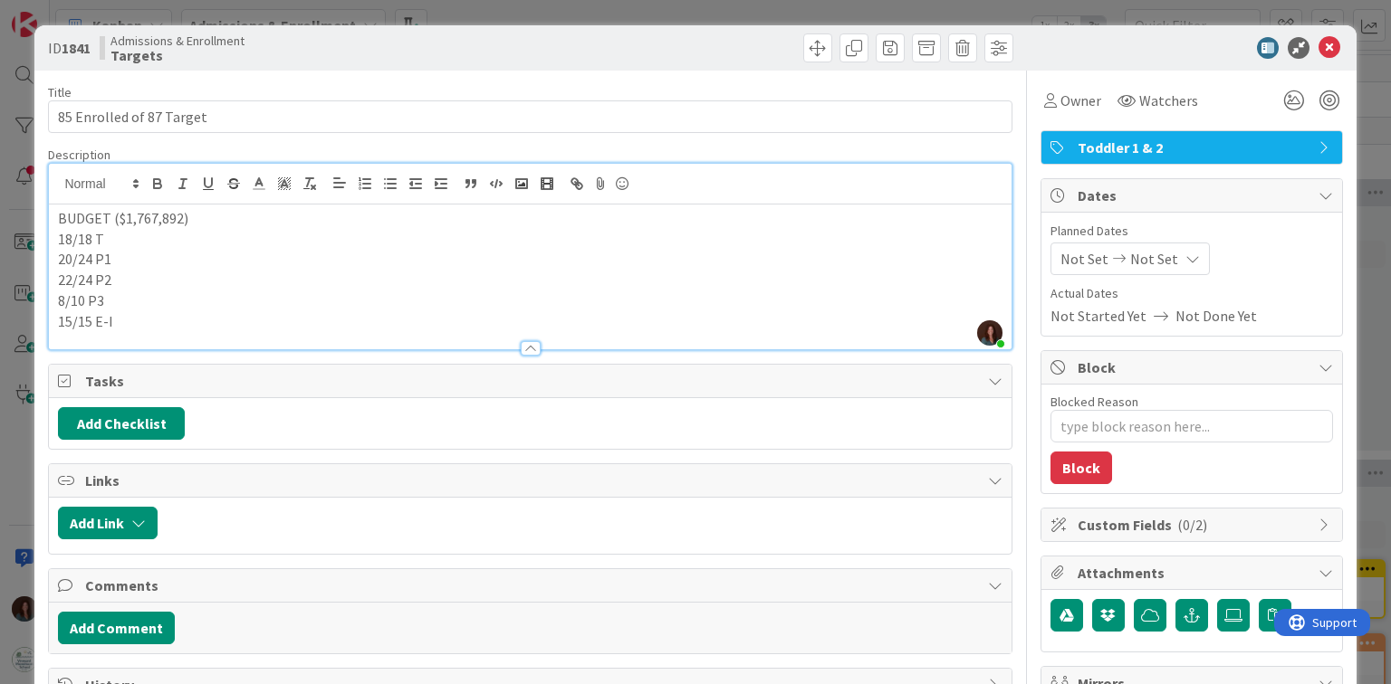
click at [82, 300] on p "8/10 P3" at bounding box center [529, 301] width 943 height 21
click at [127, 318] on p "15/15 E-I" at bounding box center [529, 321] width 943 height 21
click at [72, 318] on p "15/15 E-I" at bounding box center [529, 321] width 943 height 21
click at [167, 321] on p "17/15 E-I" at bounding box center [529, 321] width 943 height 21
click at [141, 300] on p "8/12 P3" at bounding box center [529, 301] width 943 height 21
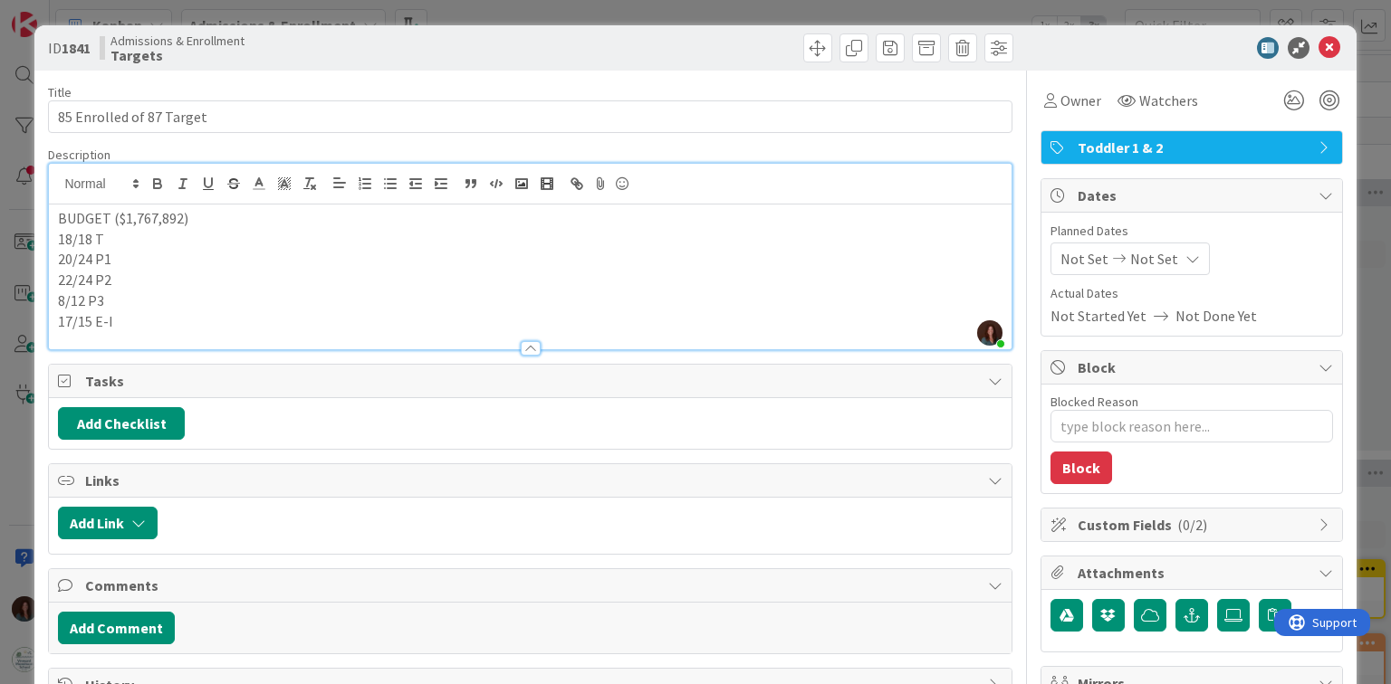
click at [85, 298] on p "8/12 P3" at bounding box center [529, 301] width 943 height 21
click at [221, 225] on p "BUDGET ($1,767,892)" at bounding box center [529, 218] width 943 height 21
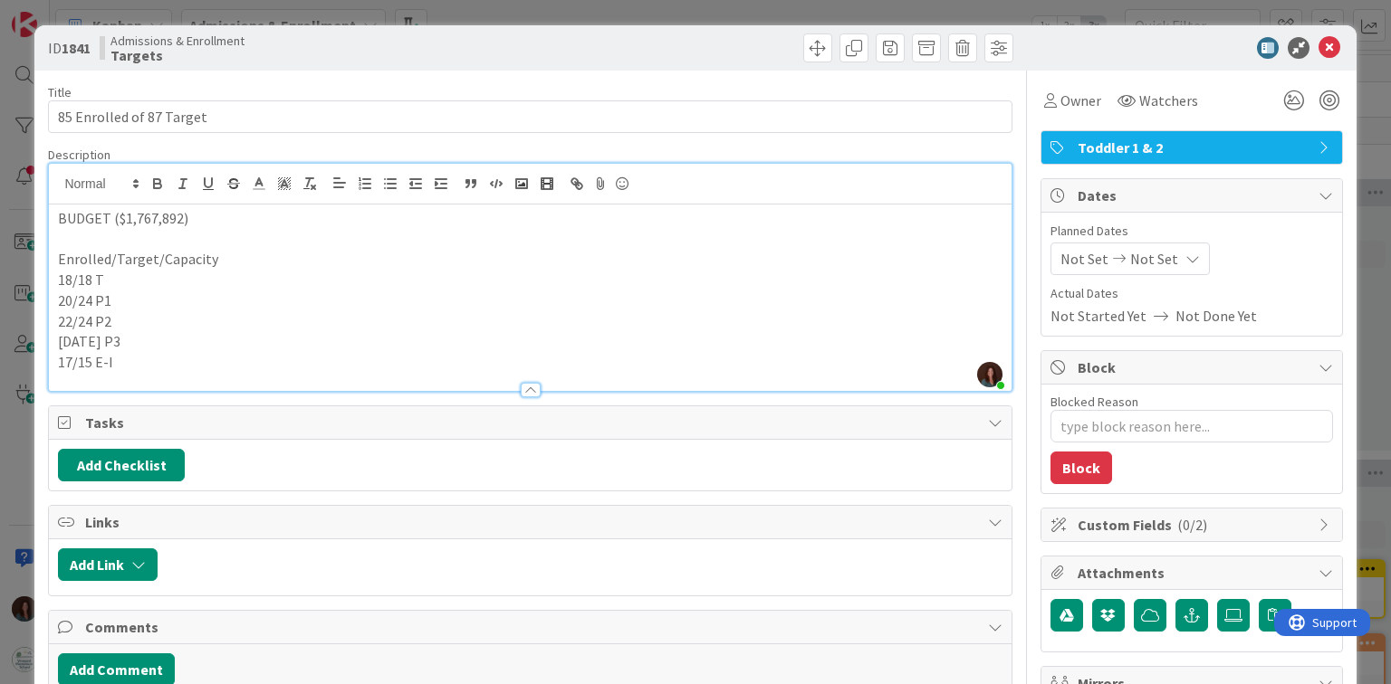
click at [120, 279] on p "18/18 T" at bounding box center [529, 280] width 943 height 21
click at [91, 277] on p "18/18 T" at bounding box center [529, 280] width 943 height 21
click at [91, 298] on p "20/24 P1" at bounding box center [529, 301] width 943 height 21
click at [91, 322] on p "22/24 P2" at bounding box center [529, 321] width 943 height 21
click at [59, 321] on p "22/24 P2" at bounding box center [529, 321] width 943 height 21
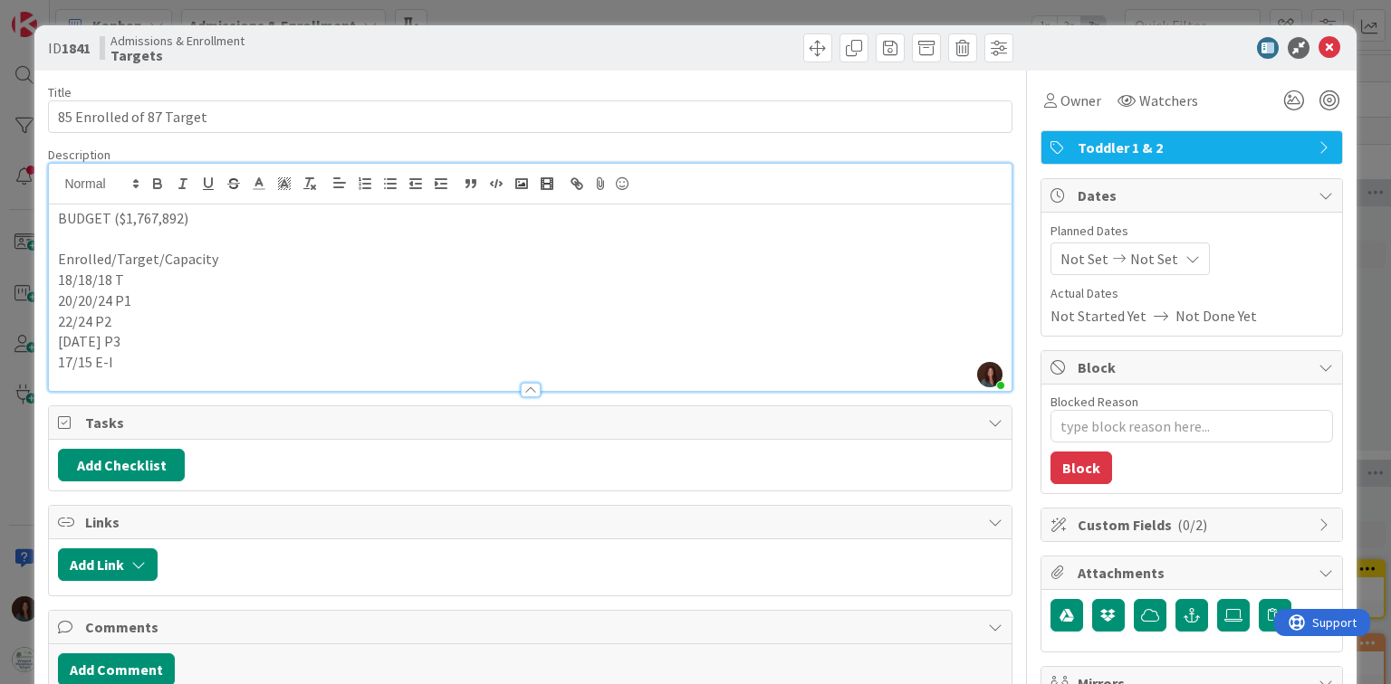
click at [102, 340] on p "8/10/12 P3" at bounding box center [529, 341] width 943 height 21
click at [91, 360] on p "17/15 E-I" at bounding box center [529, 362] width 943 height 21
click at [162, 355] on p "17/15/20 E-I" at bounding box center [529, 362] width 943 height 21
click at [108, 359] on p "17/15/20 E-I" at bounding box center [529, 362] width 943 height 21
click at [156, 355] on p "17/15/17 E-I" at bounding box center [529, 362] width 943 height 21
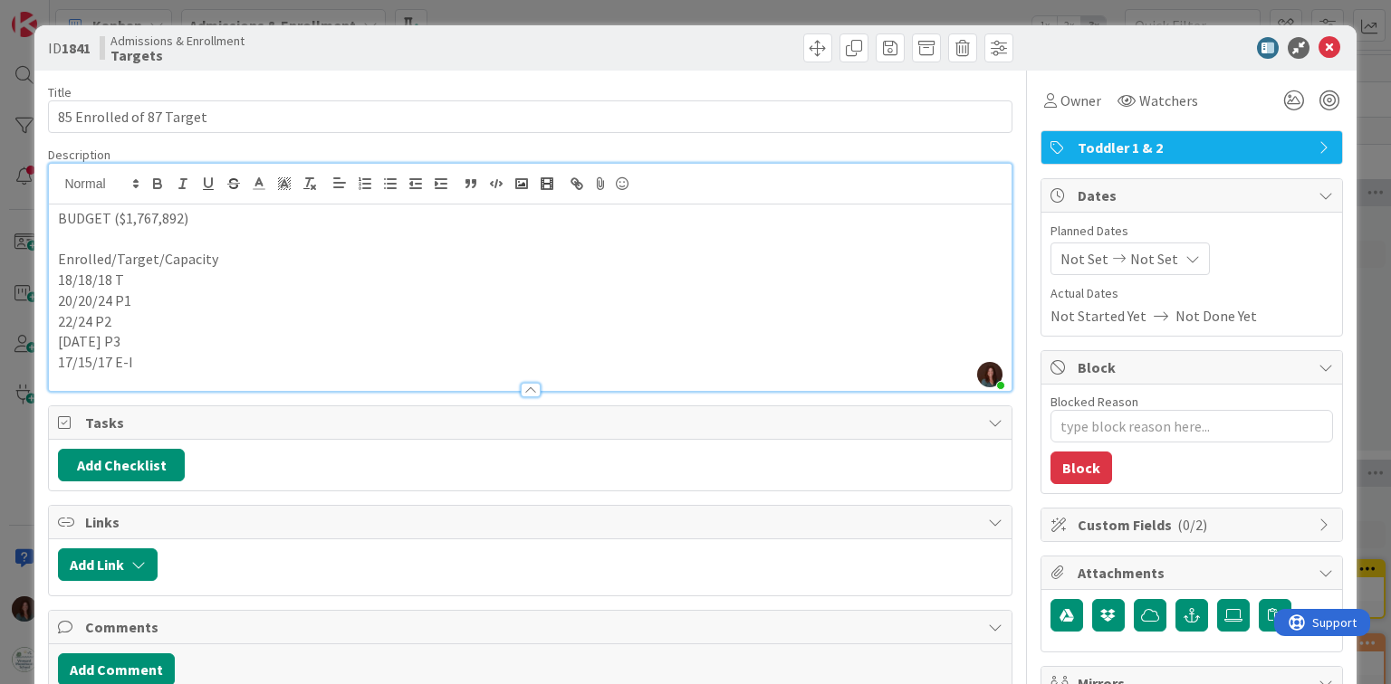
click at [79, 319] on p "22/24 P2" at bounding box center [529, 321] width 943 height 21
click at [174, 315] on p "22/22/24 P2" at bounding box center [529, 321] width 943 height 21
type textarea "x"
click at [151, 341] on p "8/10/12 P3" at bounding box center [529, 341] width 943 height 21
click at [186, 353] on p "17/15/17 E-I" at bounding box center [529, 362] width 943 height 21
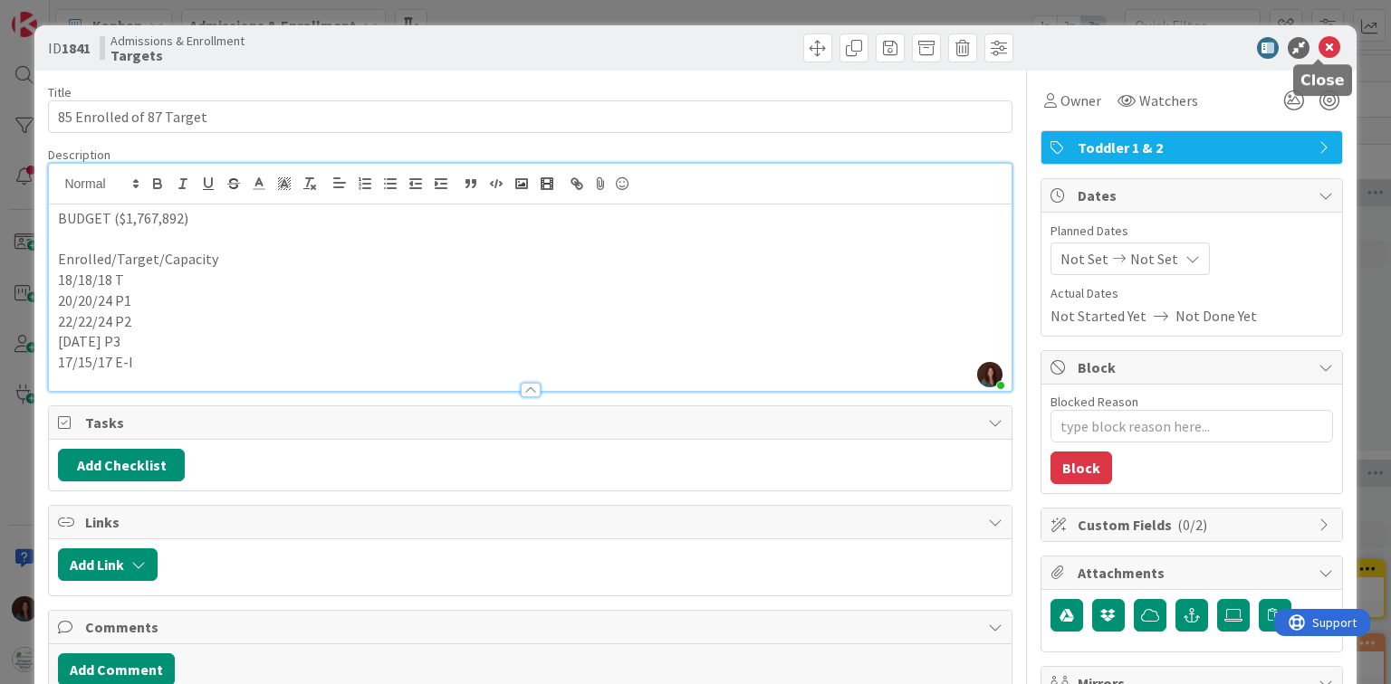
click at [1324, 43] on icon at bounding box center [1329, 48] width 22 height 22
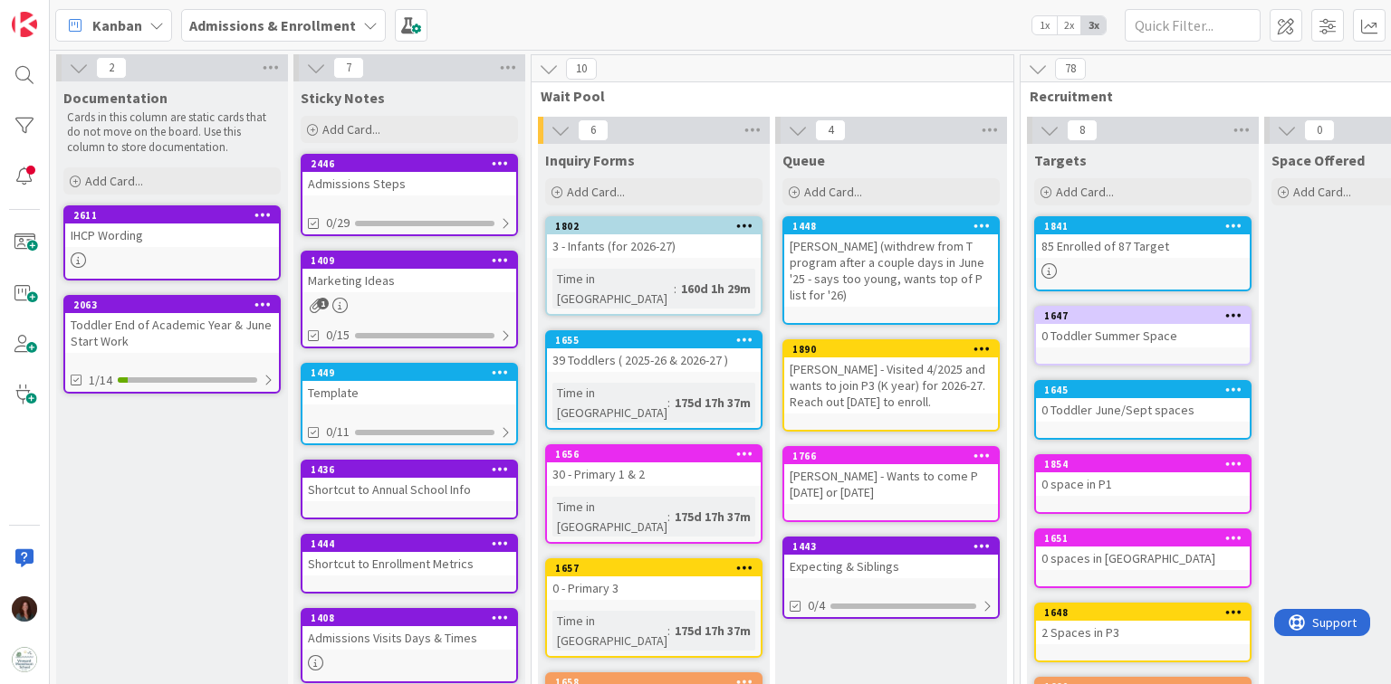
click at [535, 11] on div "Kanban Admissions & Enrollment 1x 2x 3x" at bounding box center [720, 25] width 1341 height 50
